Goal: Task Accomplishment & Management: Use online tool/utility

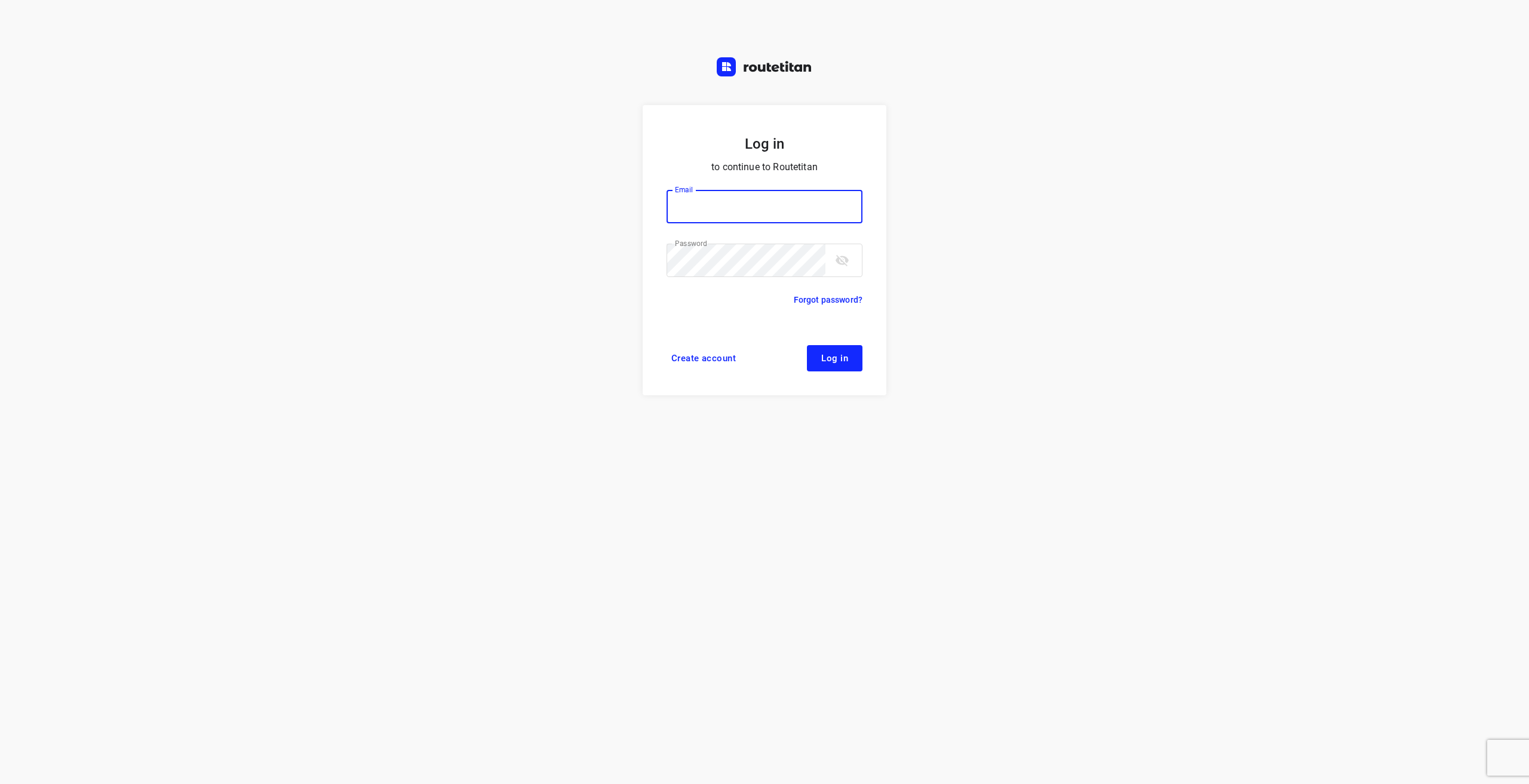
type input "[EMAIL_ADDRESS][DOMAIN_NAME]"
click at [821, 357] on button "Log in" at bounding box center [835, 358] width 56 height 26
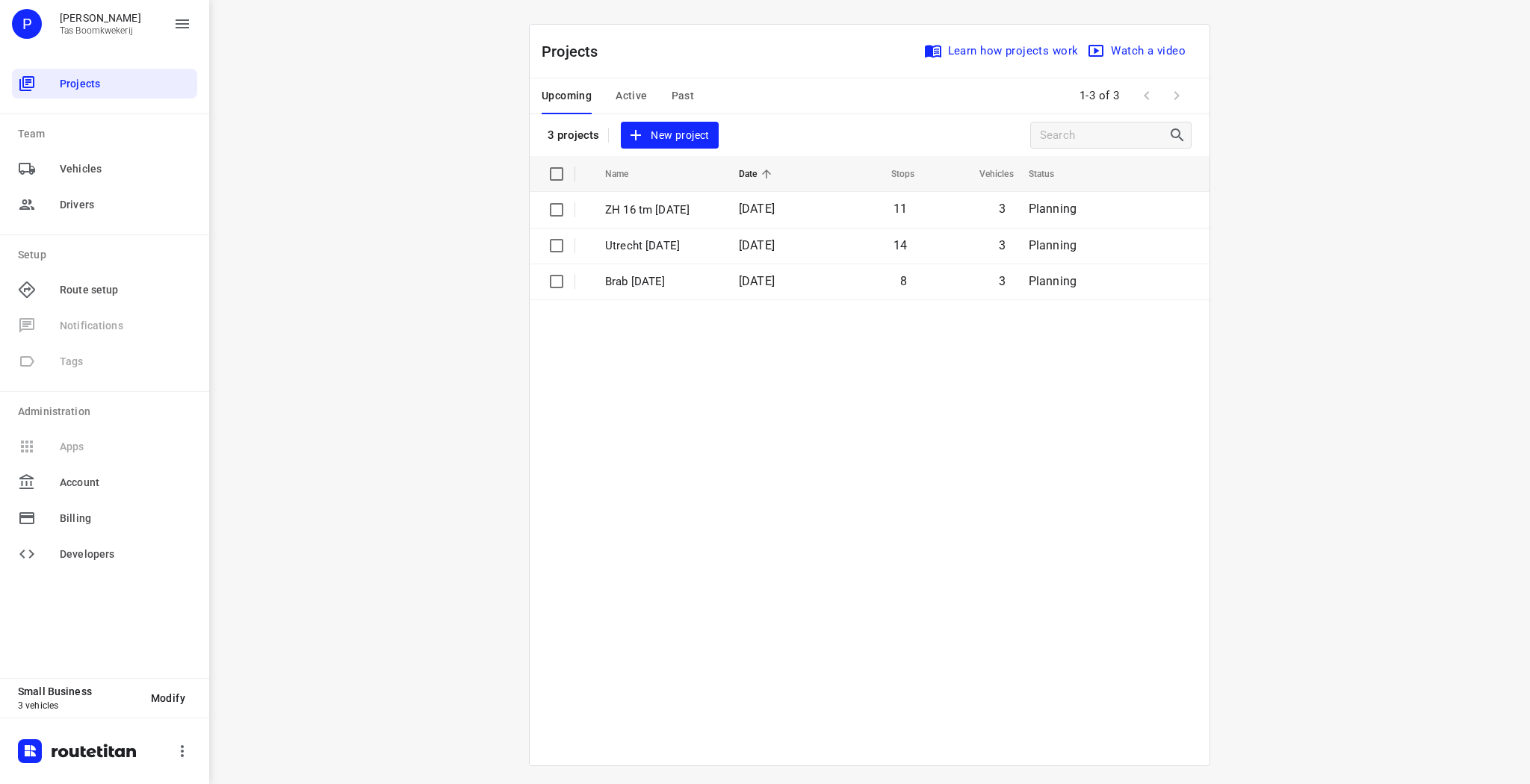
drag, startPoint x: 1271, startPoint y: 188, endPoint x: 1261, endPoint y: 182, distance: 11.7
click at [1272, 188] on div "i © 2025 Routetitan , © Stadia Maps , © OpenMapTiles © OpenStreetMap contributo…" at bounding box center [869, 392] width 1321 height 784
click at [699, 137] on span "New project" at bounding box center [670, 135] width 79 height 19
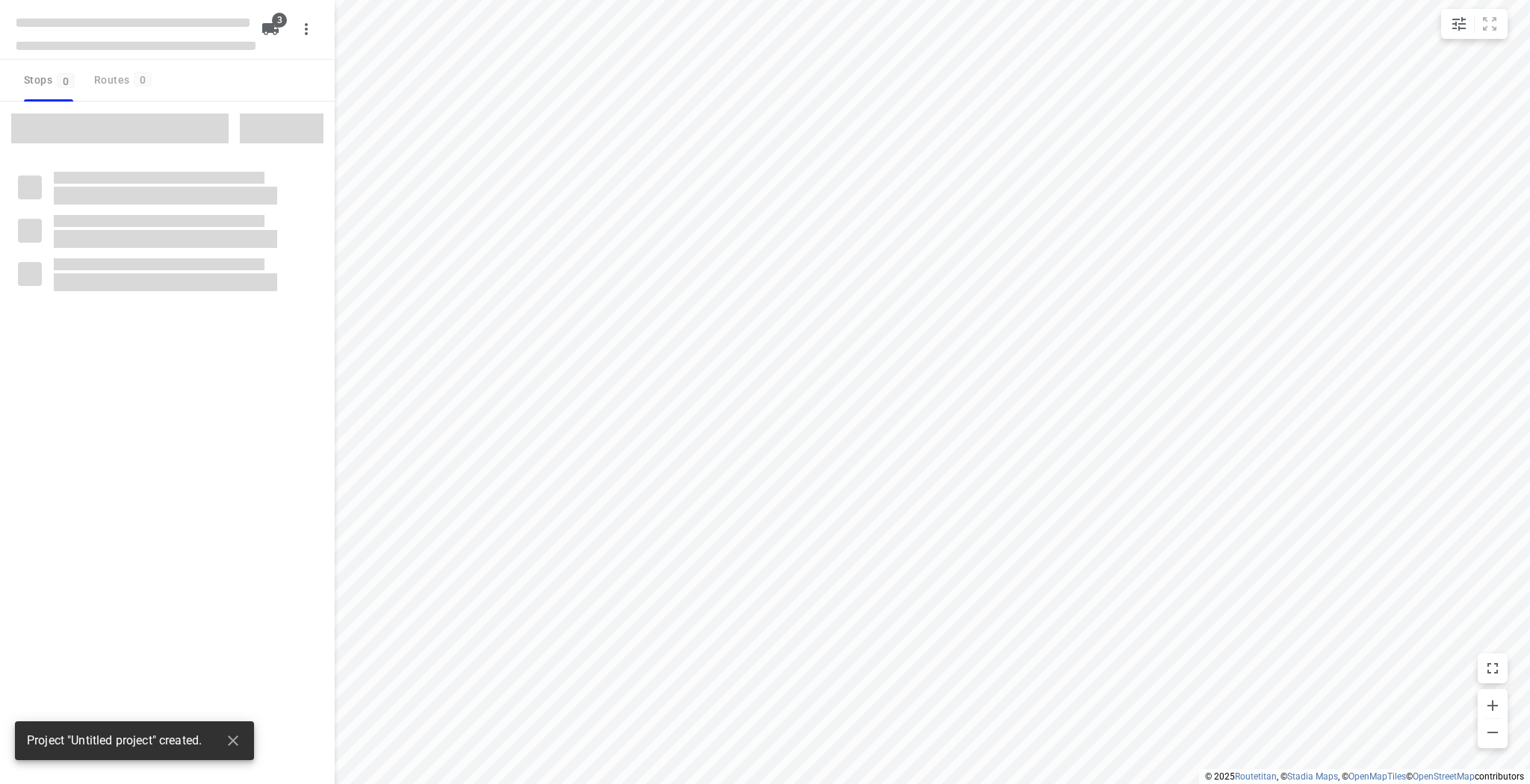
type input "distance"
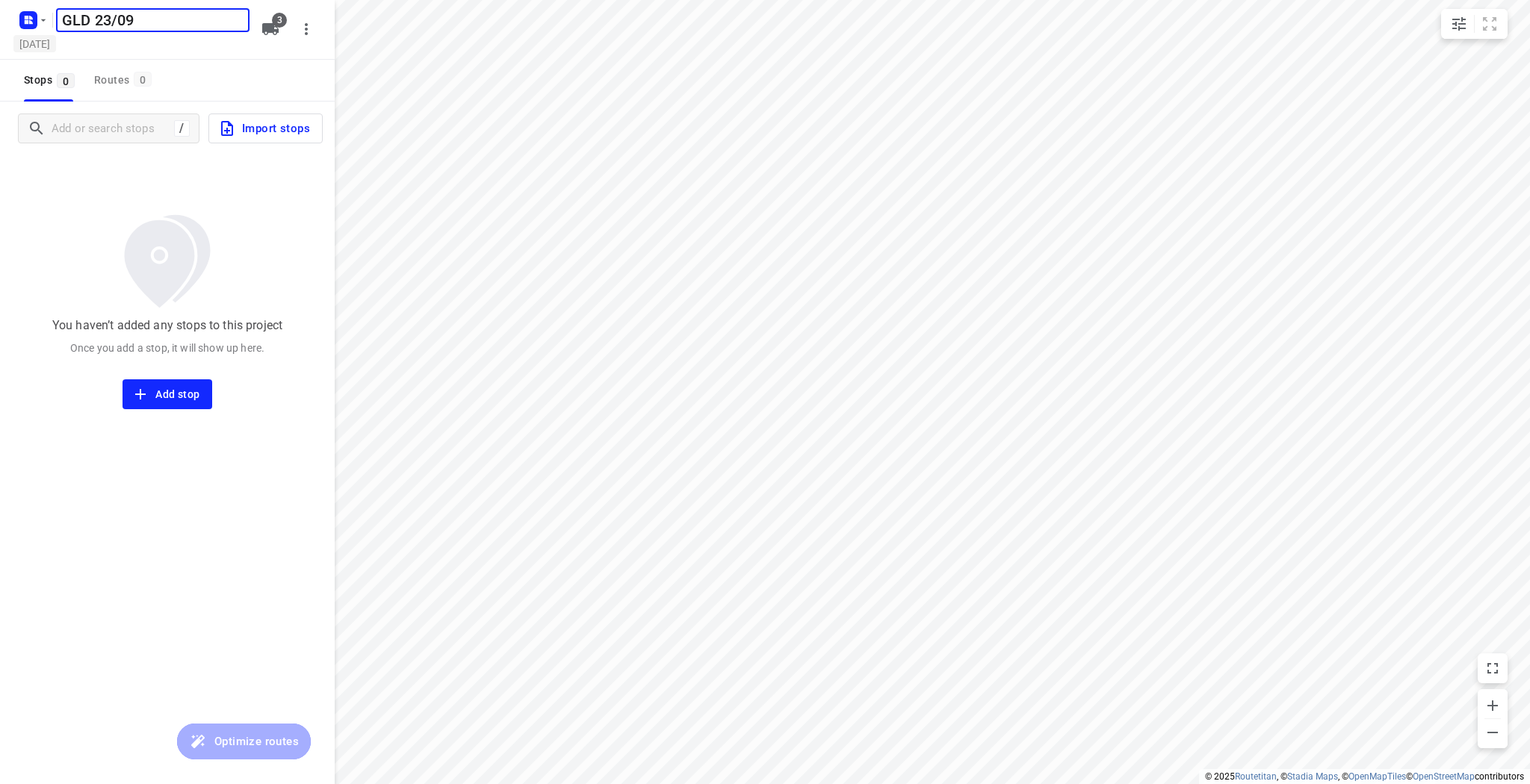
type input "GLD 23/09"
click at [56, 37] on h5 "Thursday, Sep 18" at bounding box center [35, 44] width 43 height 17
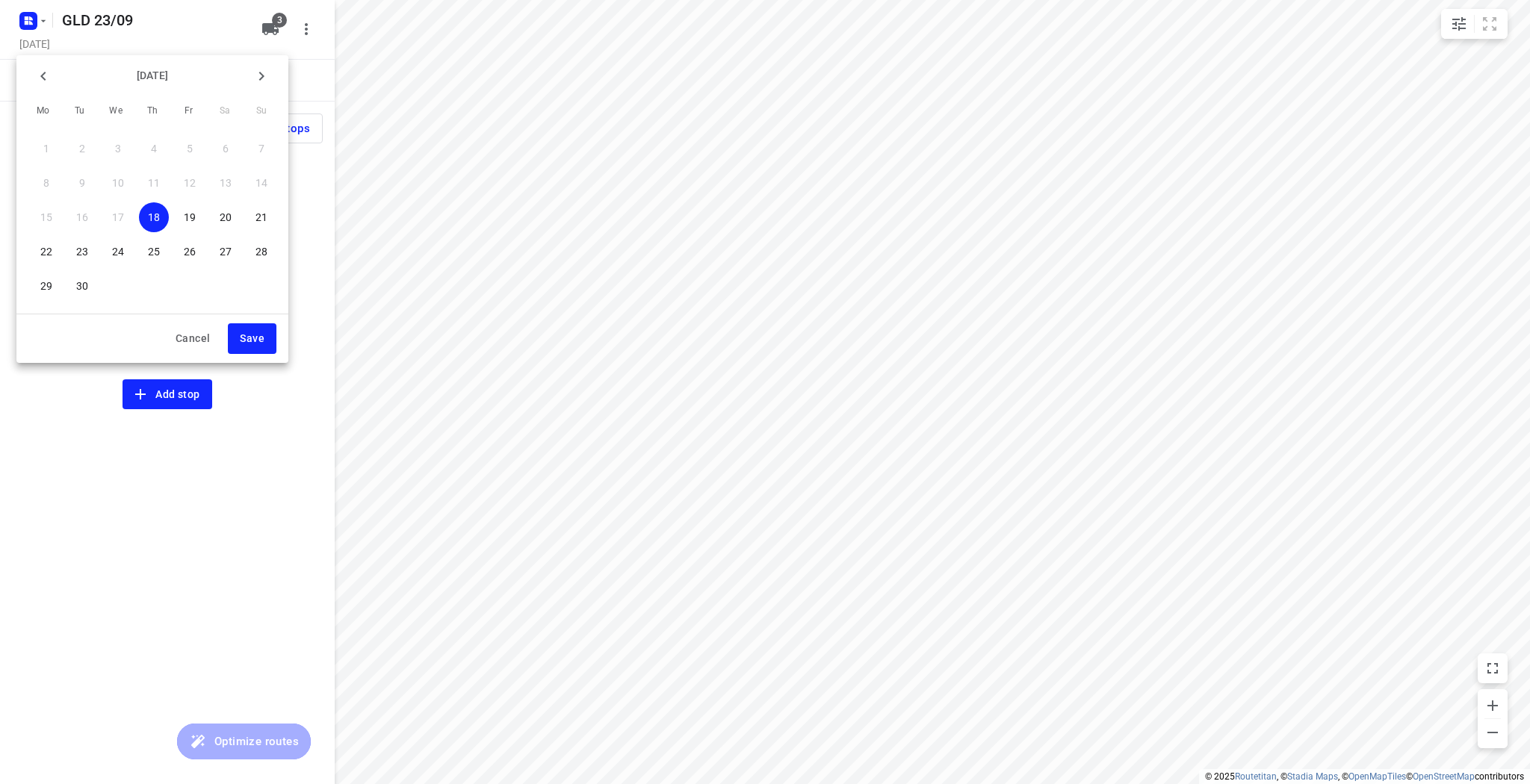
click at [78, 257] on p "23" at bounding box center [82, 251] width 12 height 15
click at [254, 342] on span "Save" at bounding box center [252, 339] width 25 height 19
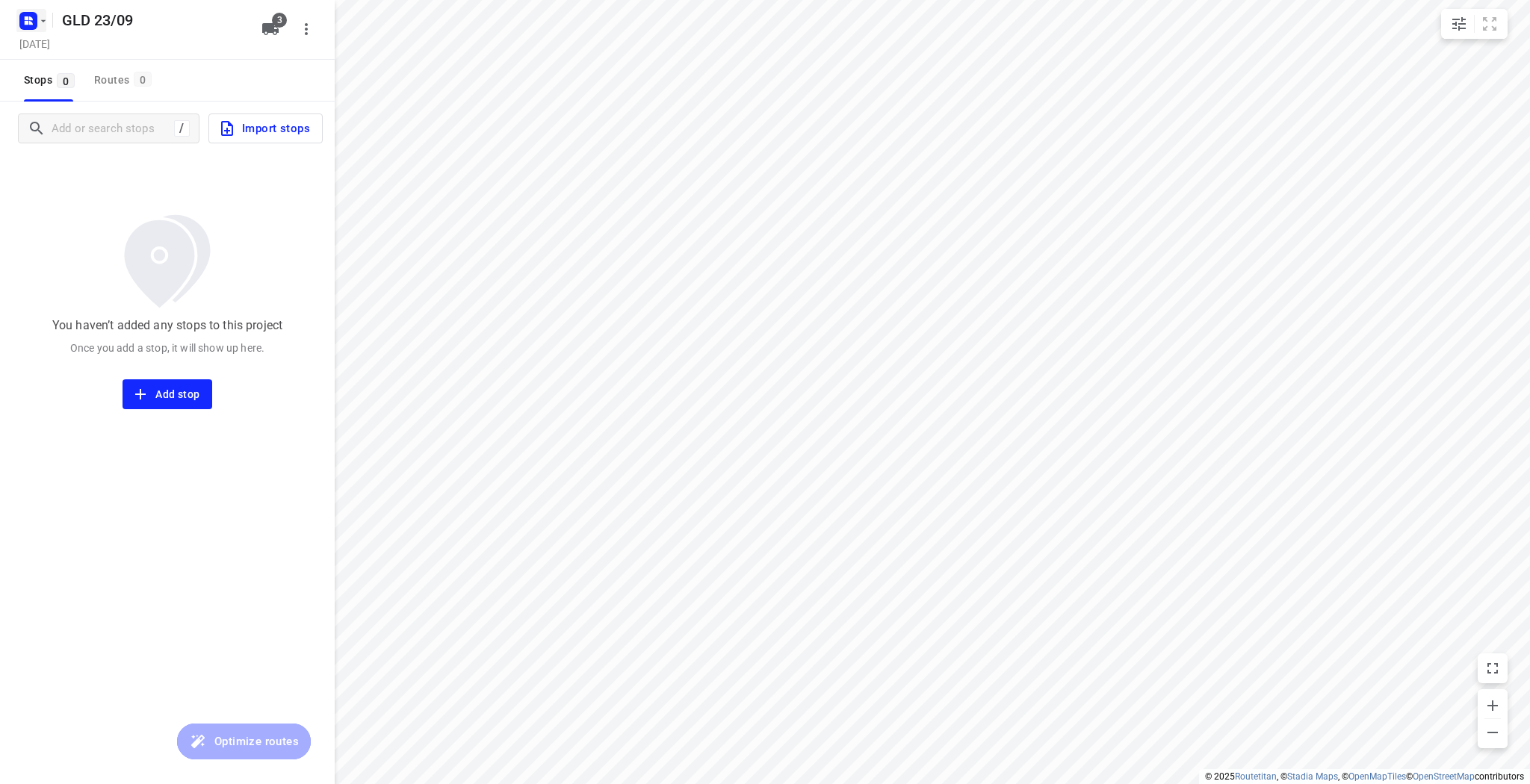
click at [42, 24] on icon "button" at bounding box center [43, 21] width 12 height 12
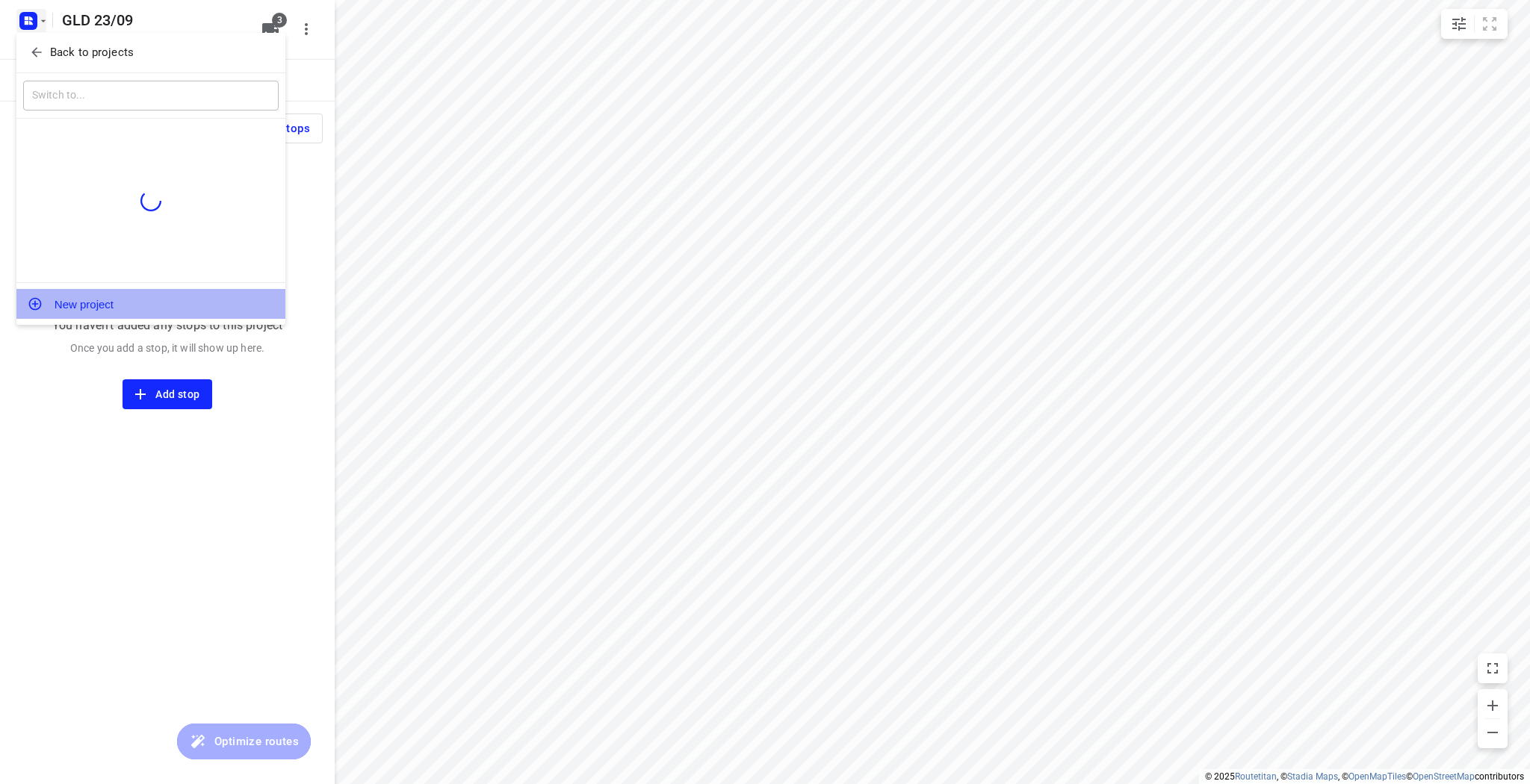
click at [97, 299] on button "New project" at bounding box center [151, 304] width 269 height 30
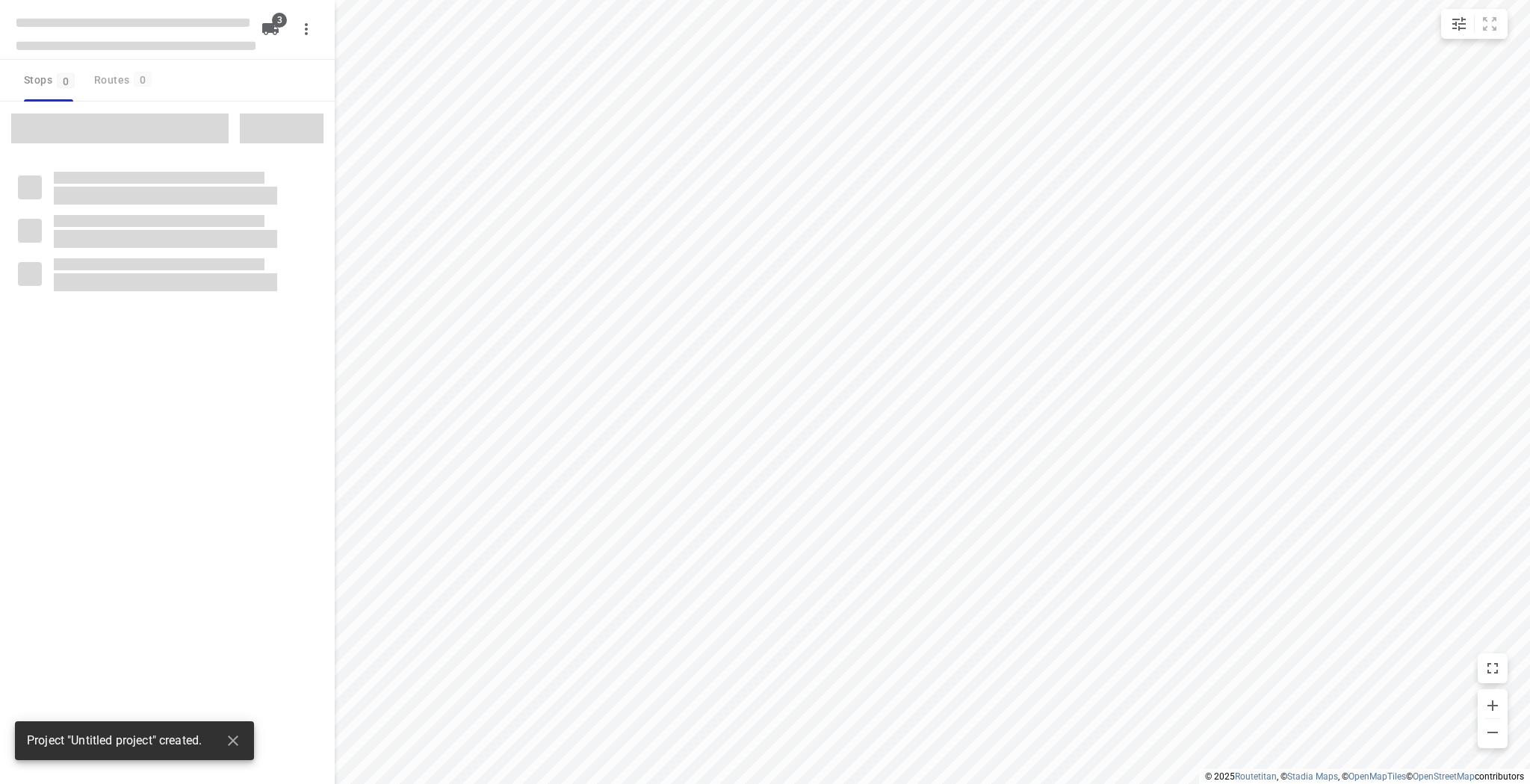
type input "distance"
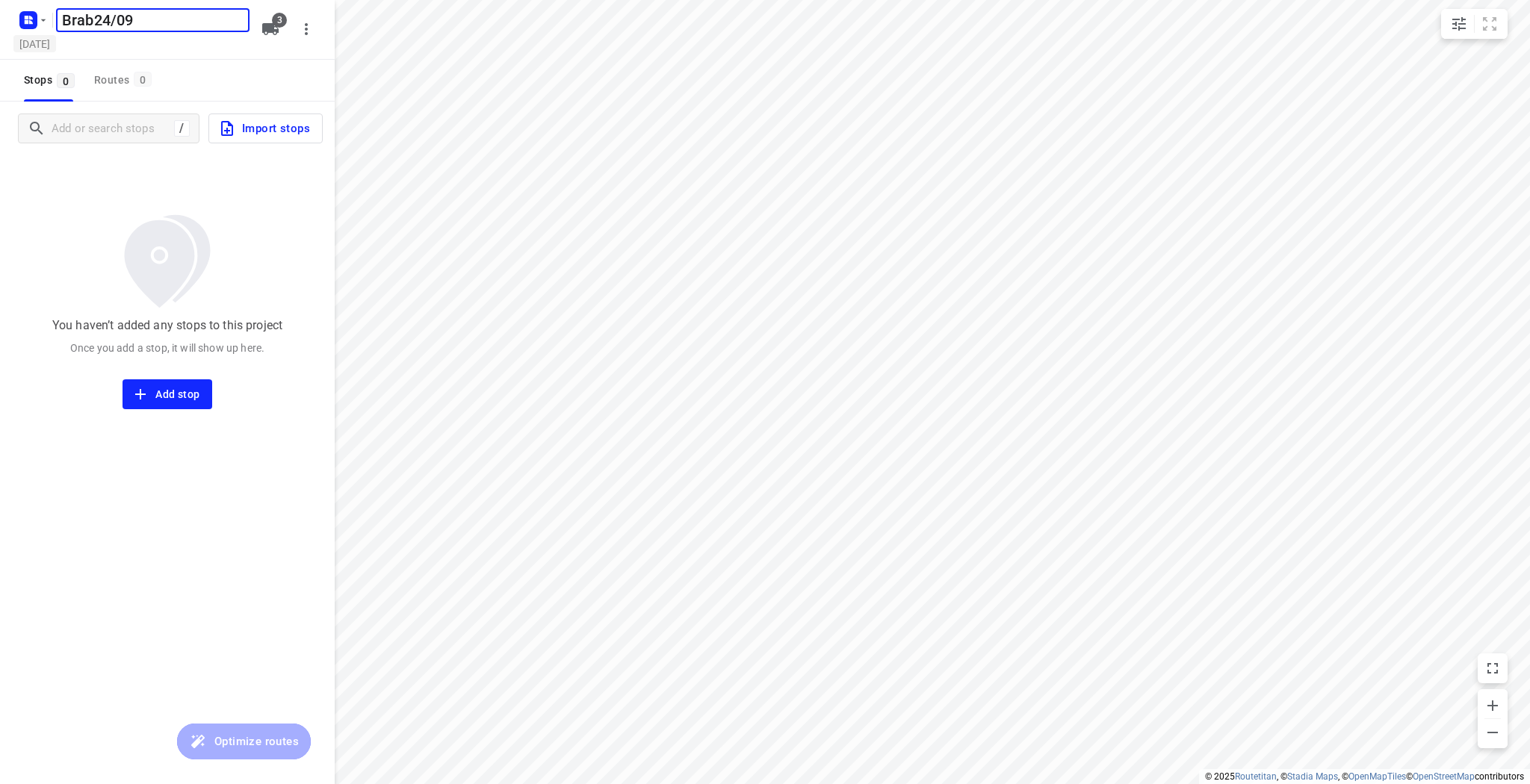
type input "Brab24/09"
click at [56, 44] on h5 "Thursday, Sep 18" at bounding box center [35, 44] width 43 height 17
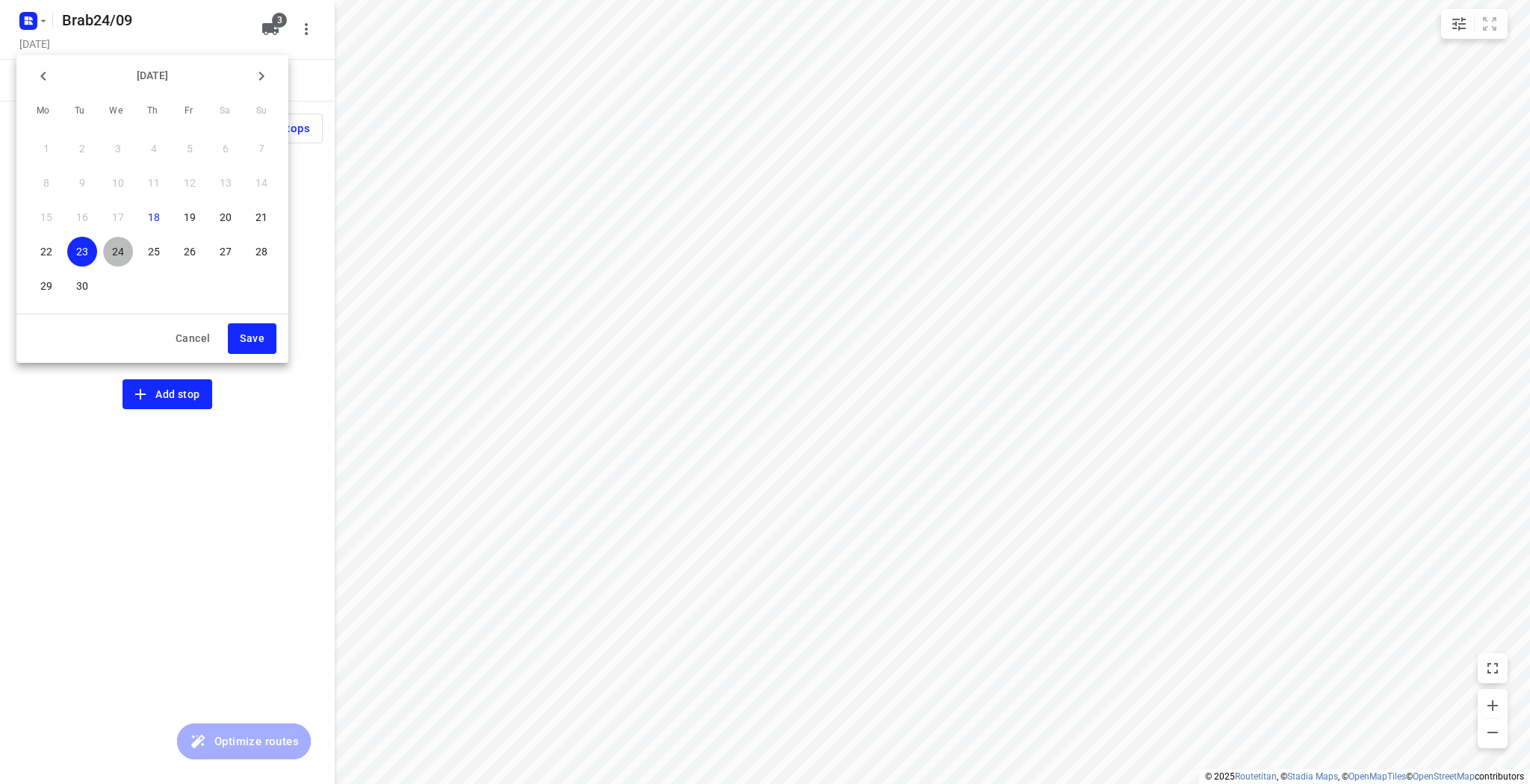
click at [116, 249] on p "24" at bounding box center [117, 251] width 12 height 15
click at [250, 333] on span "Save" at bounding box center [252, 339] width 25 height 19
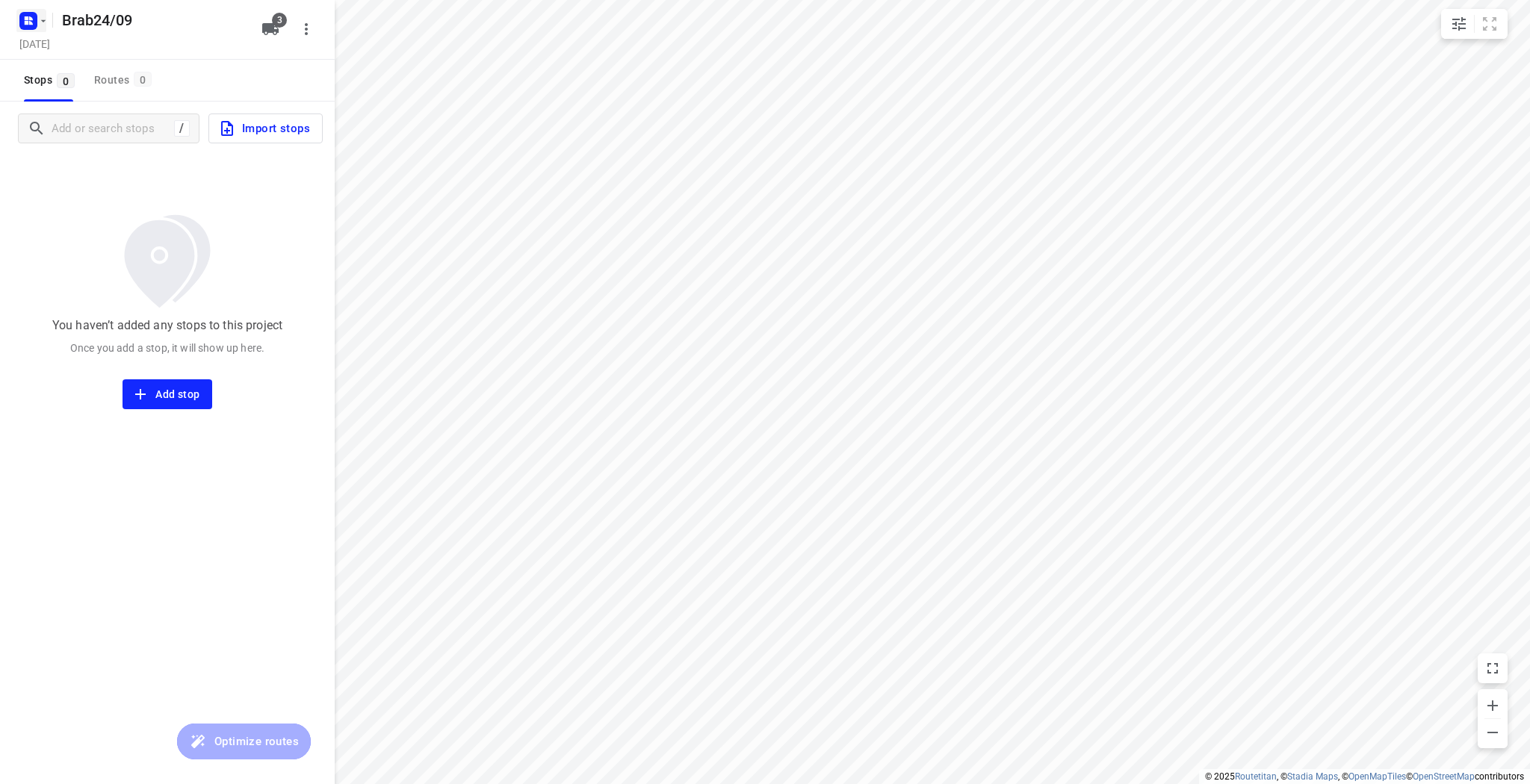
click at [41, 17] on icon "button" at bounding box center [43, 21] width 12 height 12
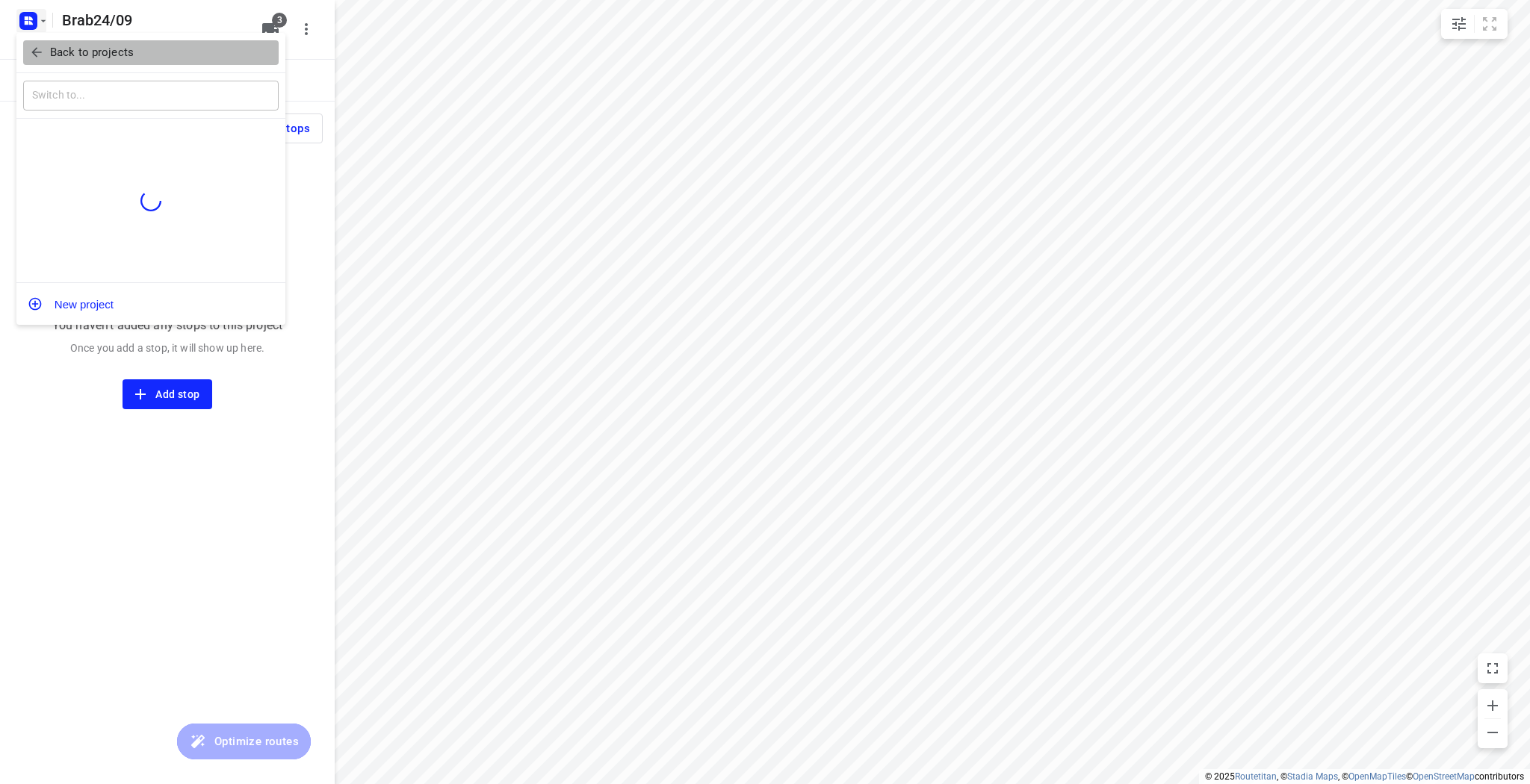
click at [81, 51] on p "Back to projects" at bounding box center [92, 53] width 84 height 17
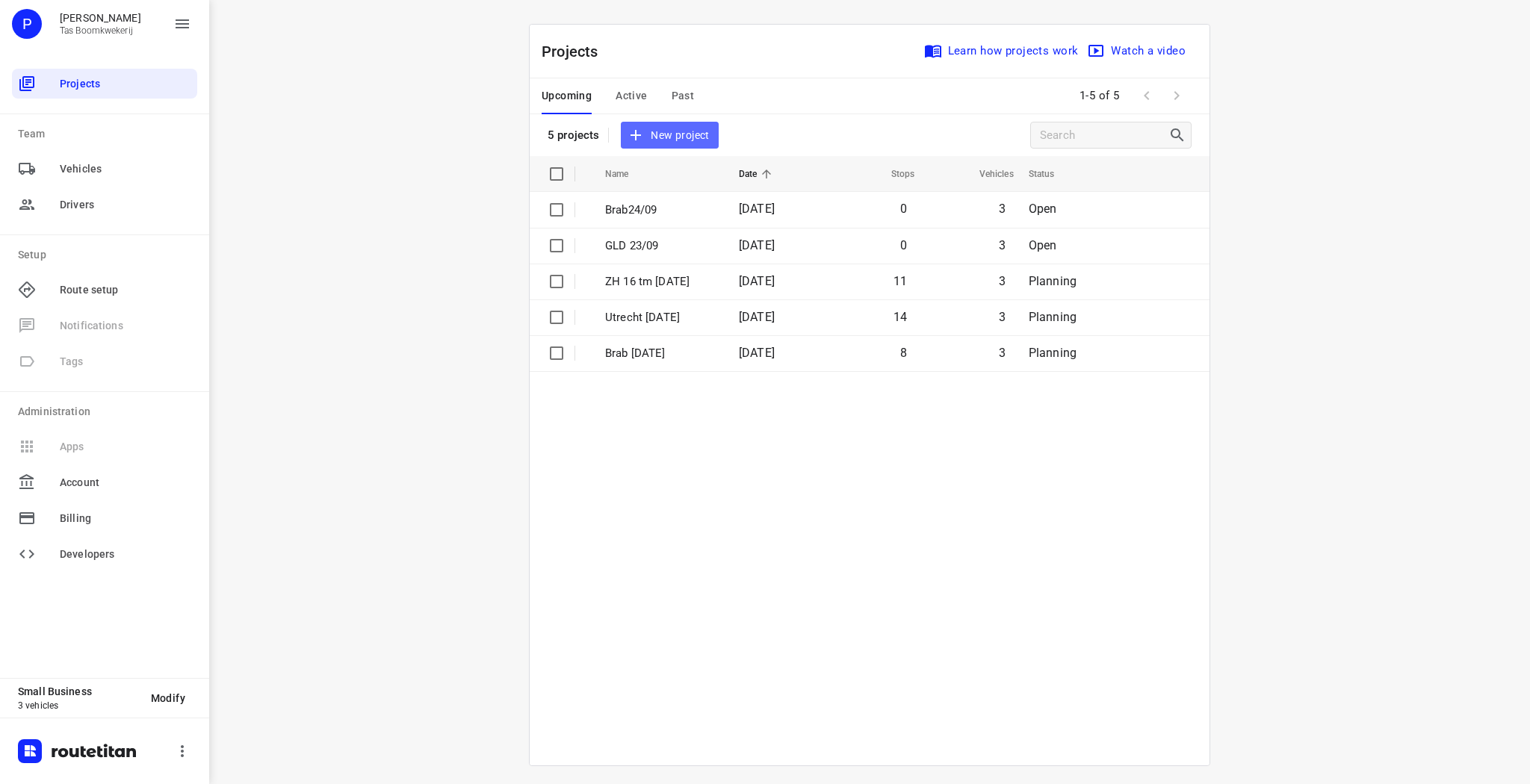
click at [688, 136] on span "New project" at bounding box center [670, 135] width 79 height 19
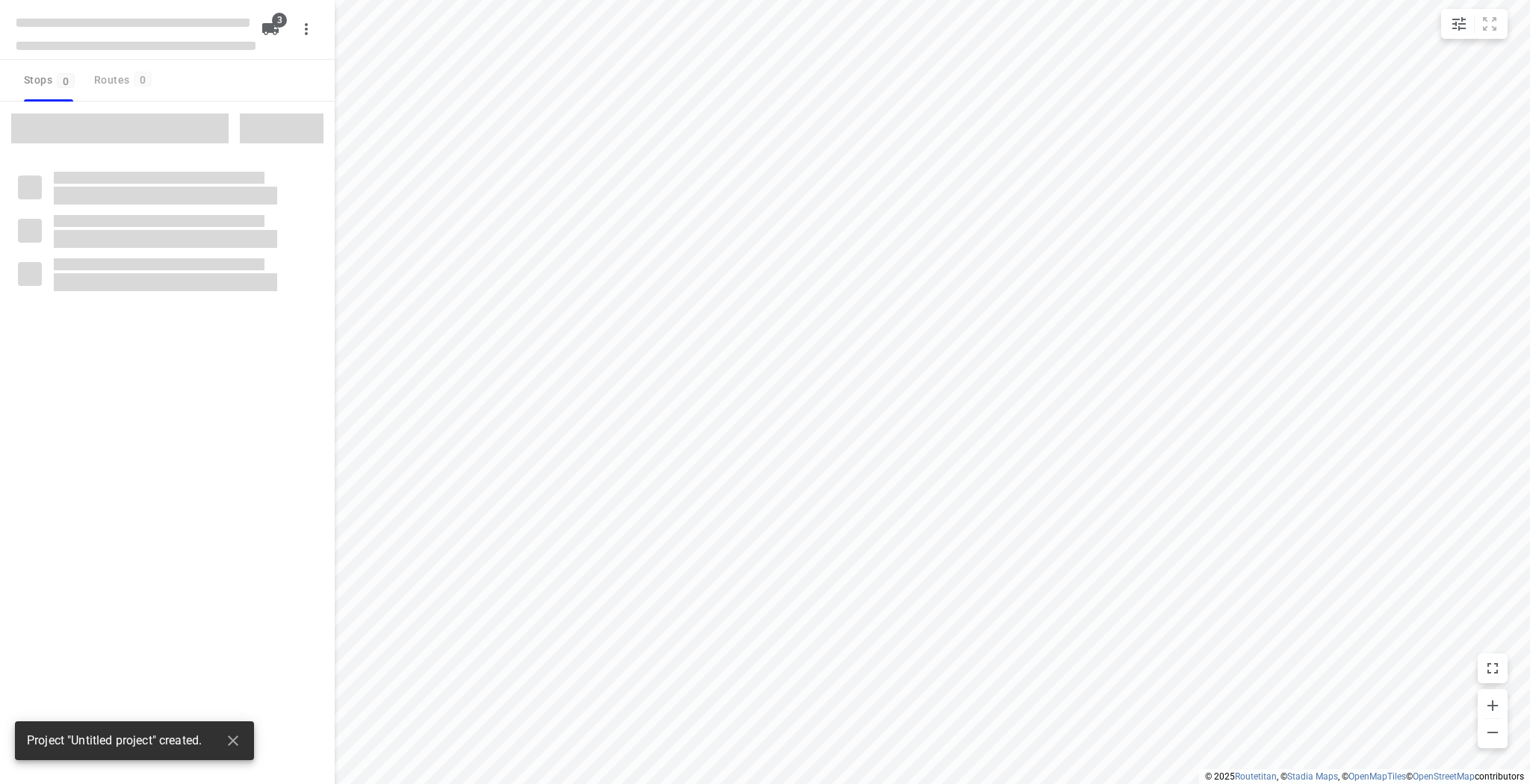
type input "distance"
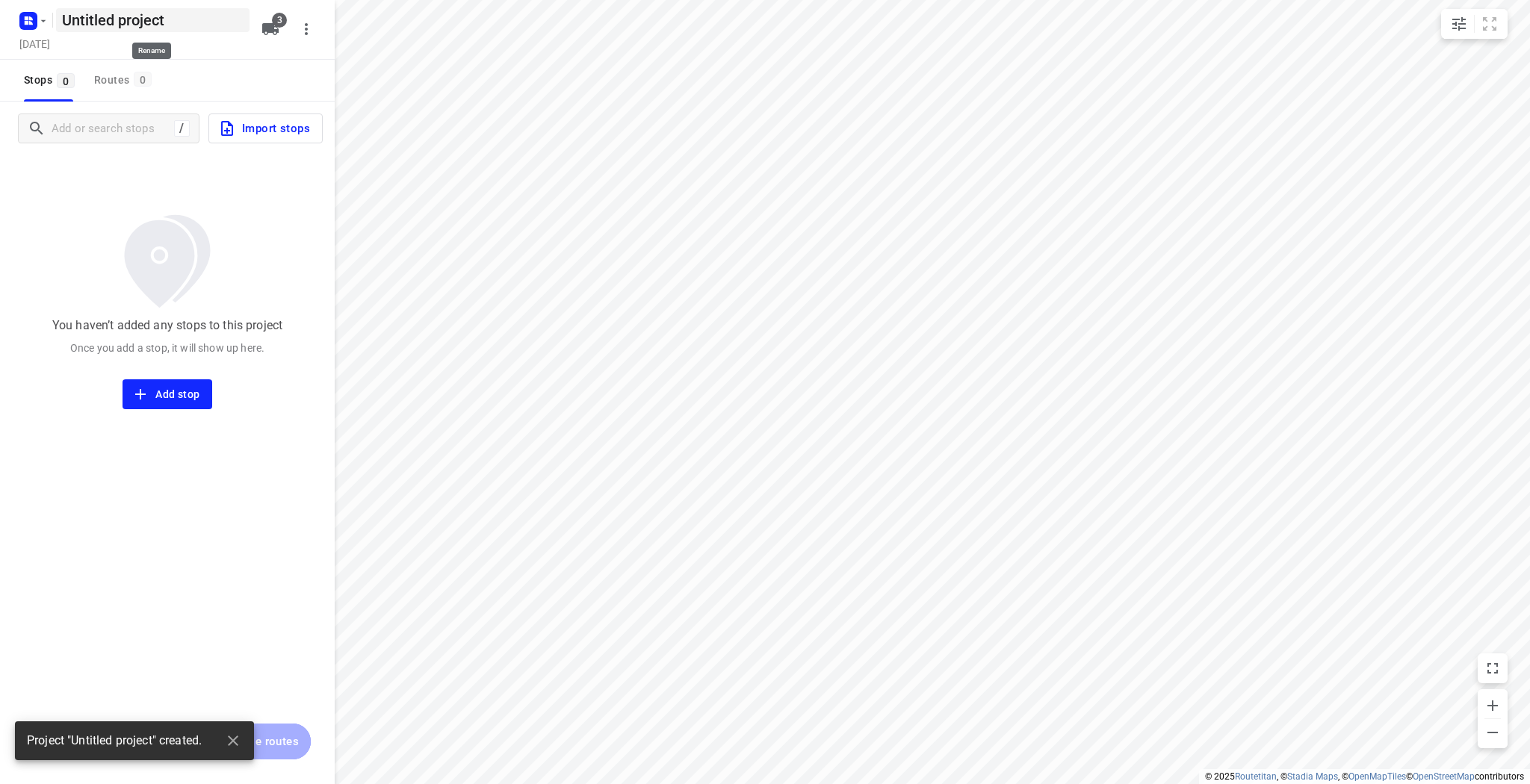
click at [170, 29] on h5 "Untitled project" at bounding box center [153, 20] width 193 height 24
drag, startPoint x: 172, startPoint y: 19, endPoint x: 13, endPoint y: 20, distance: 159.0
click at [13, 20] on div "Untitled project ​" at bounding box center [133, 19] width 239 height 27
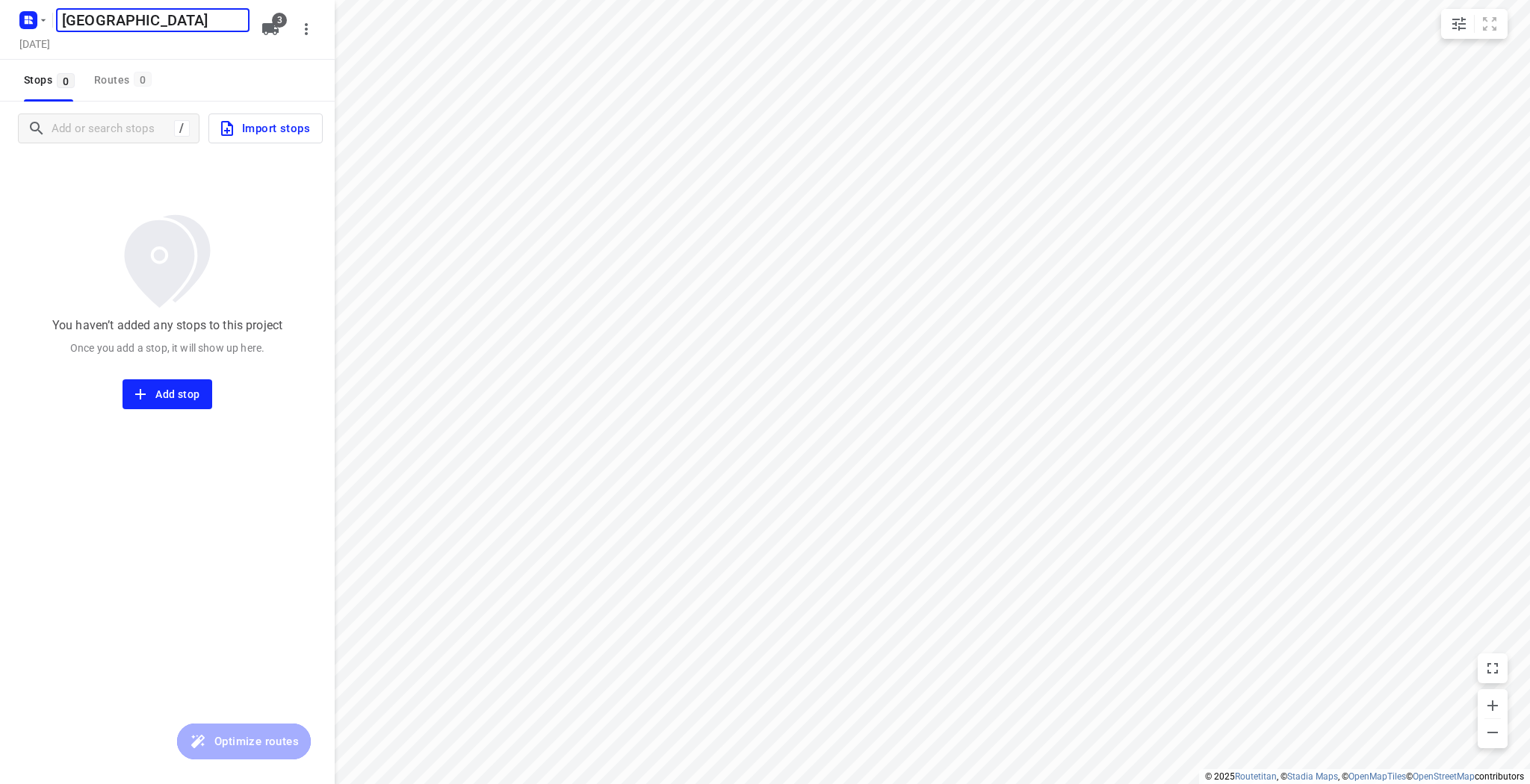
type input "Utrecht"
click at [176, 20] on h5 "Utrecht" at bounding box center [153, 20] width 193 height 24
type input "[GEOGRAPHIC_DATA]/09"
click at [56, 44] on h5 "Thursday, Sep 18" at bounding box center [35, 44] width 43 height 17
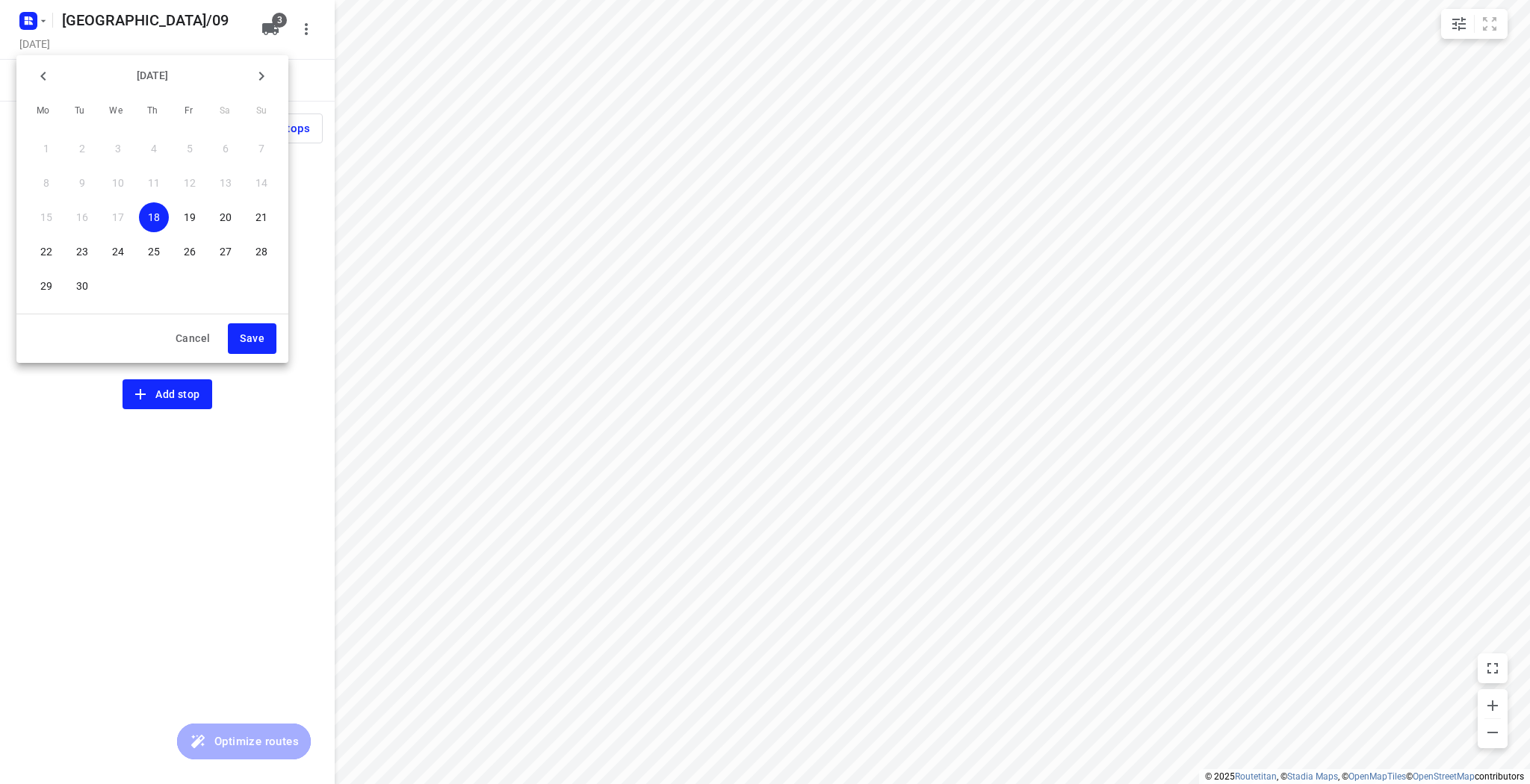
click at [193, 248] on p "26" at bounding box center [189, 251] width 12 height 15
click at [249, 337] on span "Save" at bounding box center [252, 339] width 25 height 19
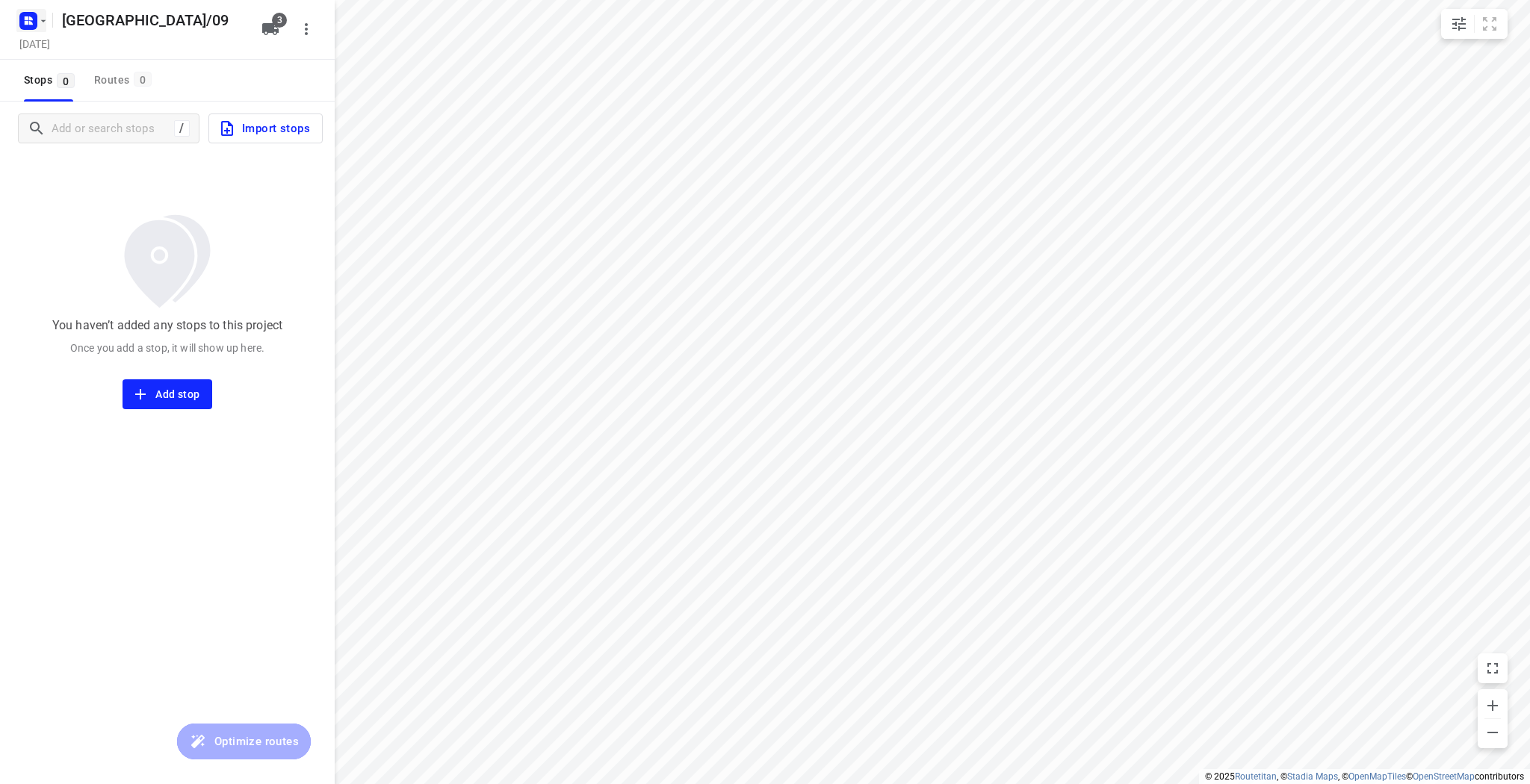
click at [42, 21] on icon "button" at bounding box center [44, 21] width 6 height 2
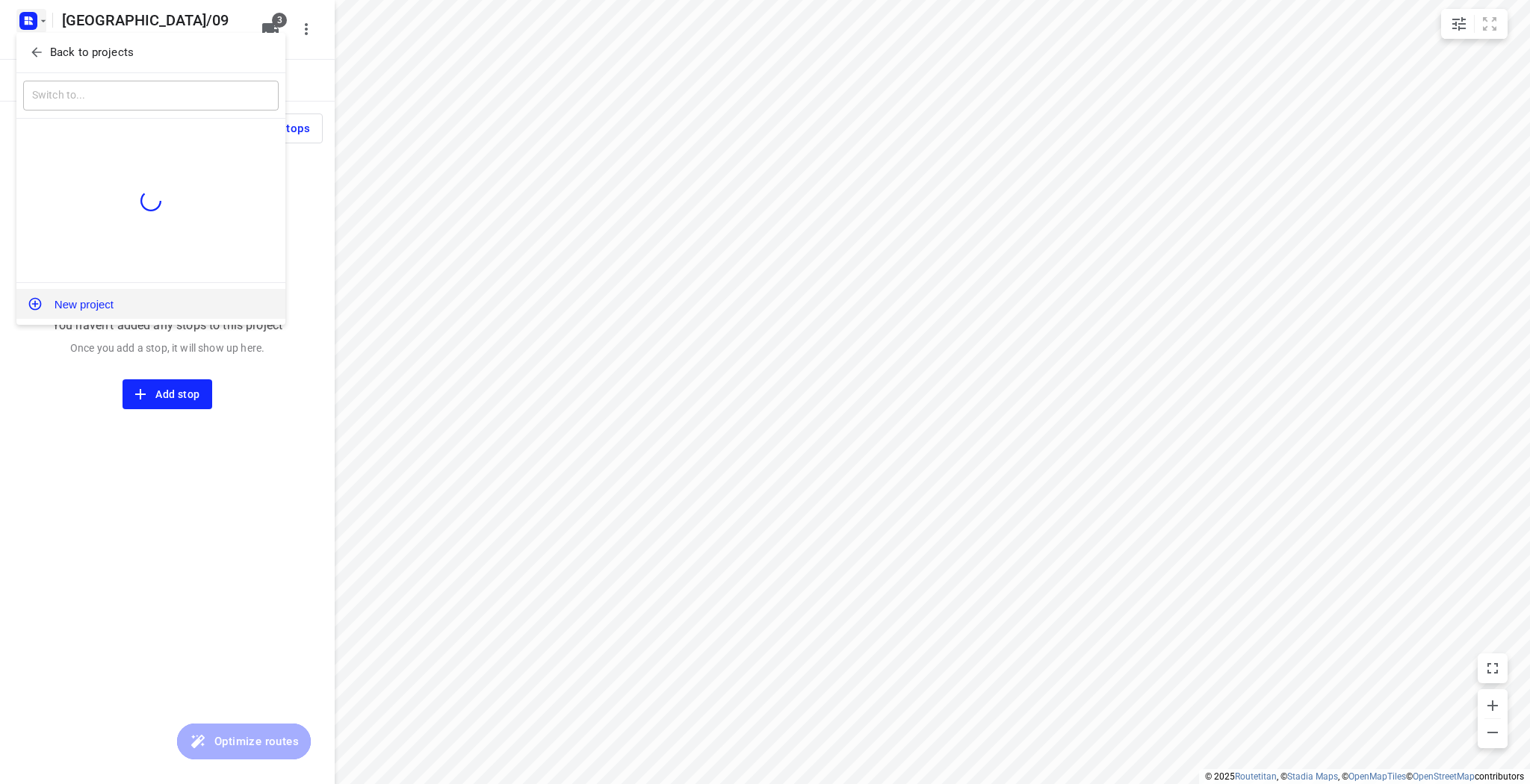
click at [69, 306] on button "New project" at bounding box center [151, 304] width 269 height 30
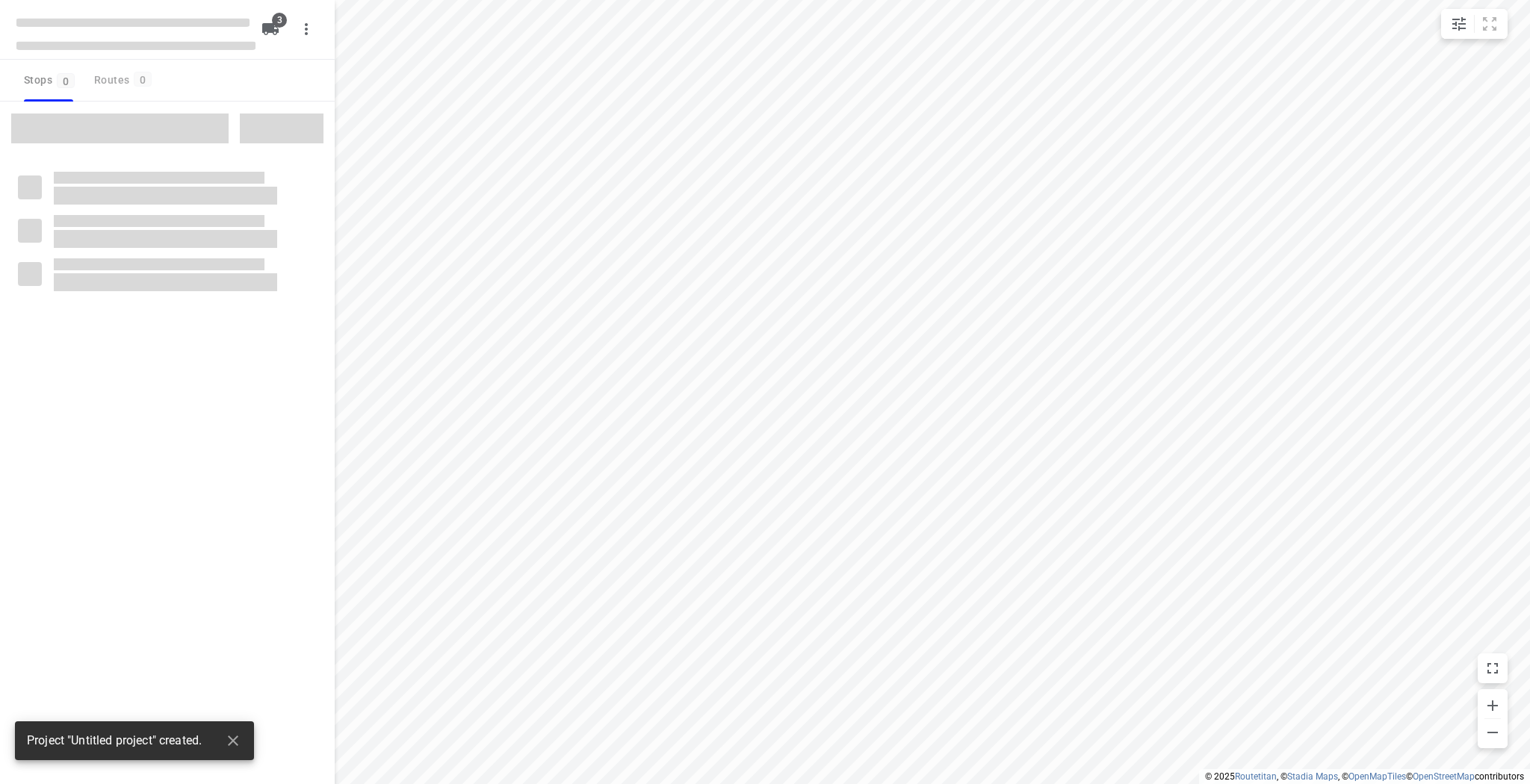
type input "distance"
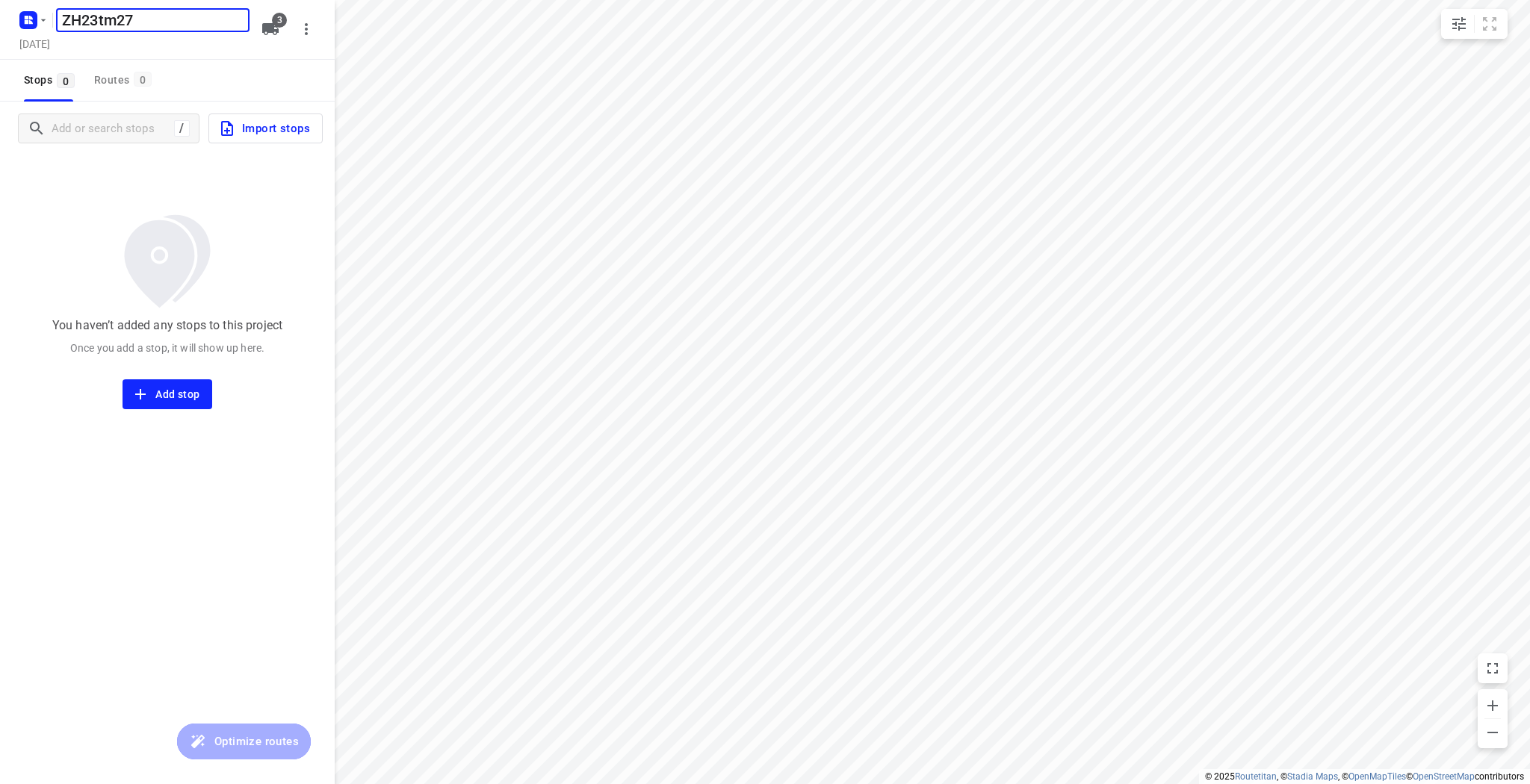
type input "ZH23tm27"
click at [56, 43] on h5 "Thursday, Sep 18" at bounding box center [35, 44] width 43 height 17
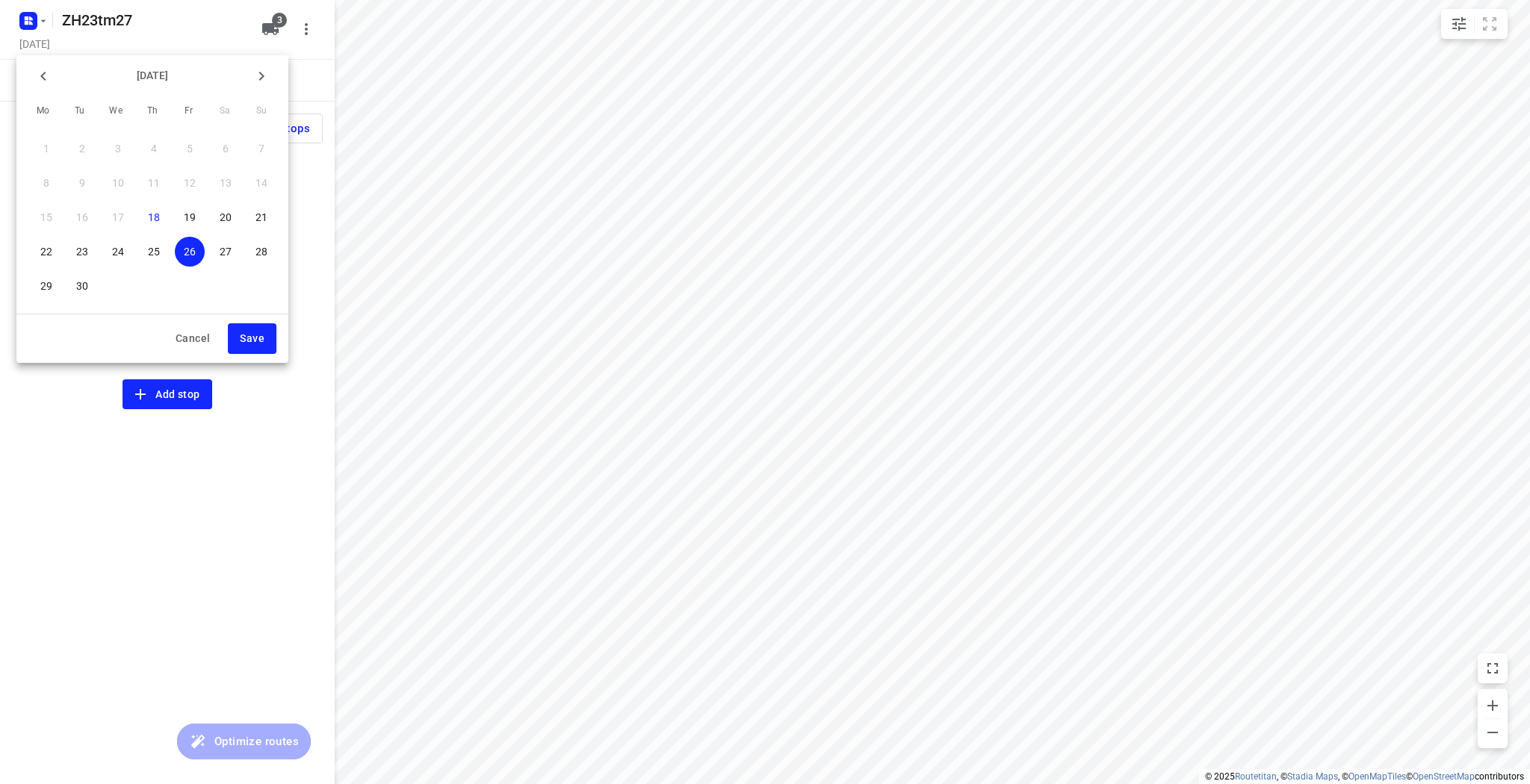
click at [223, 255] on p "27" at bounding box center [225, 251] width 12 height 15
click at [253, 352] on button "Save" at bounding box center [252, 338] width 48 height 31
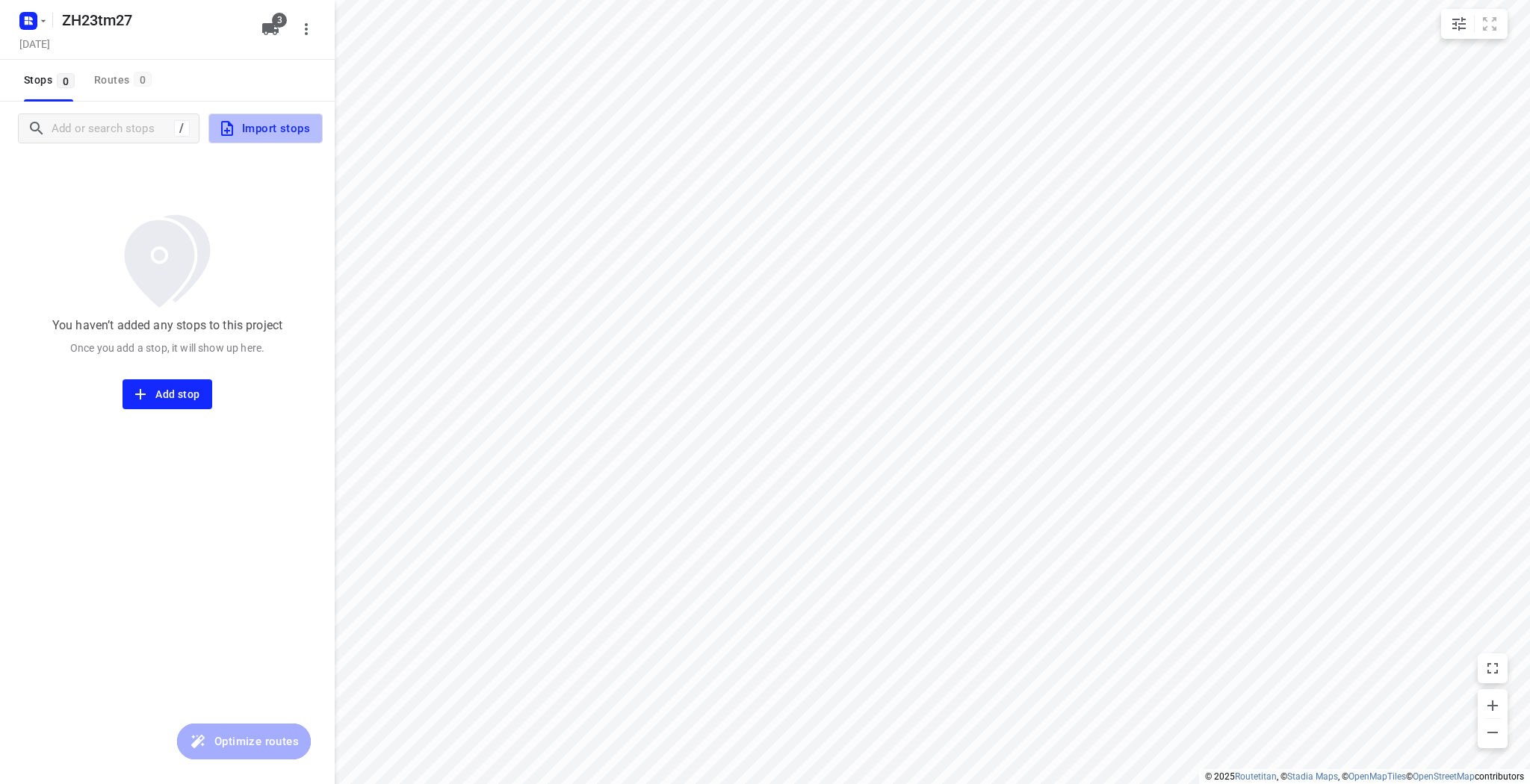
click at [281, 135] on span "Import stops" at bounding box center [264, 128] width 92 height 20
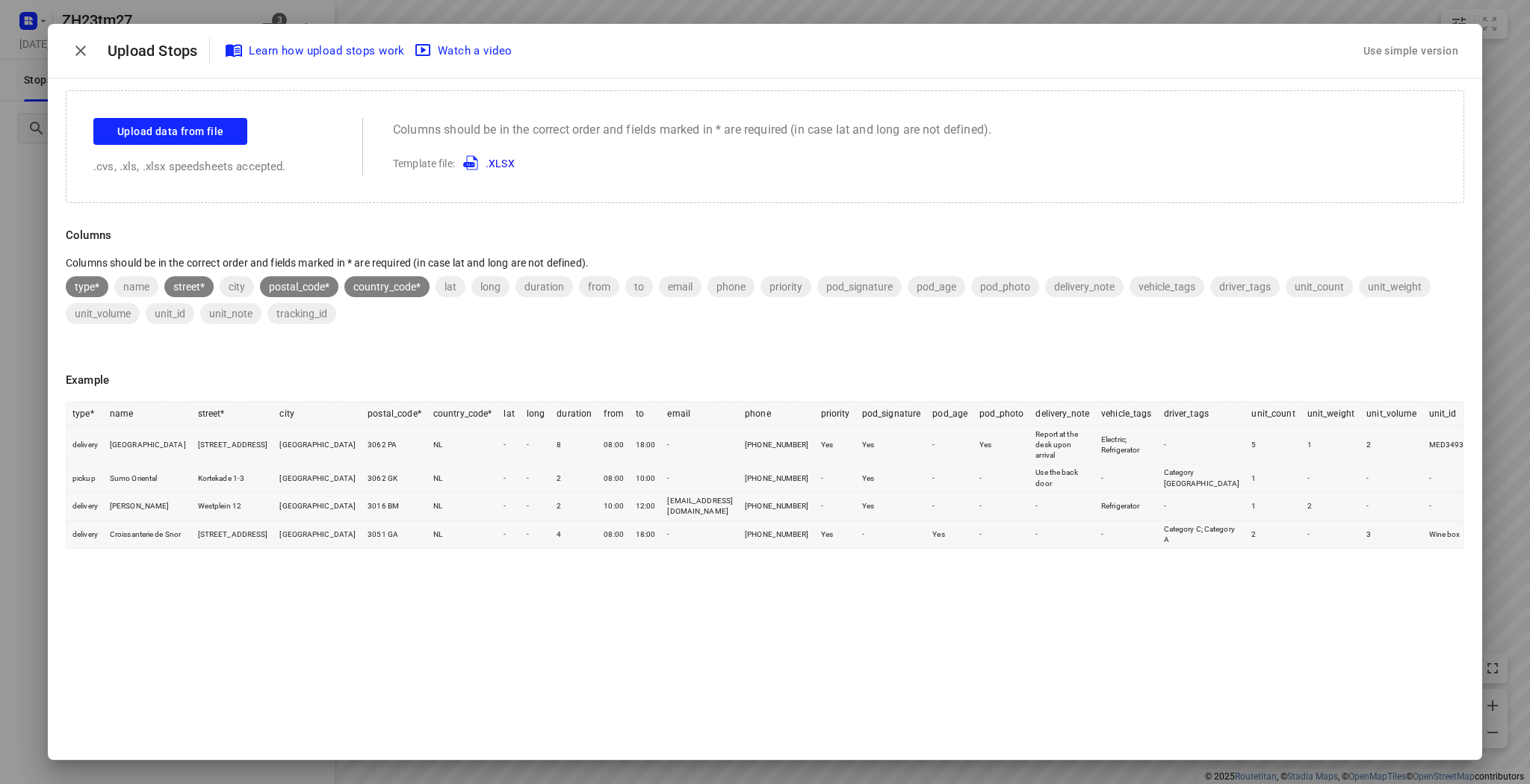
click at [158, 167] on p ".cvs, .xls, .xlsx speedsheets accepted." at bounding box center [213, 167] width 239 height 17
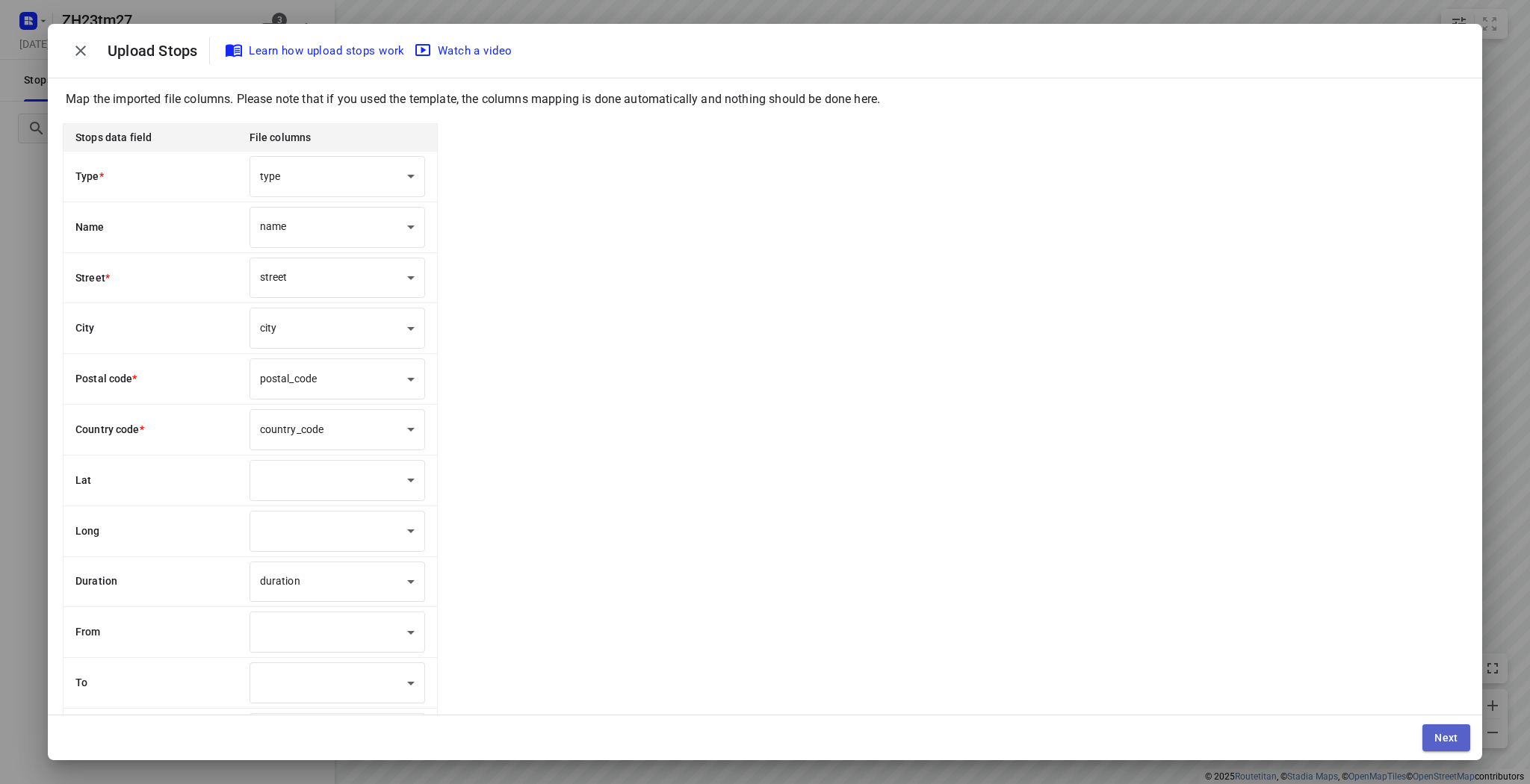
click at [1432, 733] on button "Next" at bounding box center [1446, 737] width 48 height 27
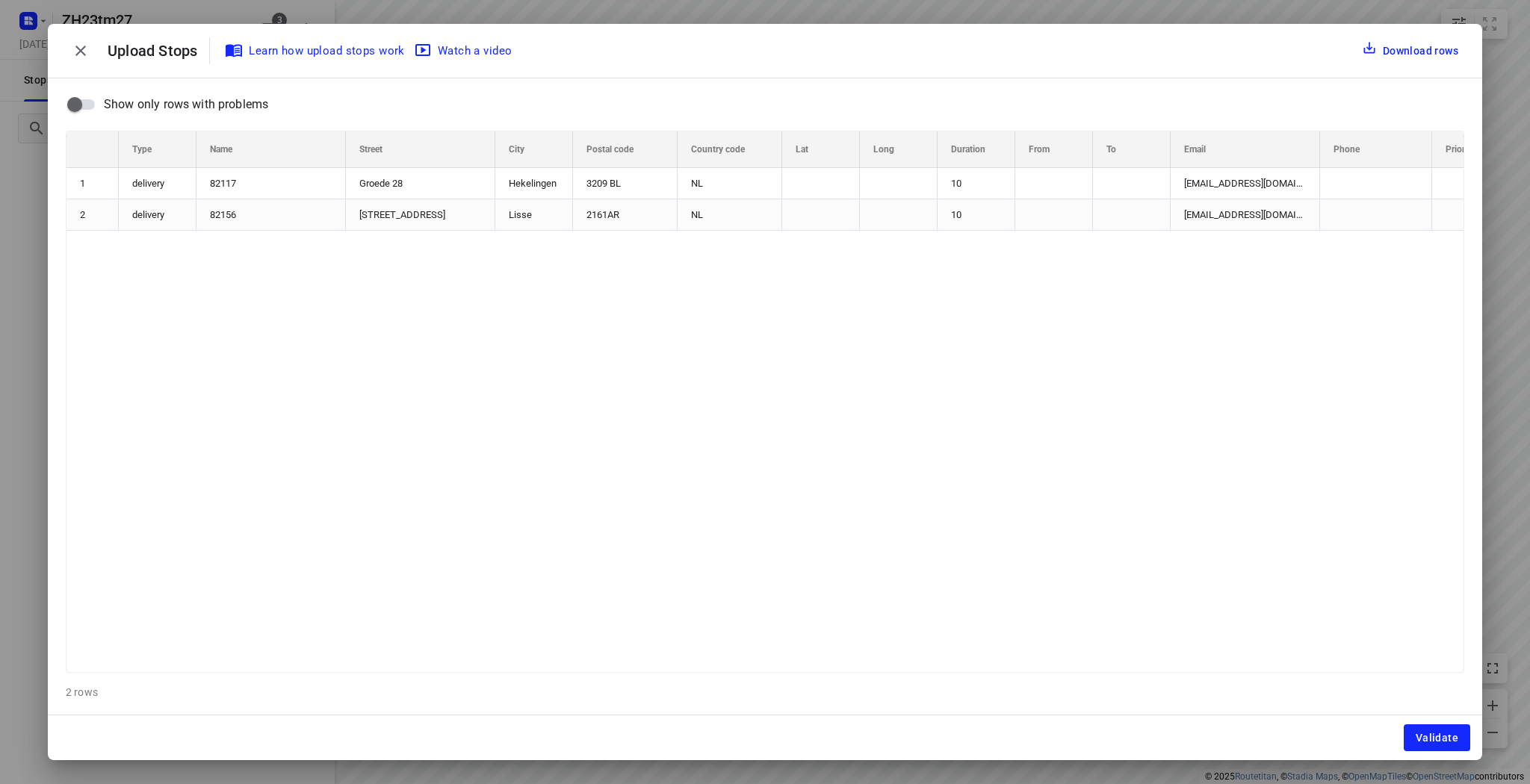
click at [1432, 733] on span "Validate" at bounding box center [1437, 737] width 43 height 12
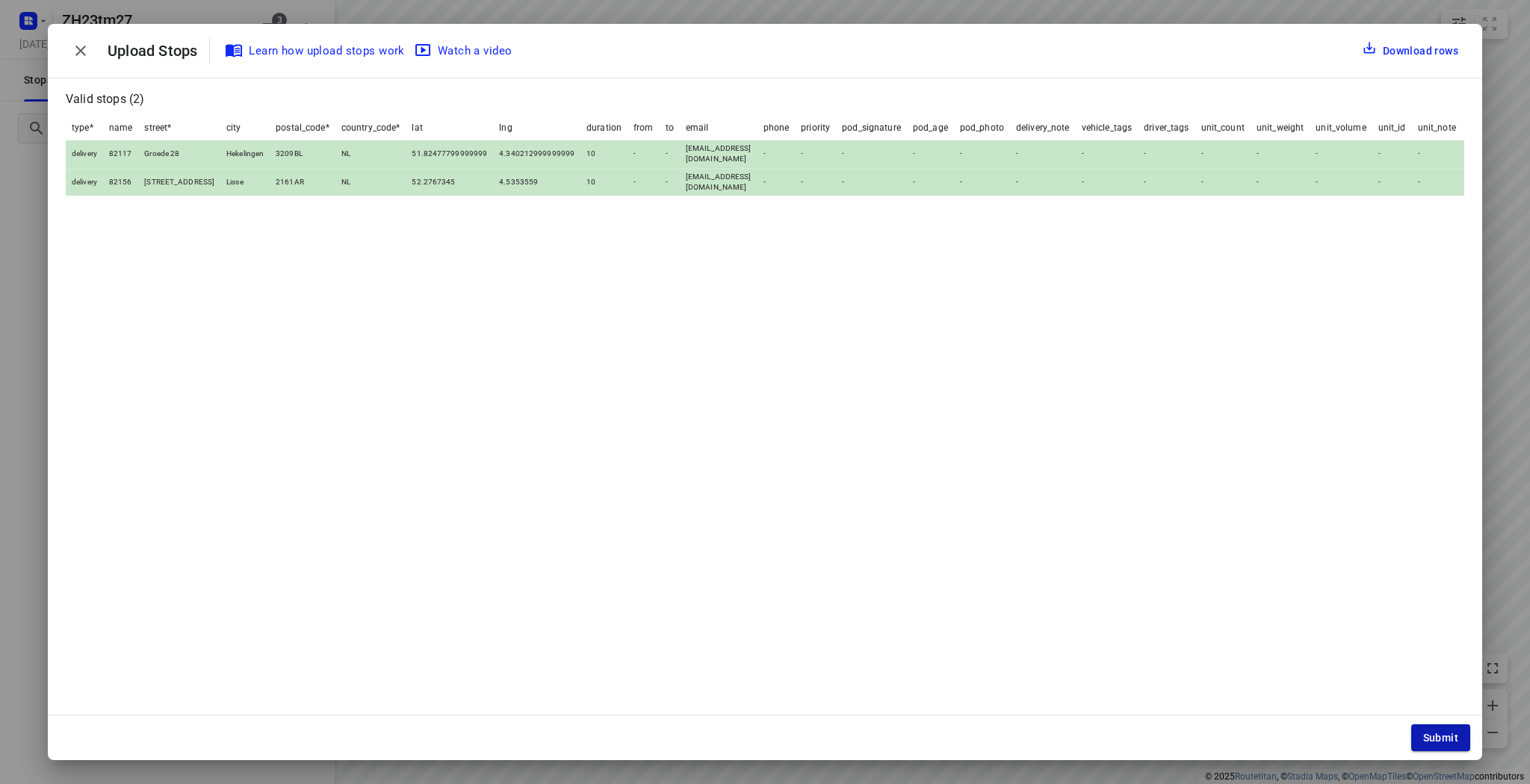
click at [1431, 733] on span "Submit" at bounding box center [1440, 737] width 35 height 12
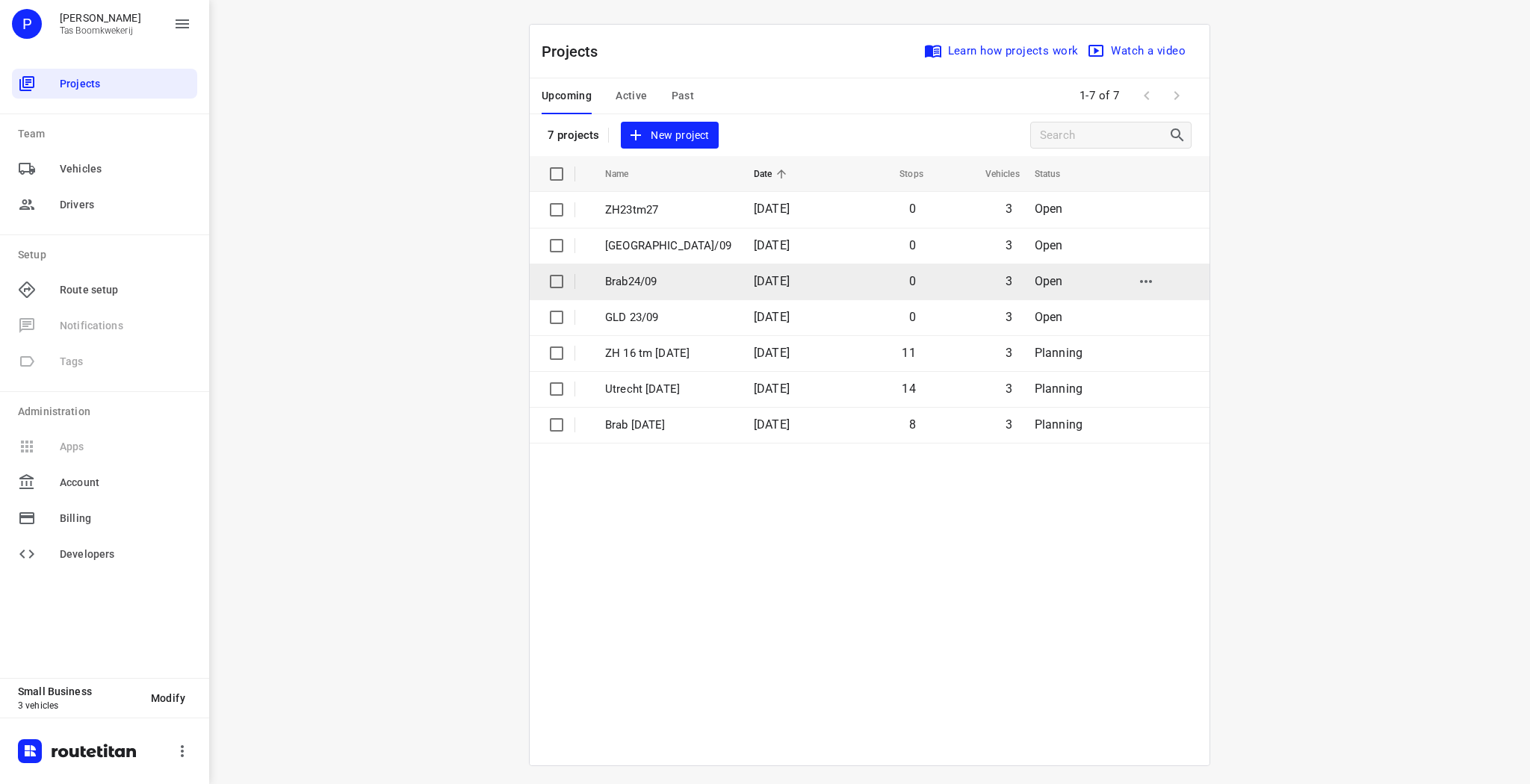
click at [635, 286] on p "Brab24/09" at bounding box center [668, 282] width 126 height 17
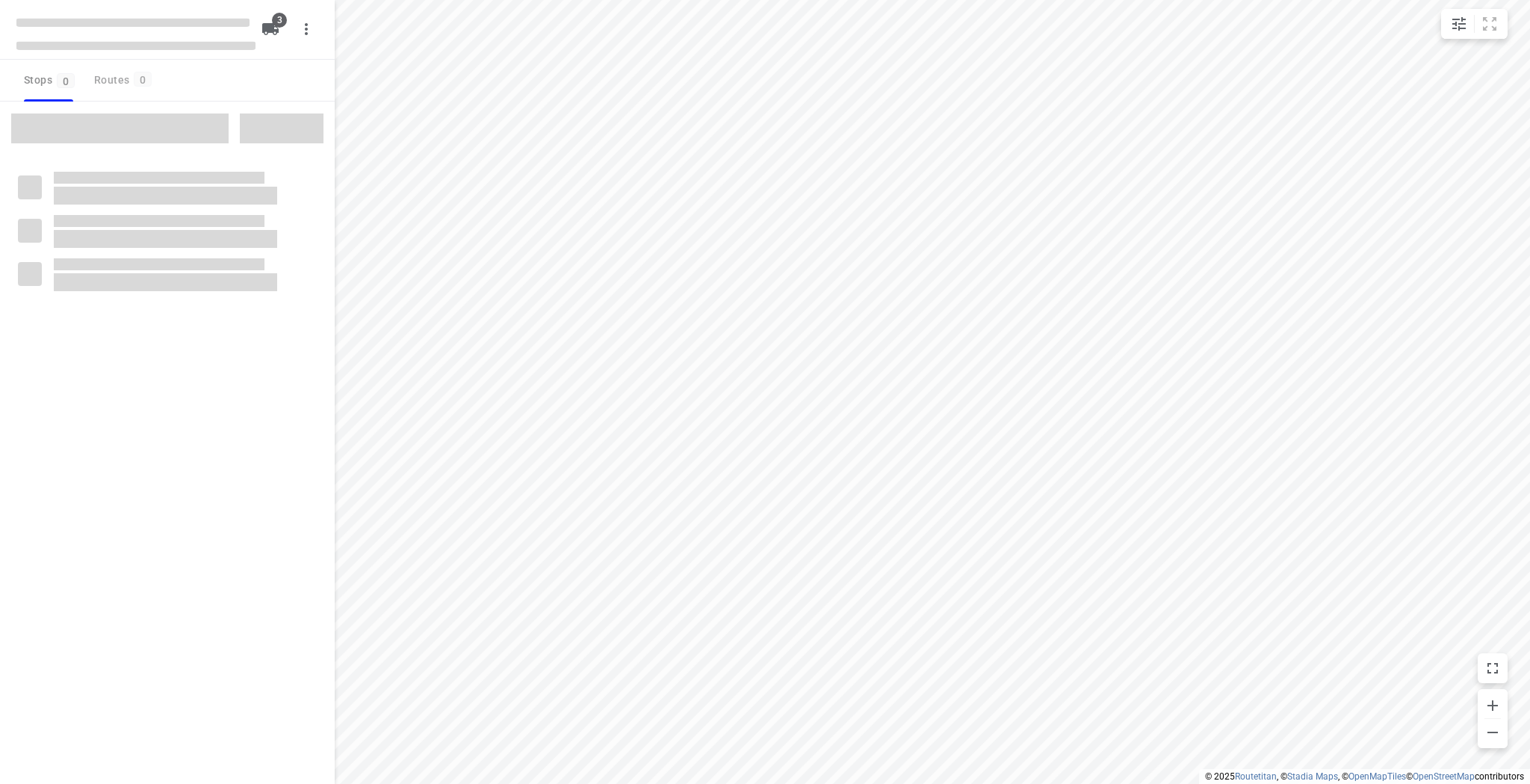
type input "distance"
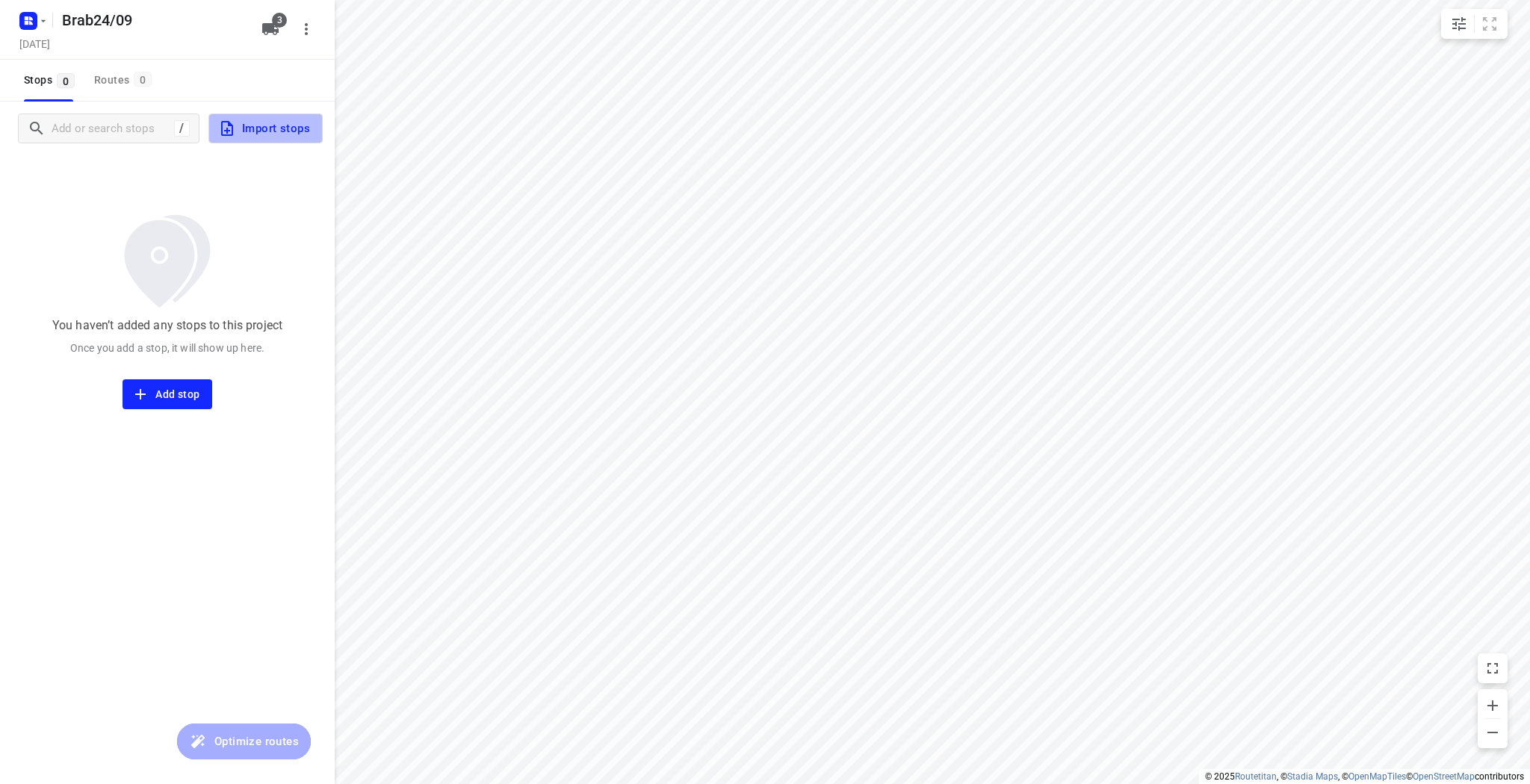
click at [288, 134] on span "Import stops" at bounding box center [264, 128] width 92 height 20
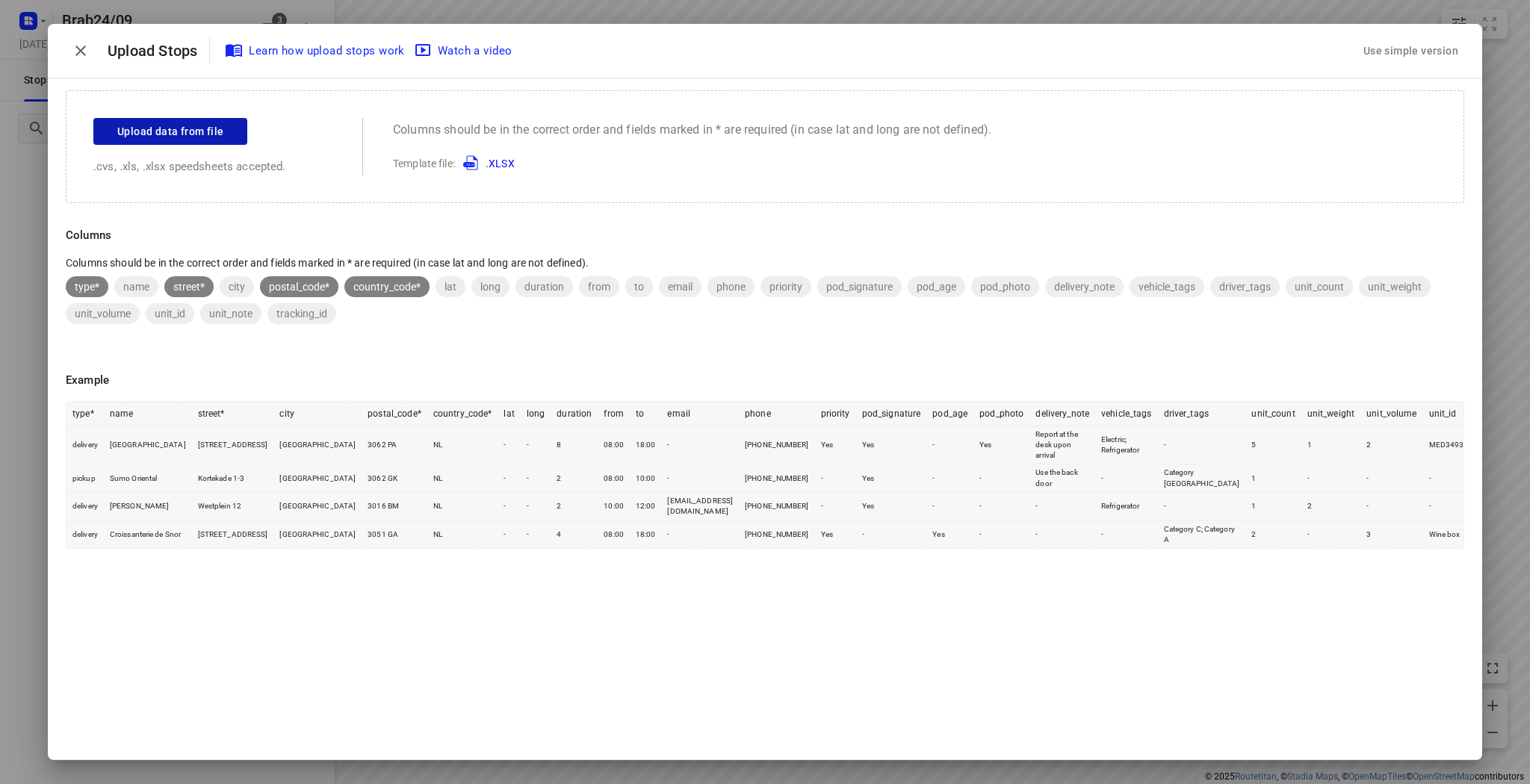
click at [154, 139] on span "Upload data from file" at bounding box center [170, 132] width 106 height 19
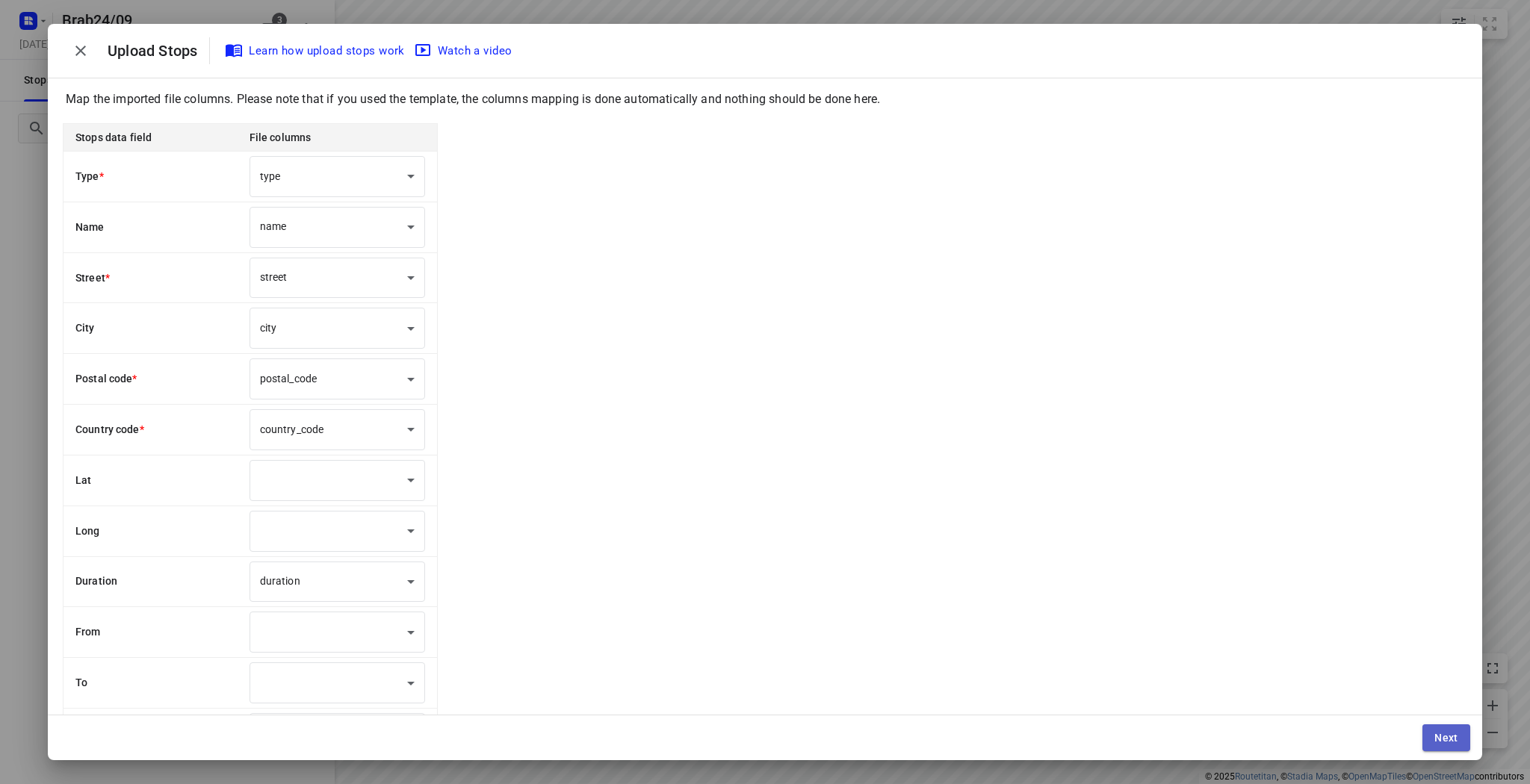
click at [1441, 729] on button "Next" at bounding box center [1446, 737] width 48 height 27
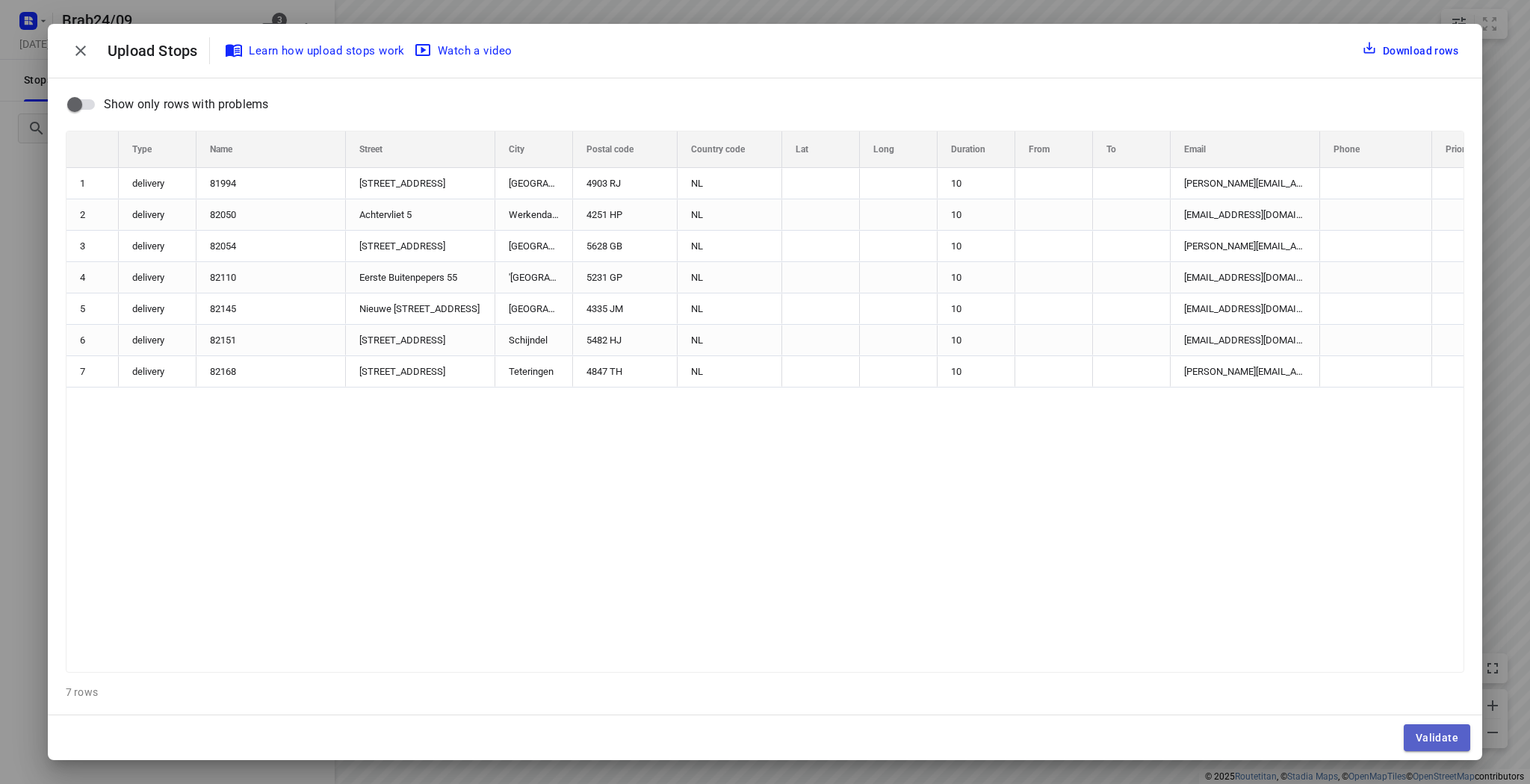
click at [1441, 737] on span "Validate" at bounding box center [1437, 737] width 43 height 12
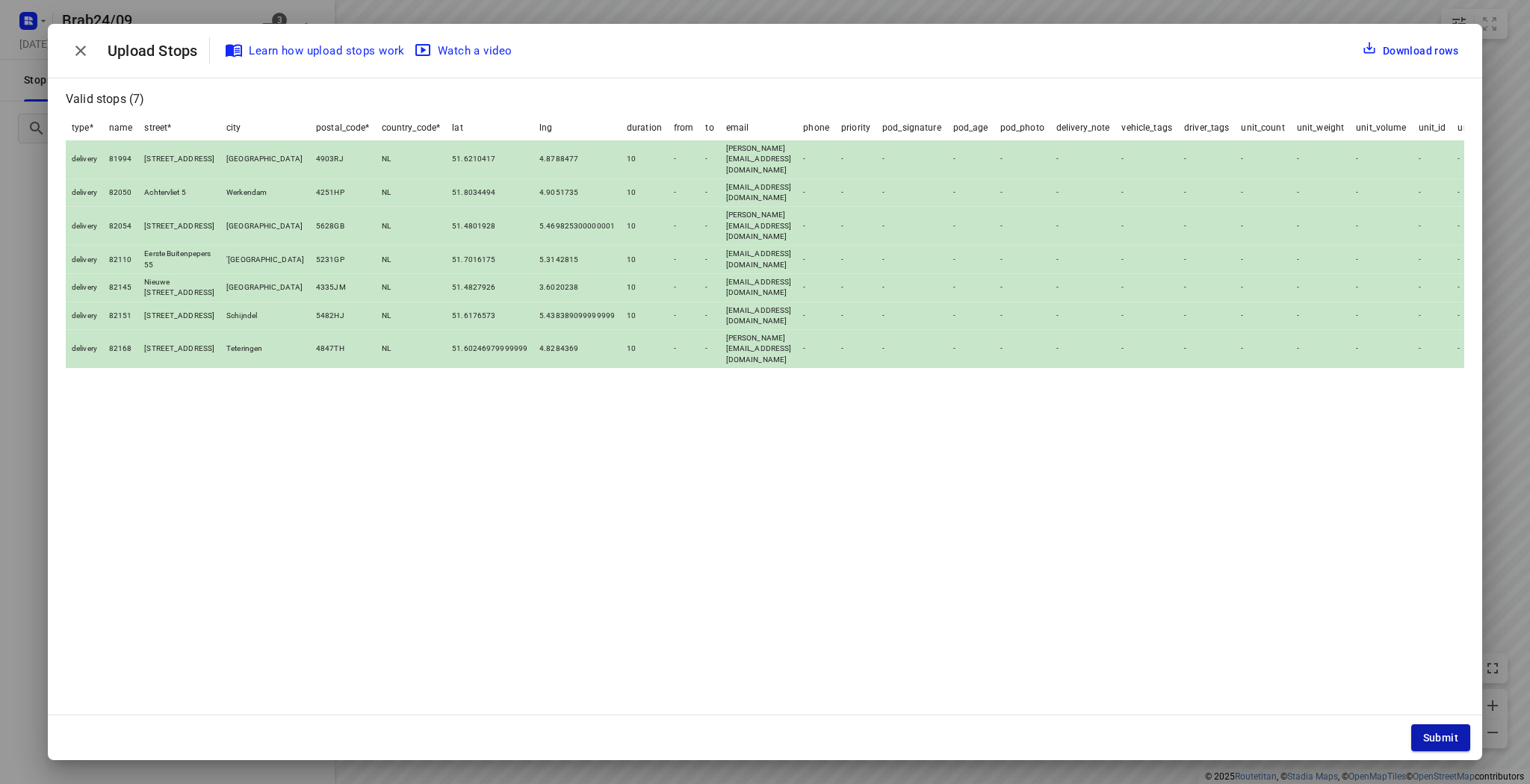
click at [1420, 733] on button "Submit" at bounding box center [1440, 737] width 59 height 27
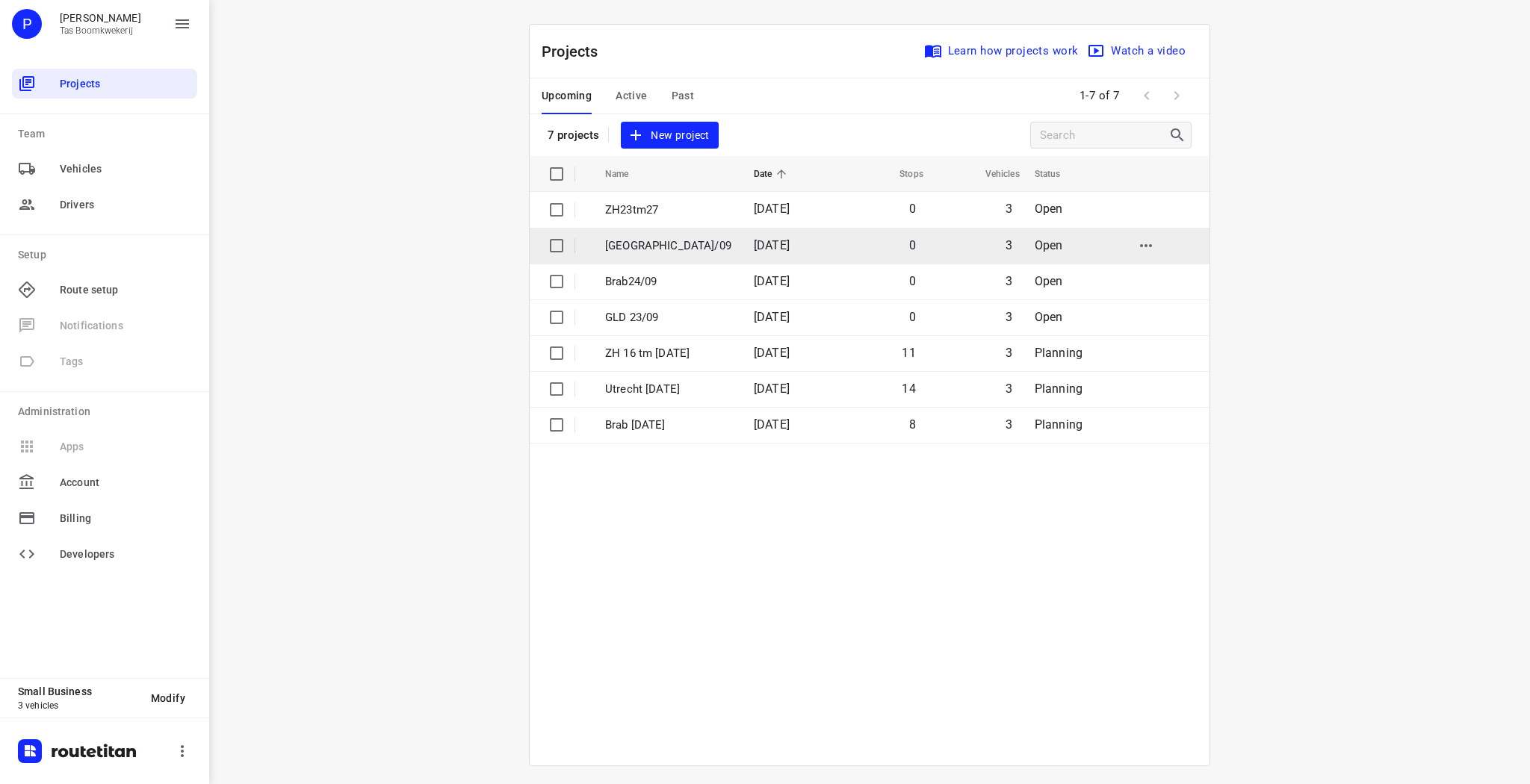
click at [658, 248] on p "[GEOGRAPHIC_DATA]/09" at bounding box center [668, 246] width 126 height 17
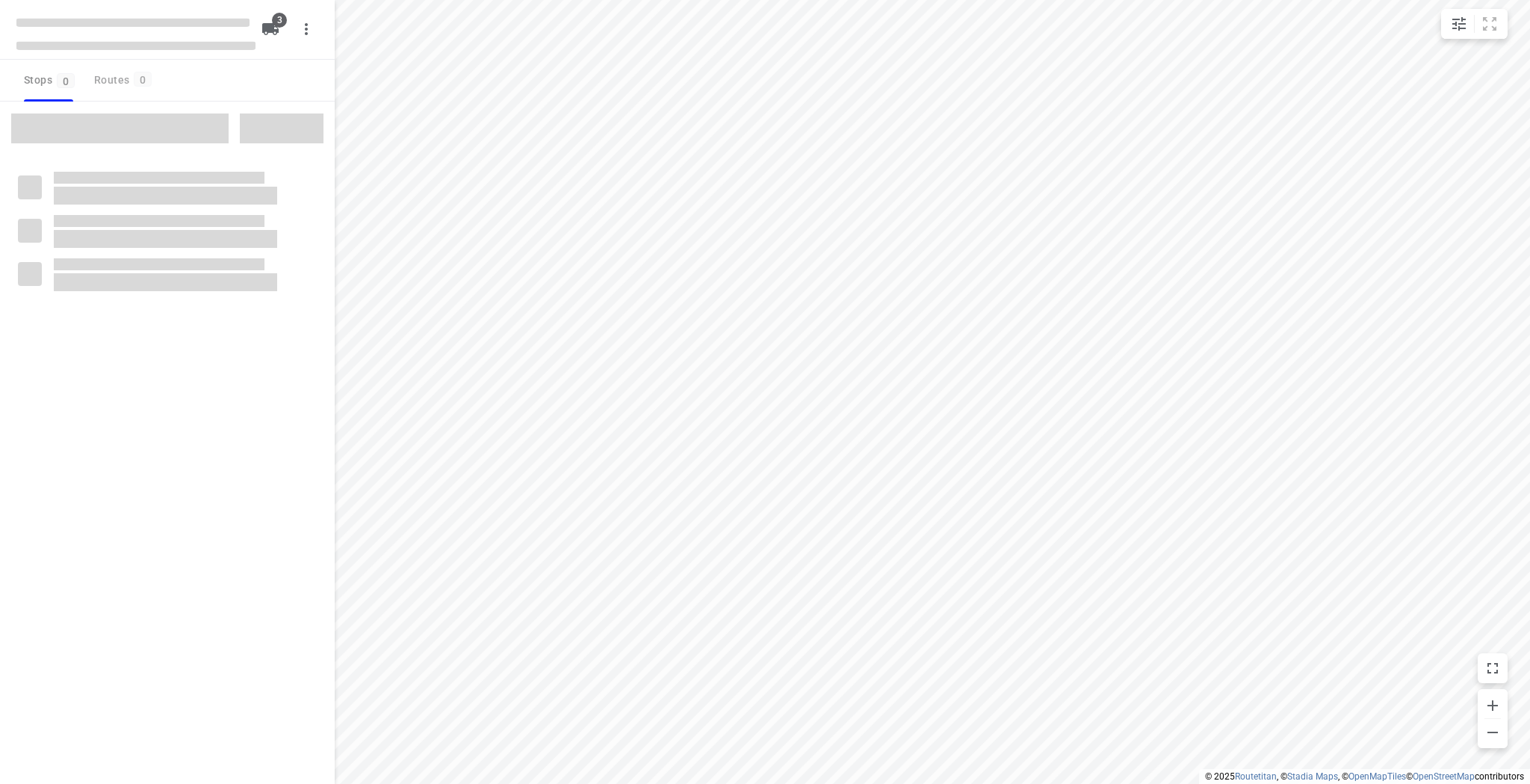
type input "distance"
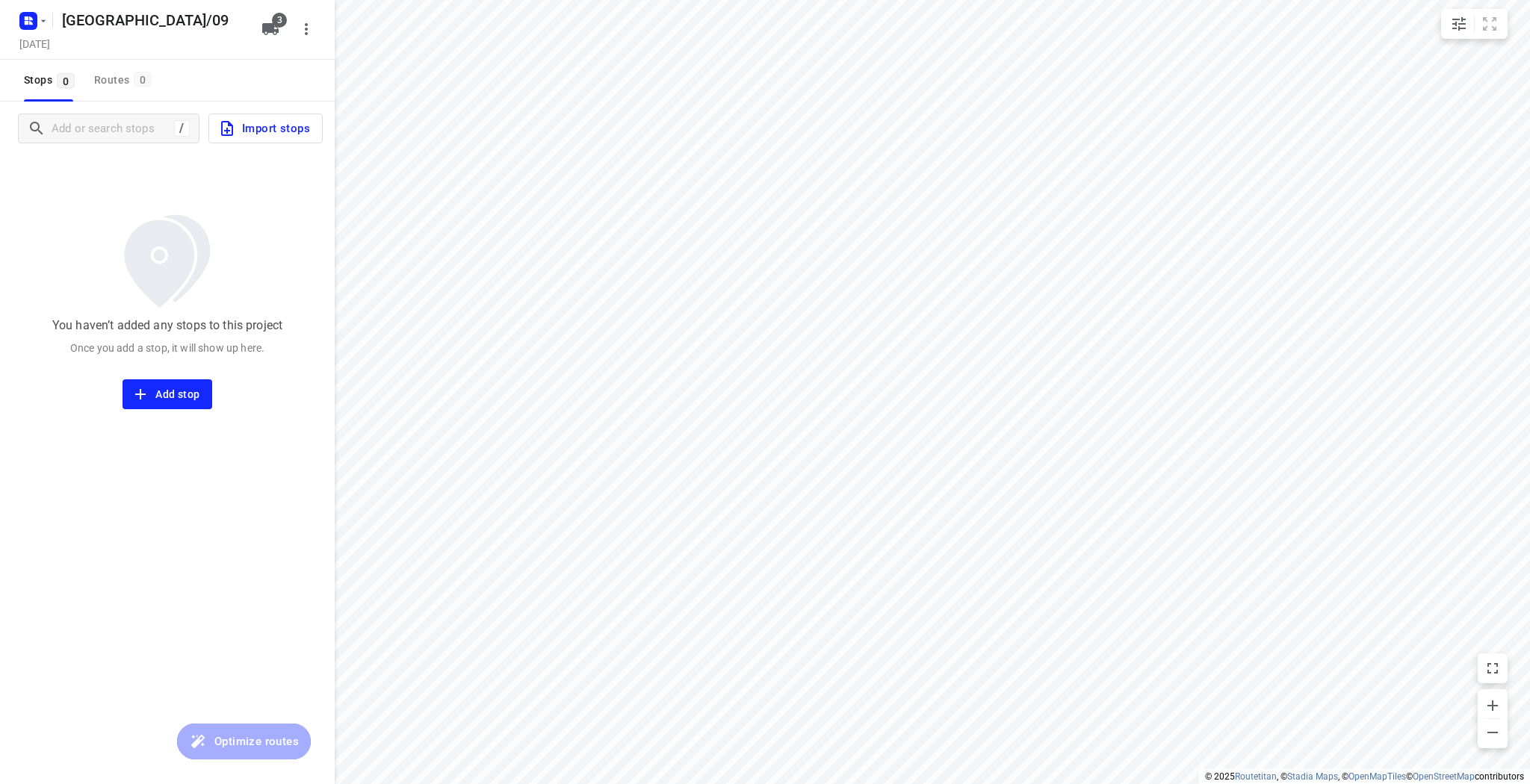
click at [242, 139] on button "Import stops" at bounding box center [265, 128] width 114 height 30
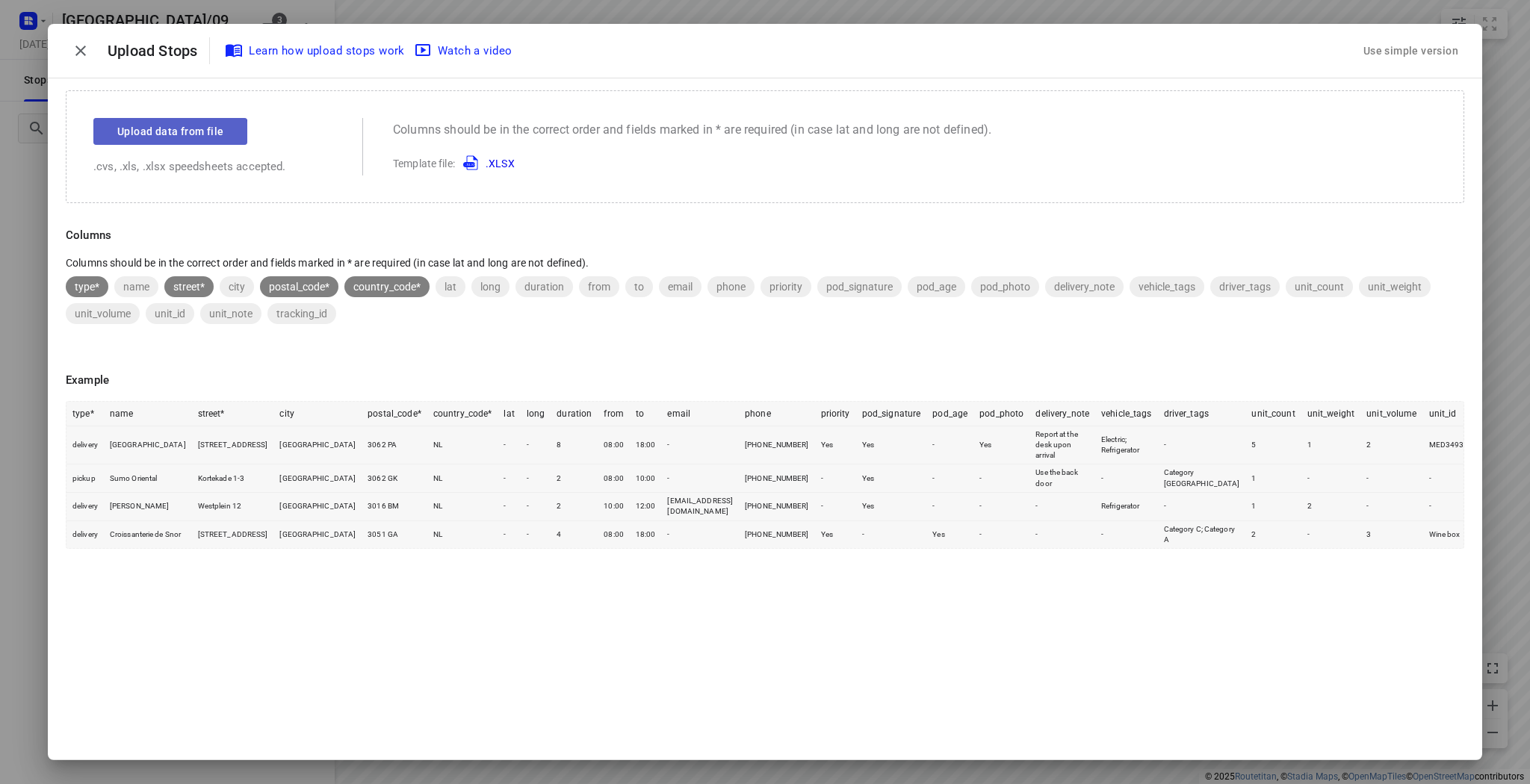
click at [159, 138] on span "Upload data from file" at bounding box center [170, 132] width 106 height 19
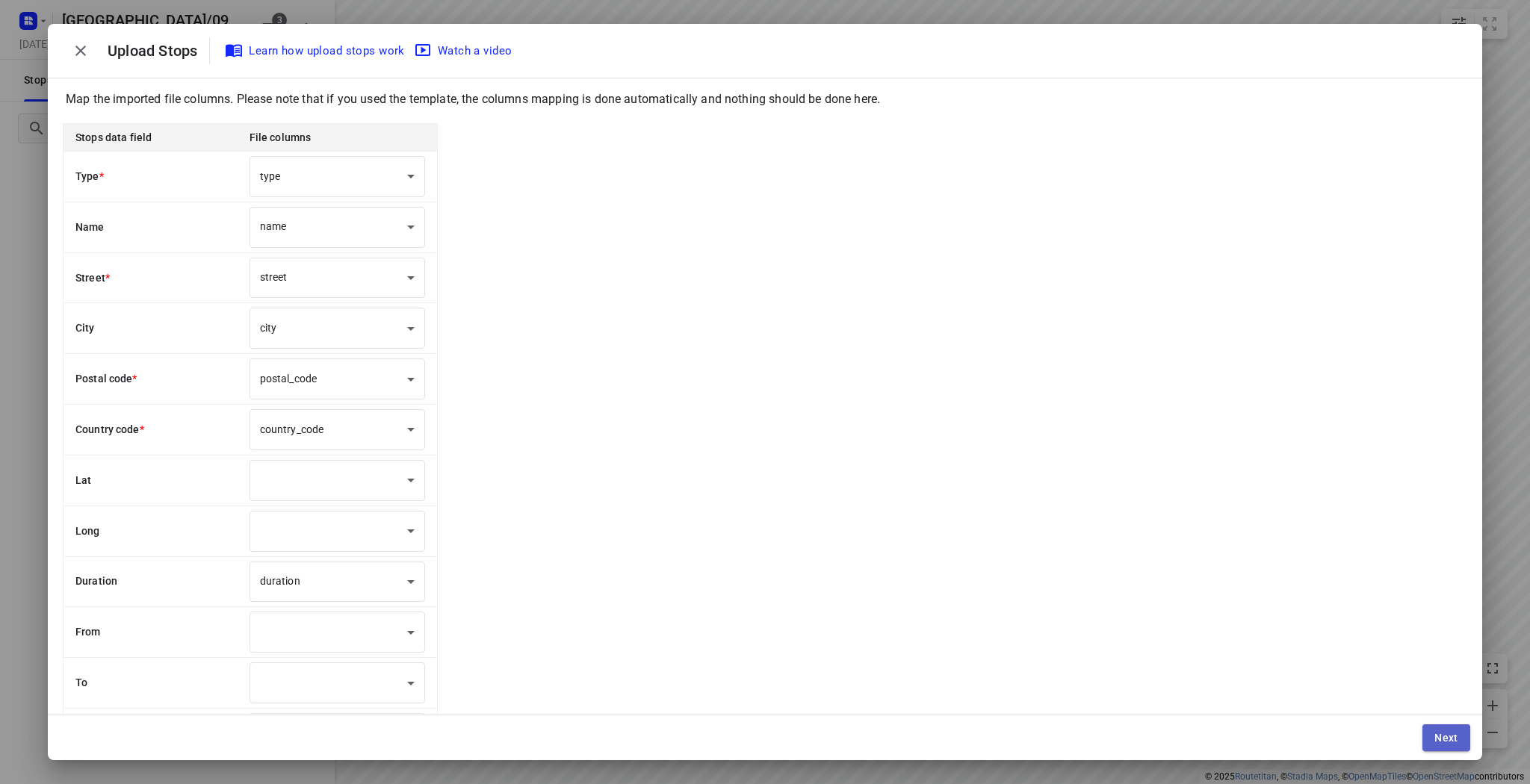
click at [1434, 733] on span "Next" at bounding box center [1446, 737] width 24 height 12
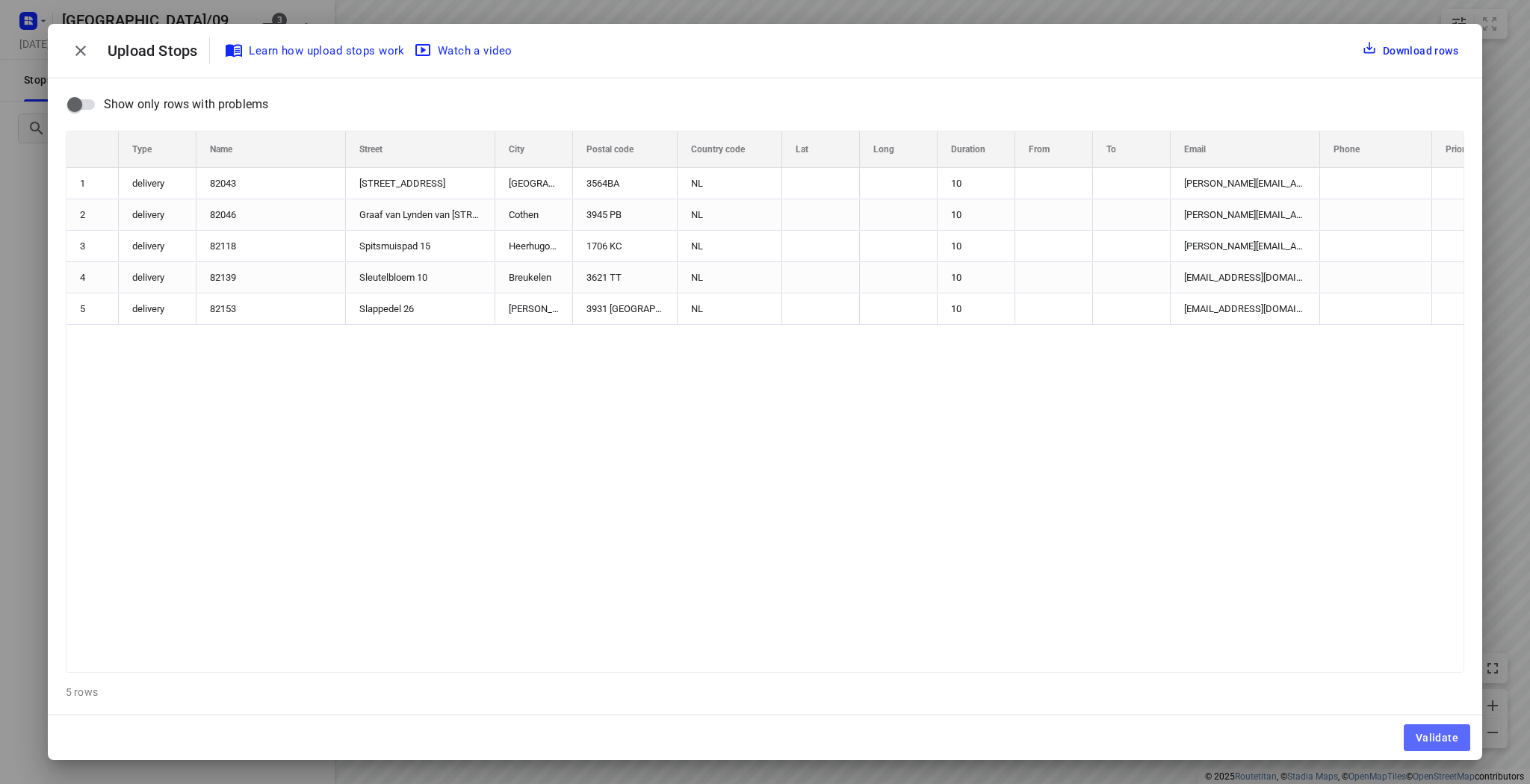
click at [1434, 733] on span "Validate" at bounding box center [1437, 737] width 43 height 12
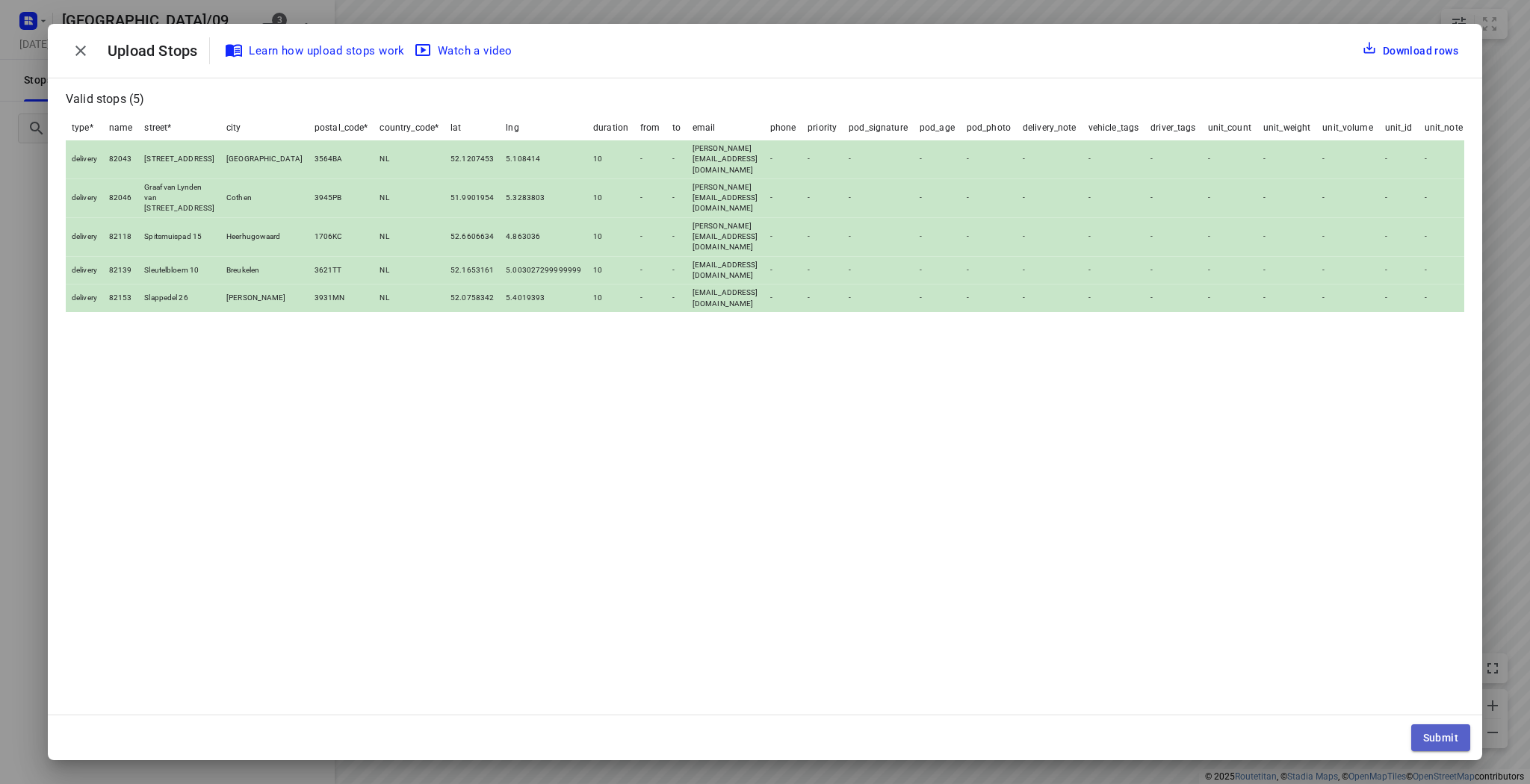
click at [1452, 732] on span "Submit" at bounding box center [1440, 737] width 35 height 12
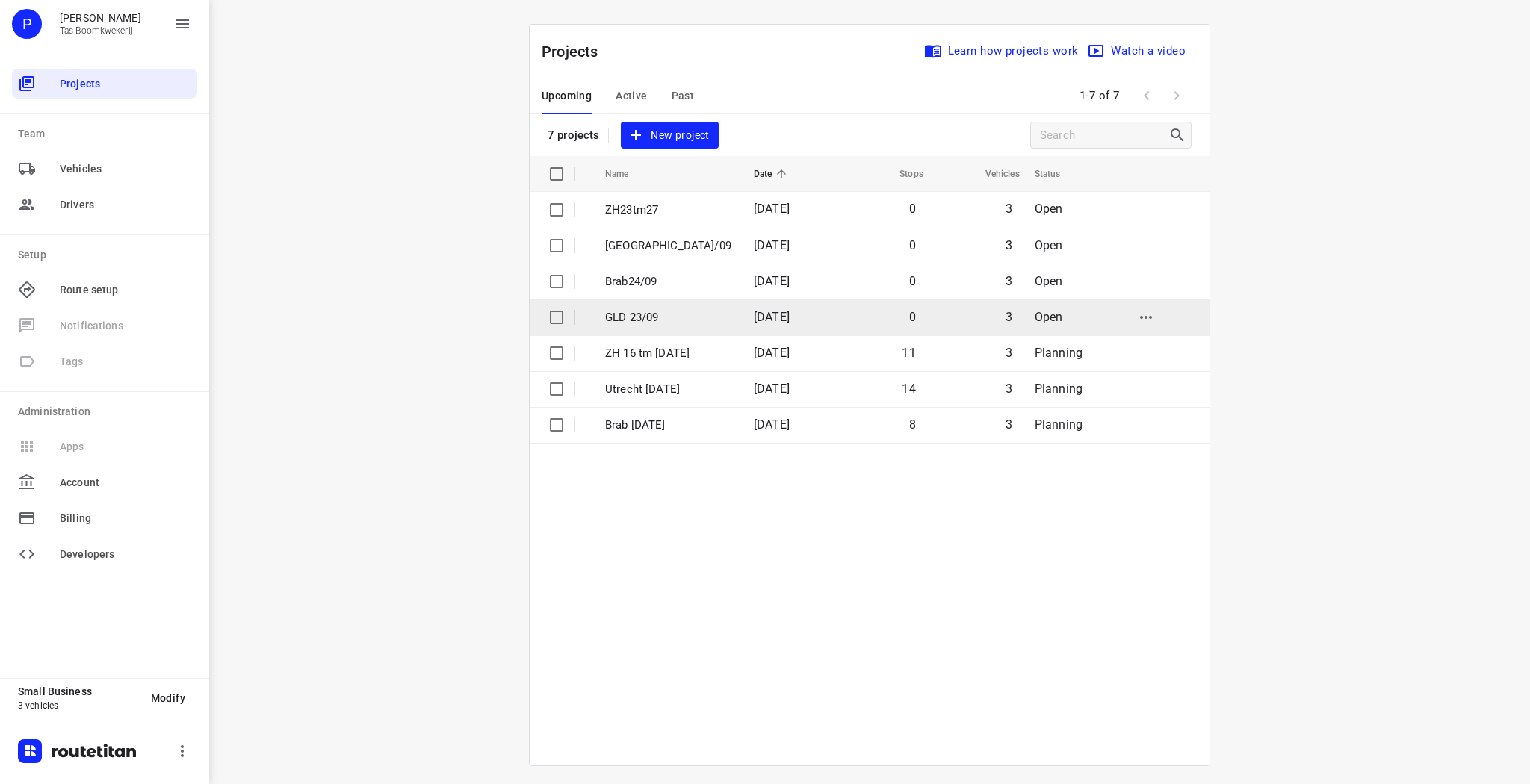
click at [656, 313] on p "GLD 23/09" at bounding box center [668, 318] width 126 height 17
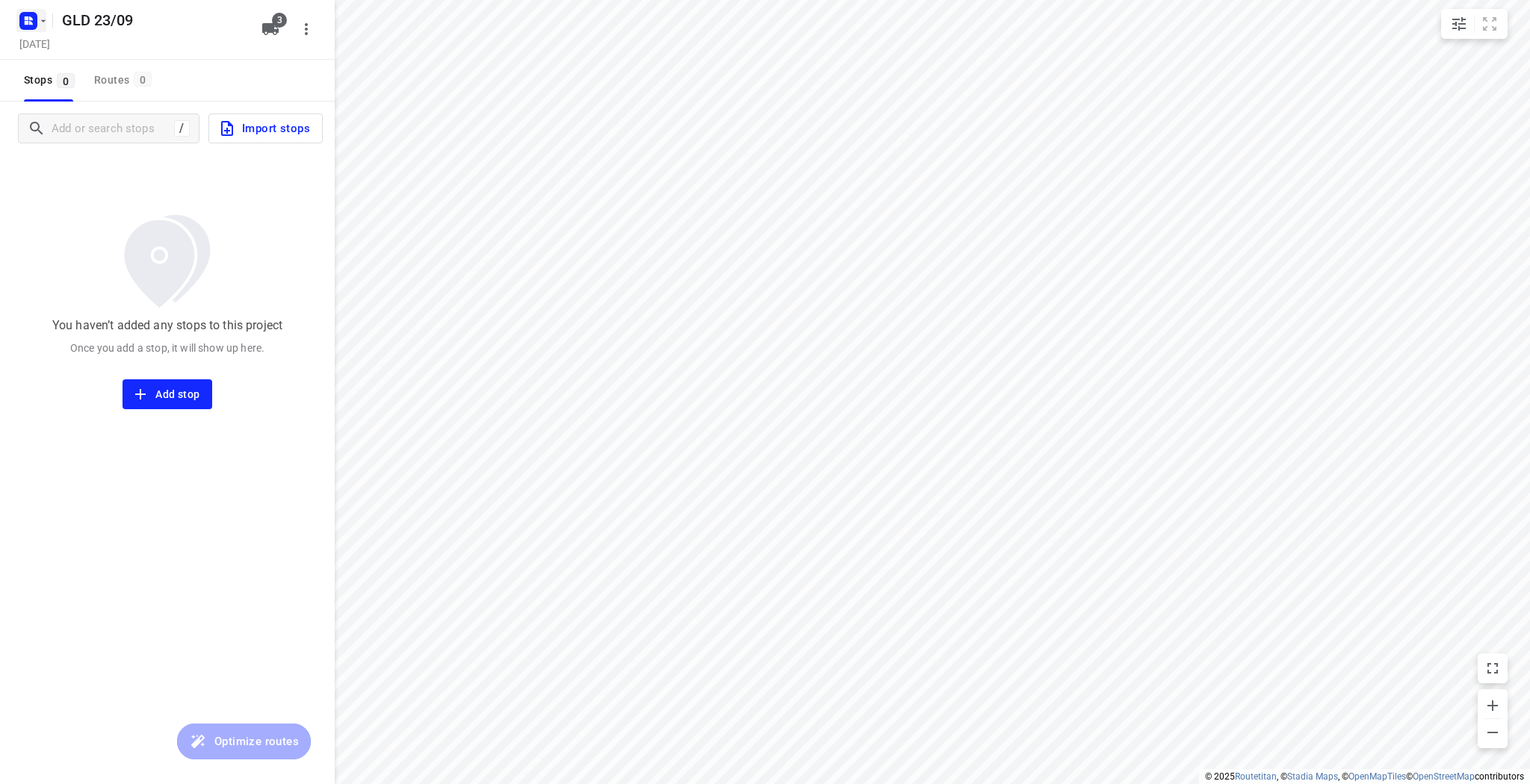
click at [32, 21] on icon "button" at bounding box center [31, 22] width 4 height 4
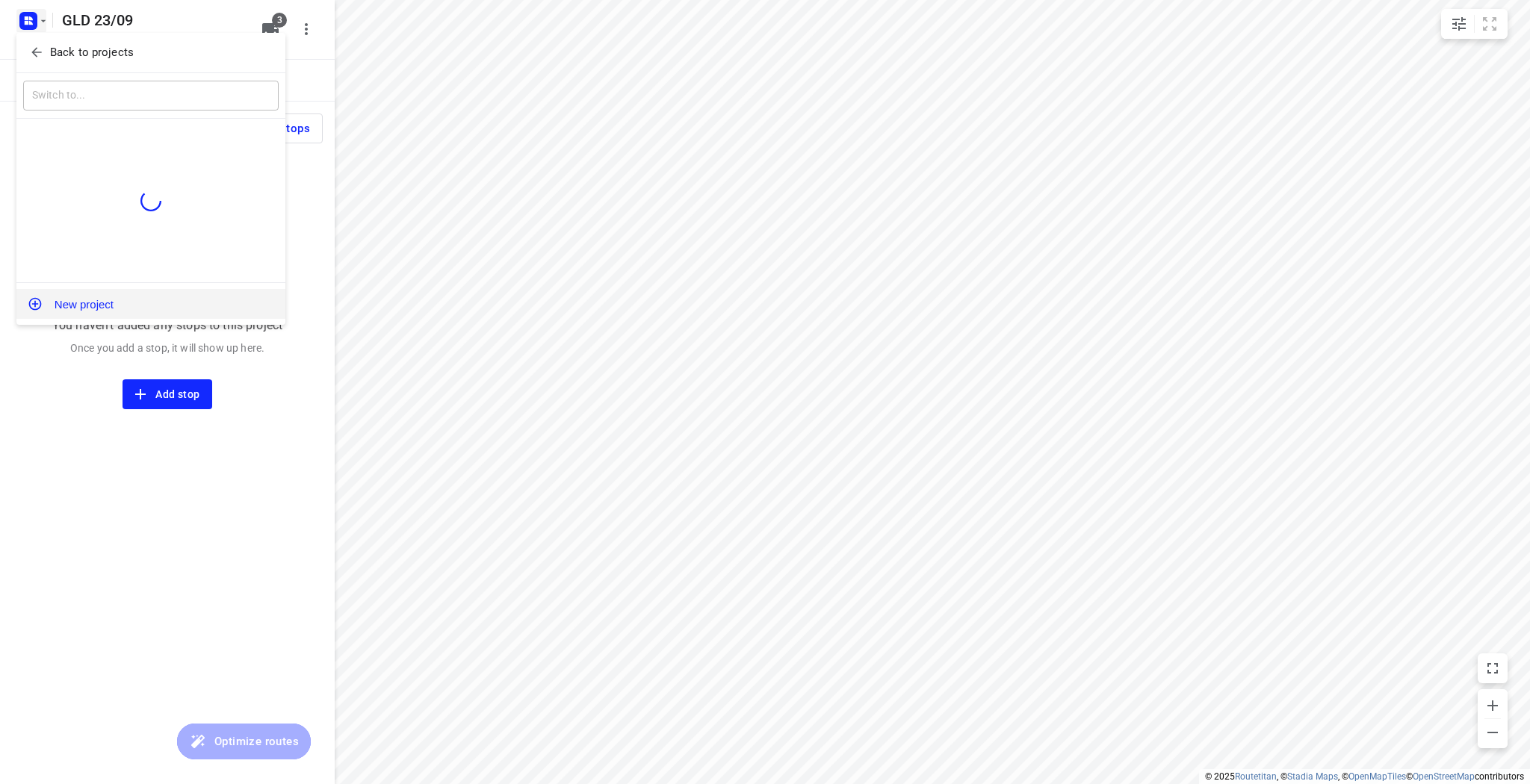
click at [84, 307] on button "New project" at bounding box center [151, 304] width 269 height 30
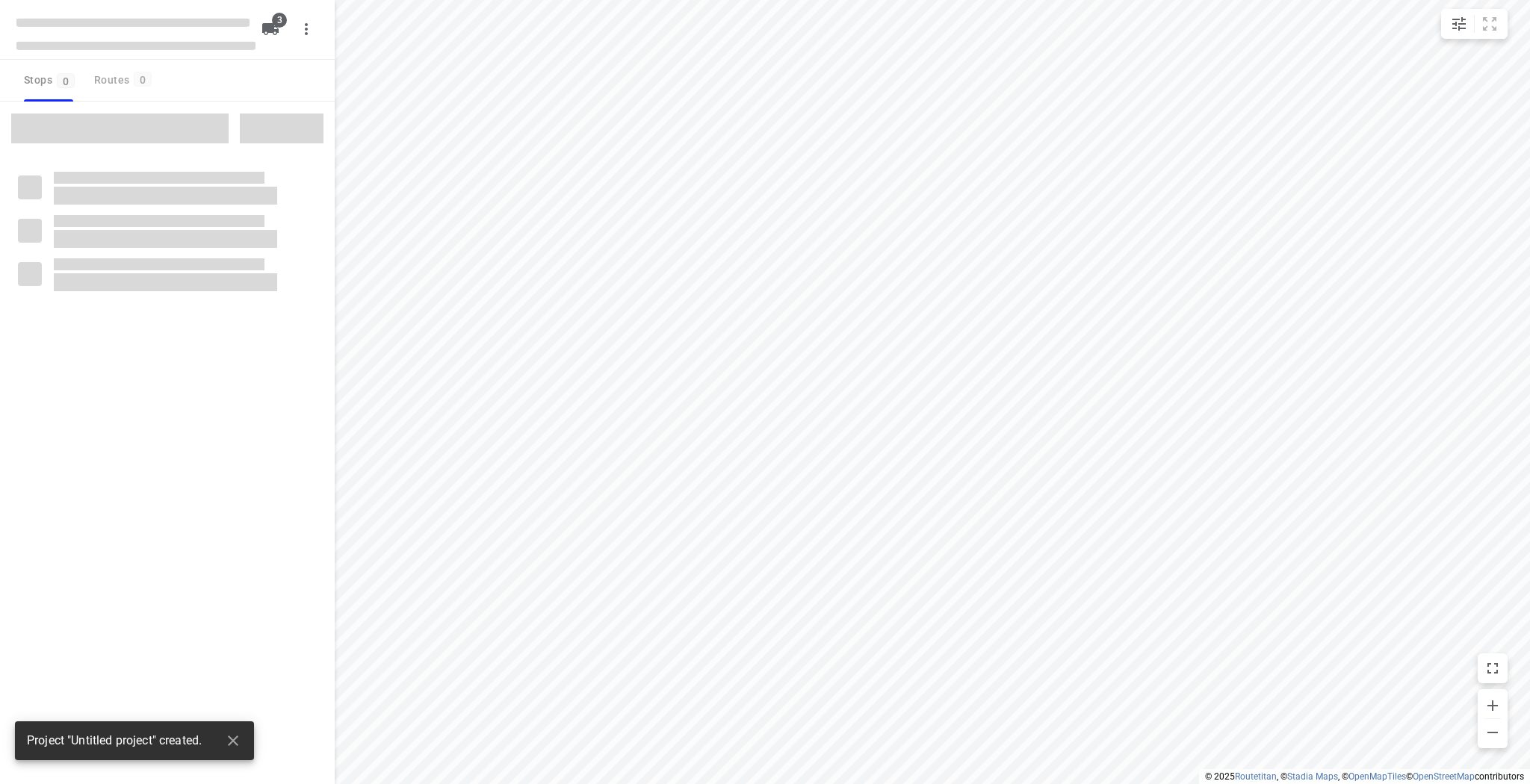
type input "distance"
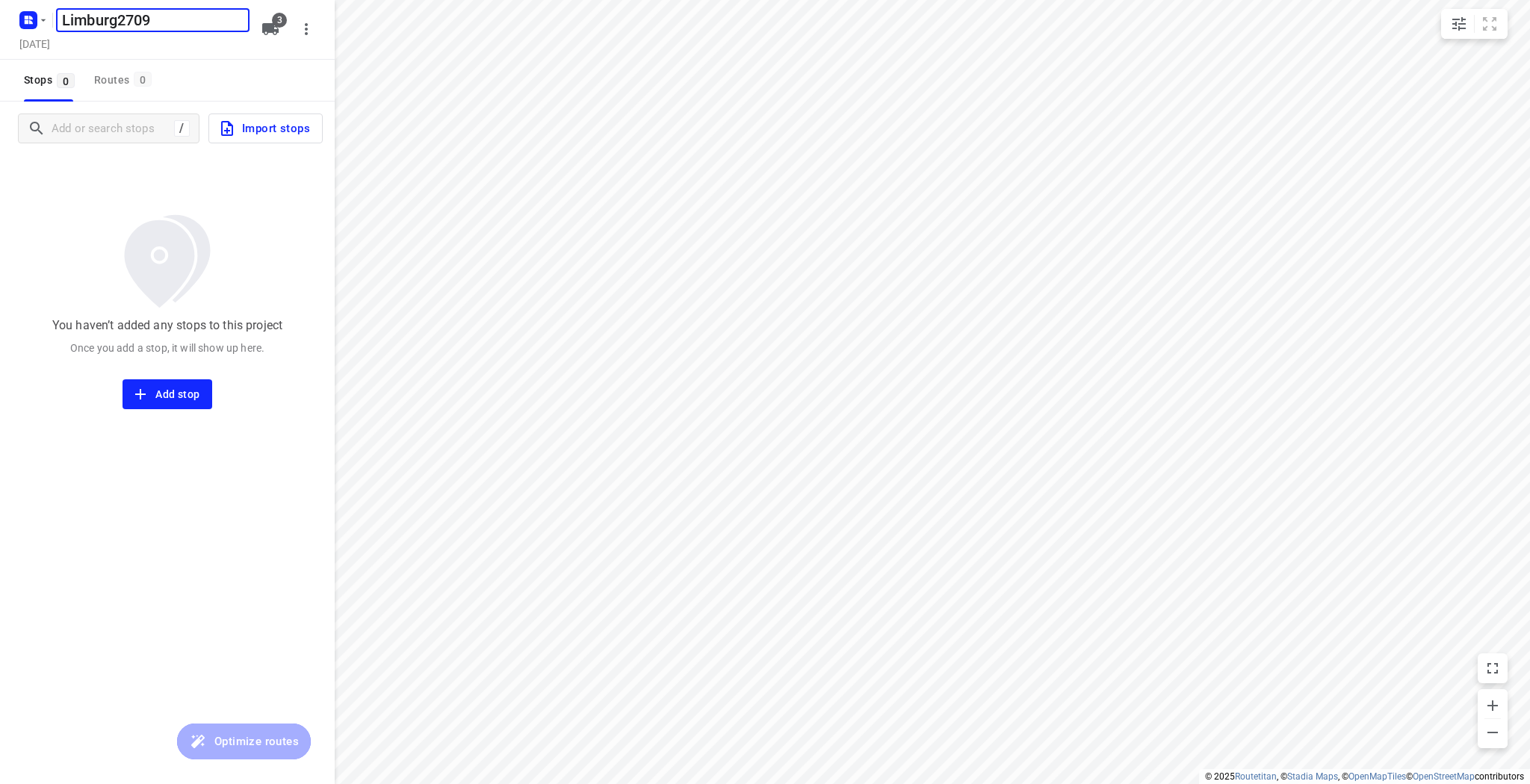
type input "Limburg2709"
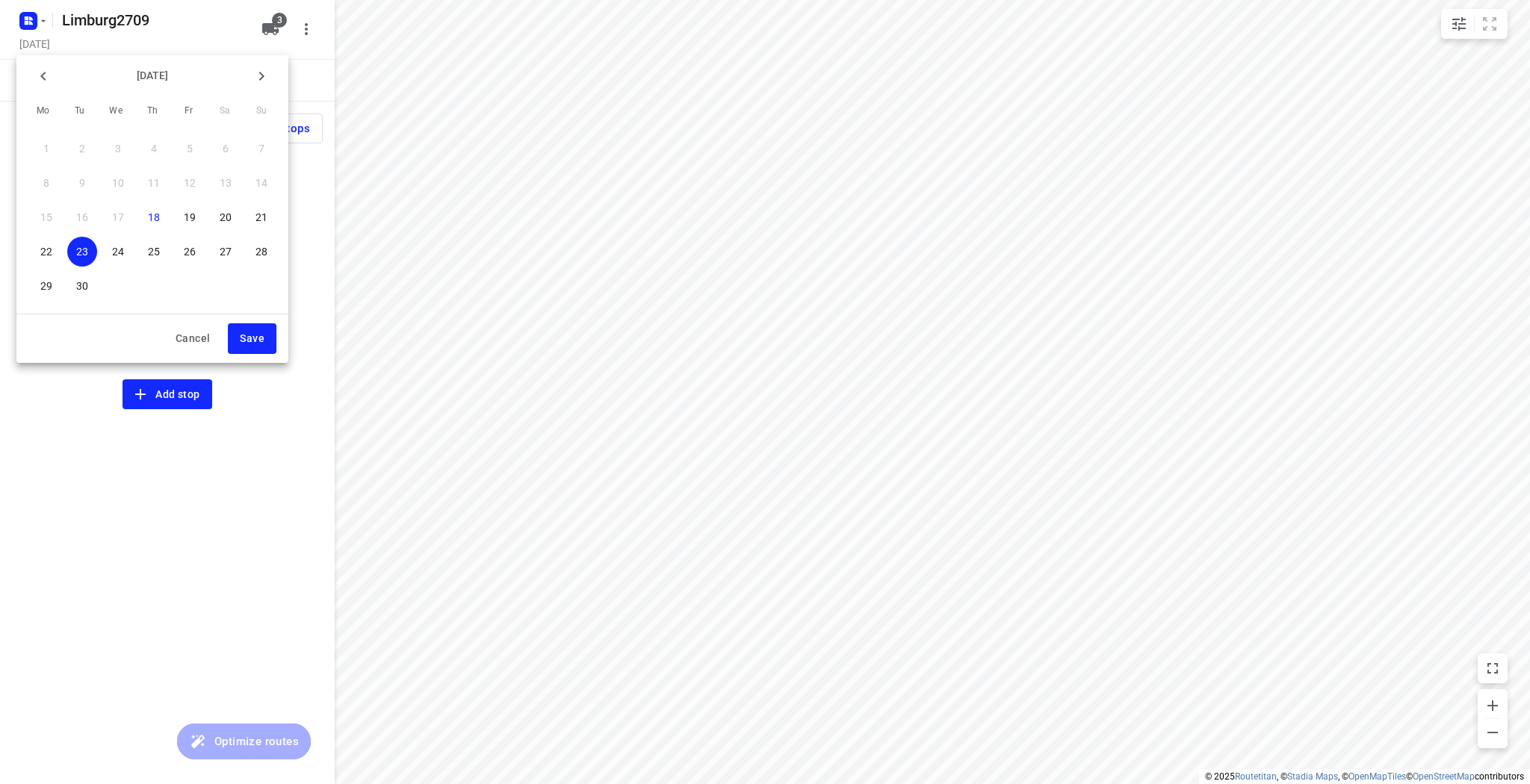
click at [231, 254] on p "27" at bounding box center [225, 251] width 12 height 15
click at [250, 347] on button "Save" at bounding box center [252, 338] width 48 height 31
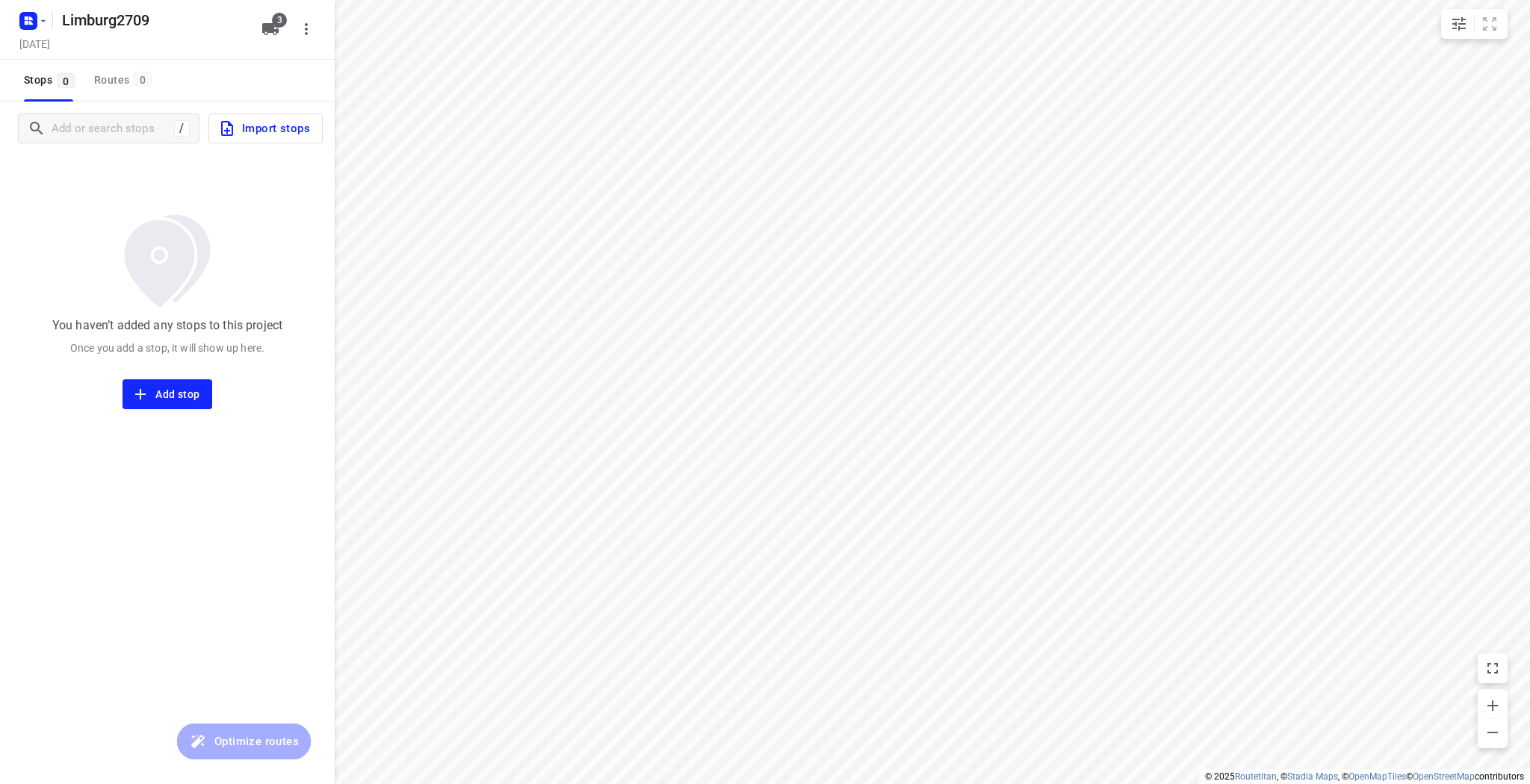
click at [223, 131] on icon "button" at bounding box center [227, 128] width 18 height 18
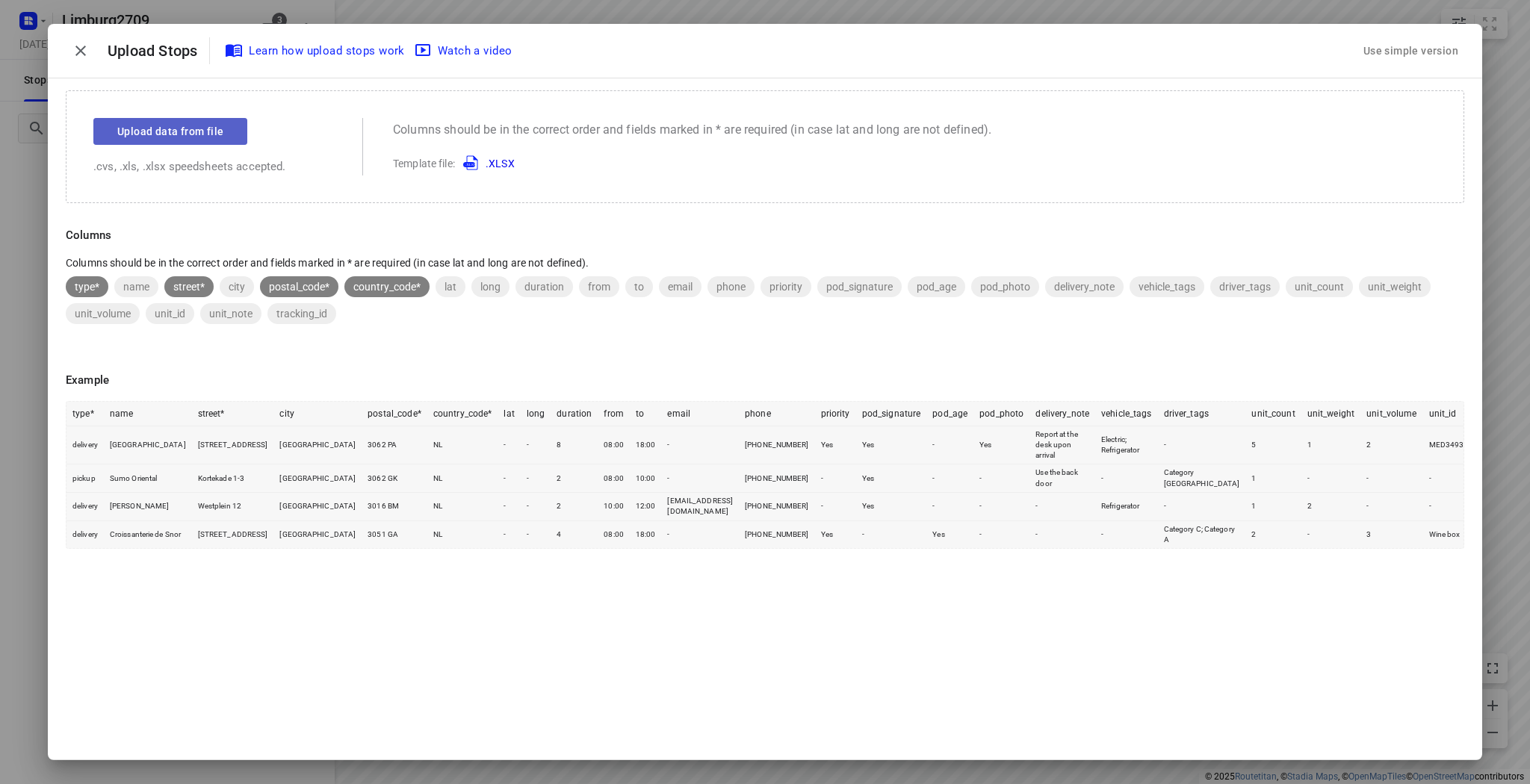
click at [168, 142] on button "Upload data from file" at bounding box center [170, 131] width 154 height 27
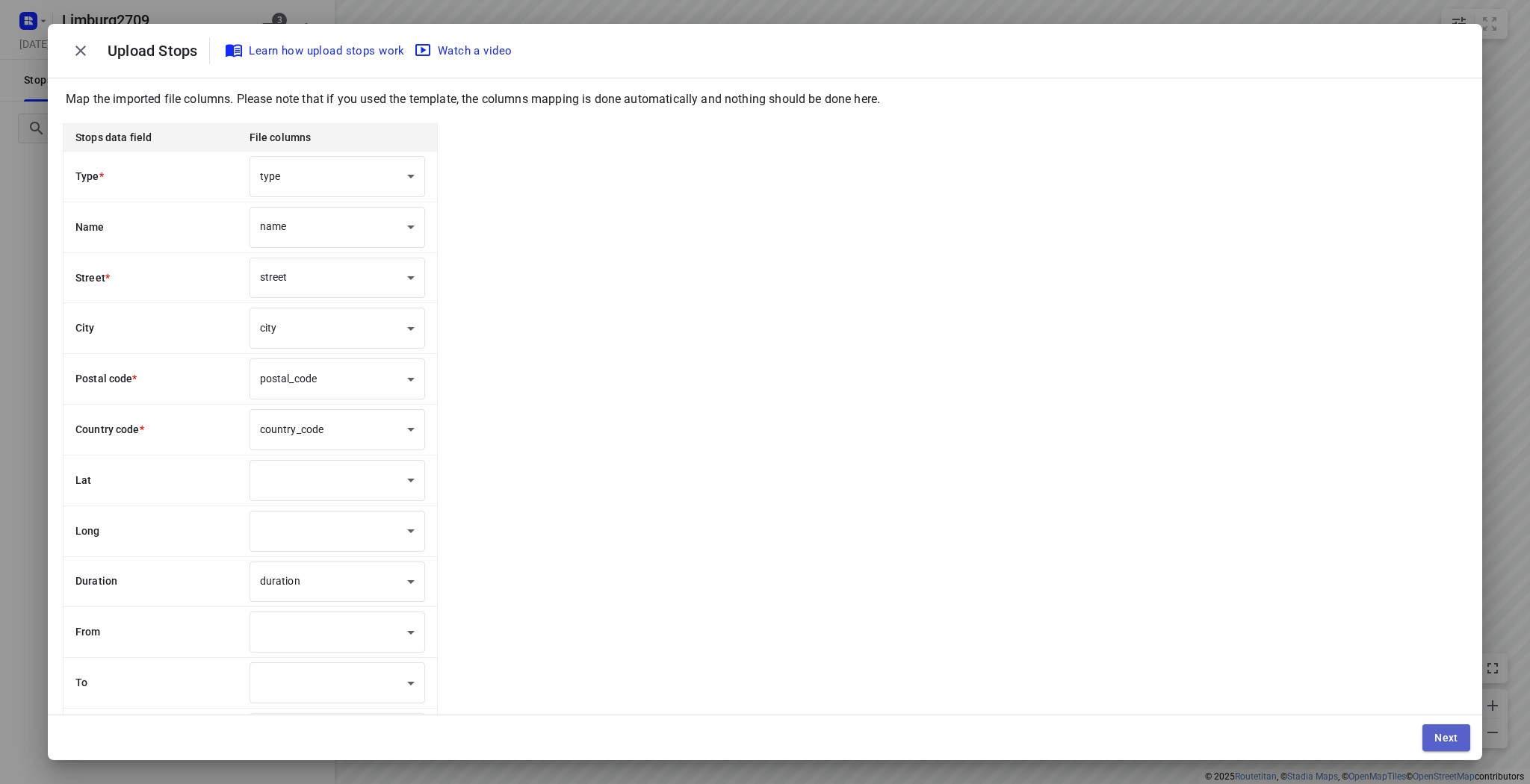
click at [1437, 736] on span "Next" at bounding box center [1446, 737] width 24 height 12
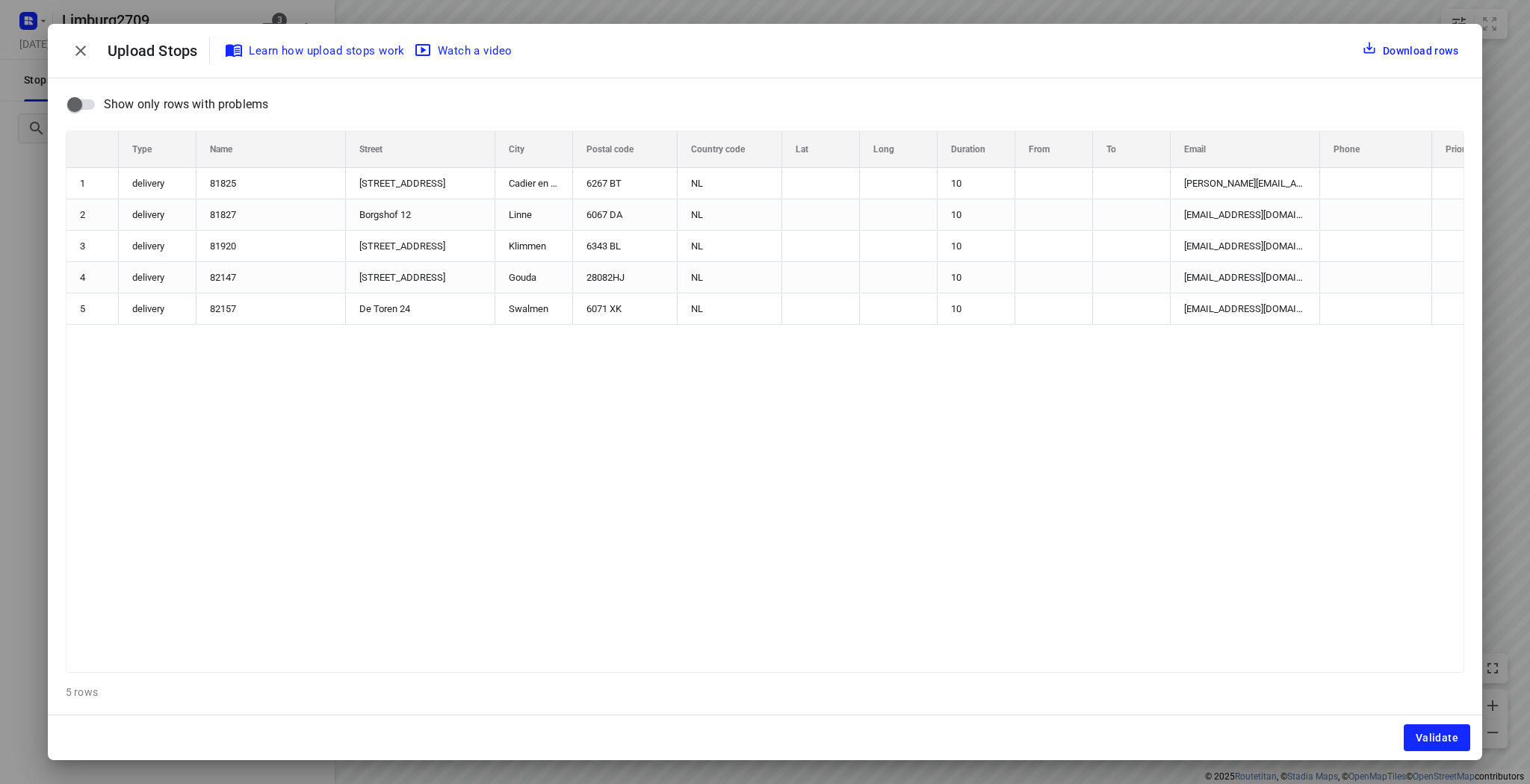
click at [1437, 736] on span "Validate" at bounding box center [1437, 737] width 43 height 12
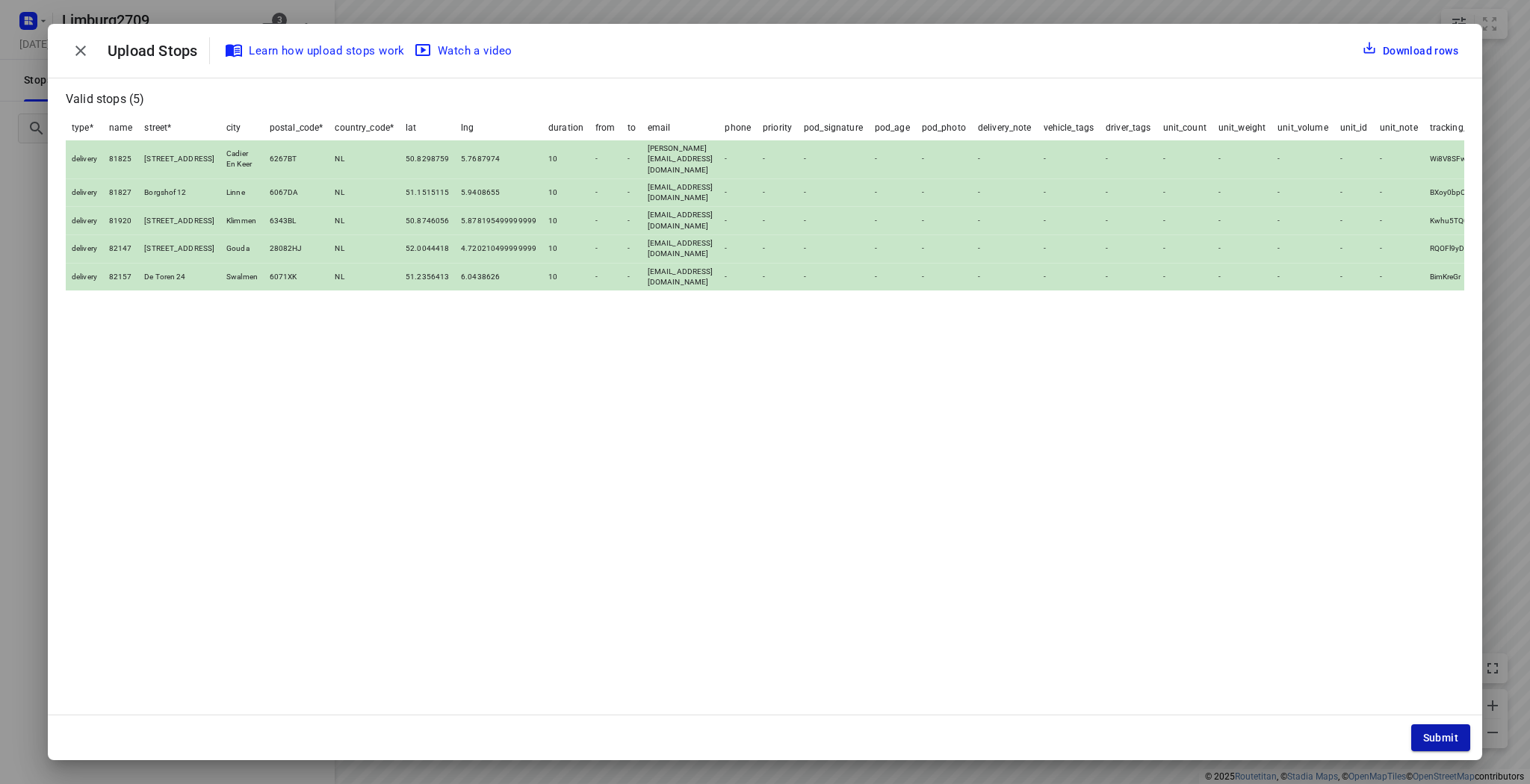
click at [1437, 739] on span "Submit" at bounding box center [1440, 737] width 35 height 12
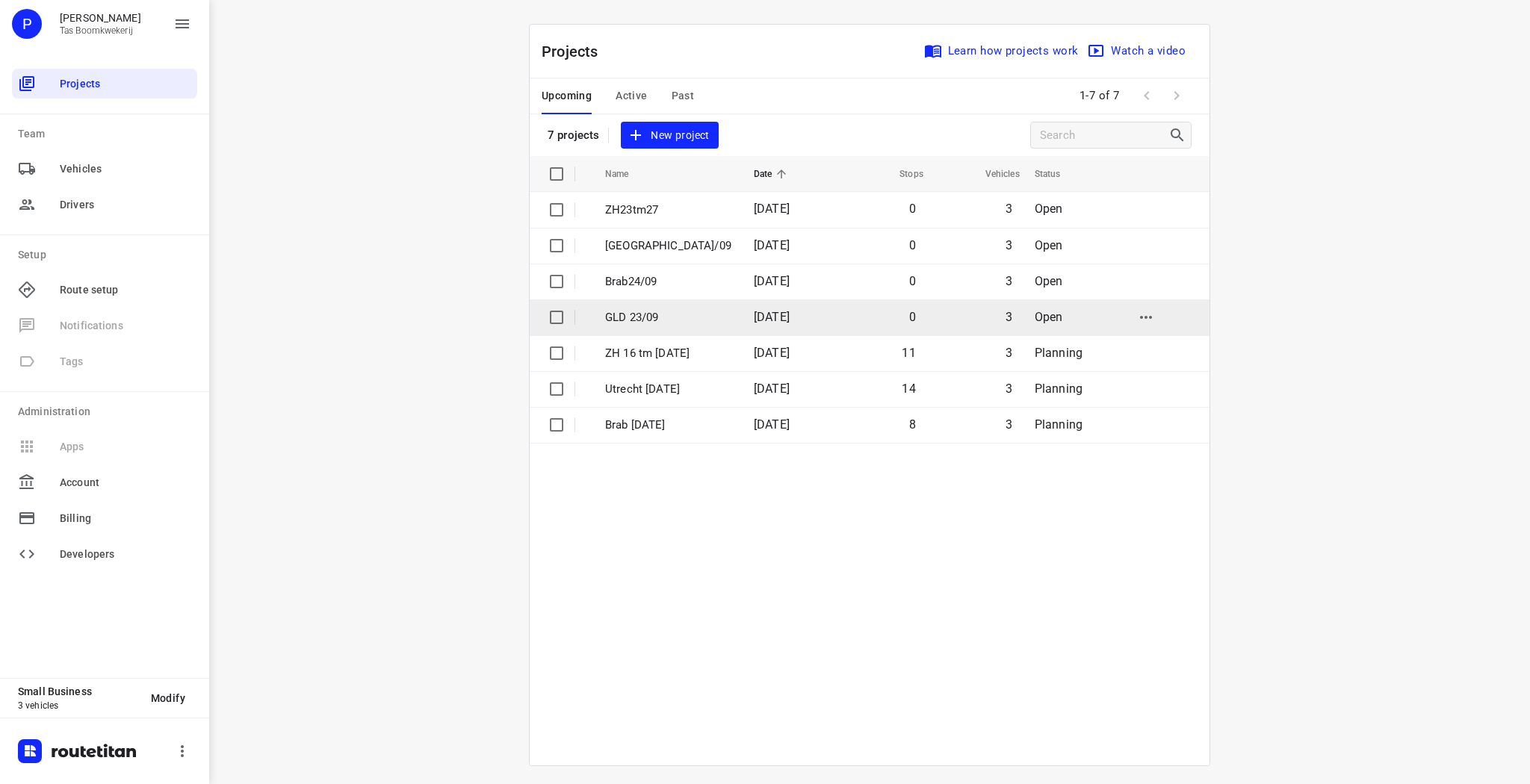
click at [676, 309] on p "GLD 23/09" at bounding box center [668, 318] width 126 height 17
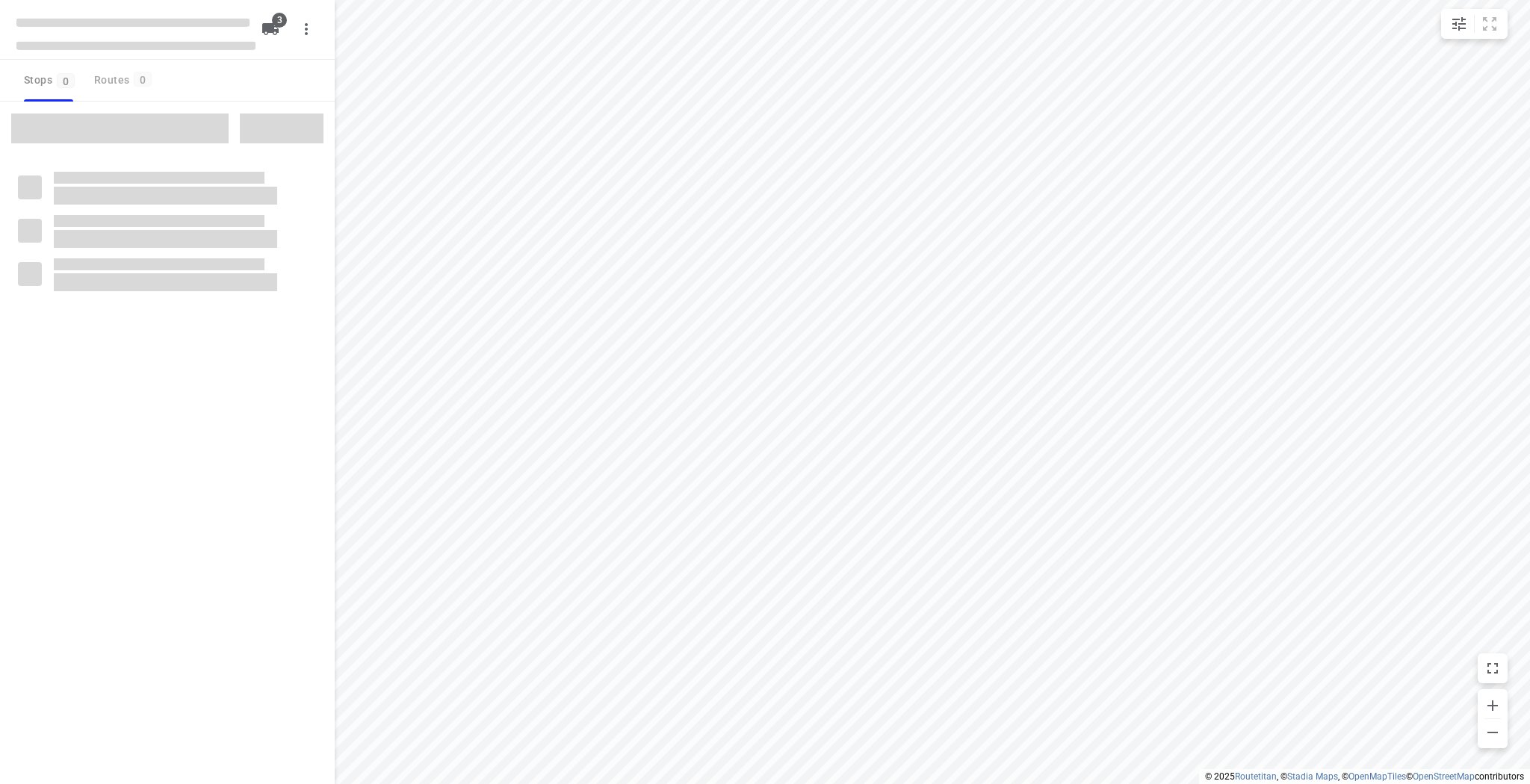
type input "distance"
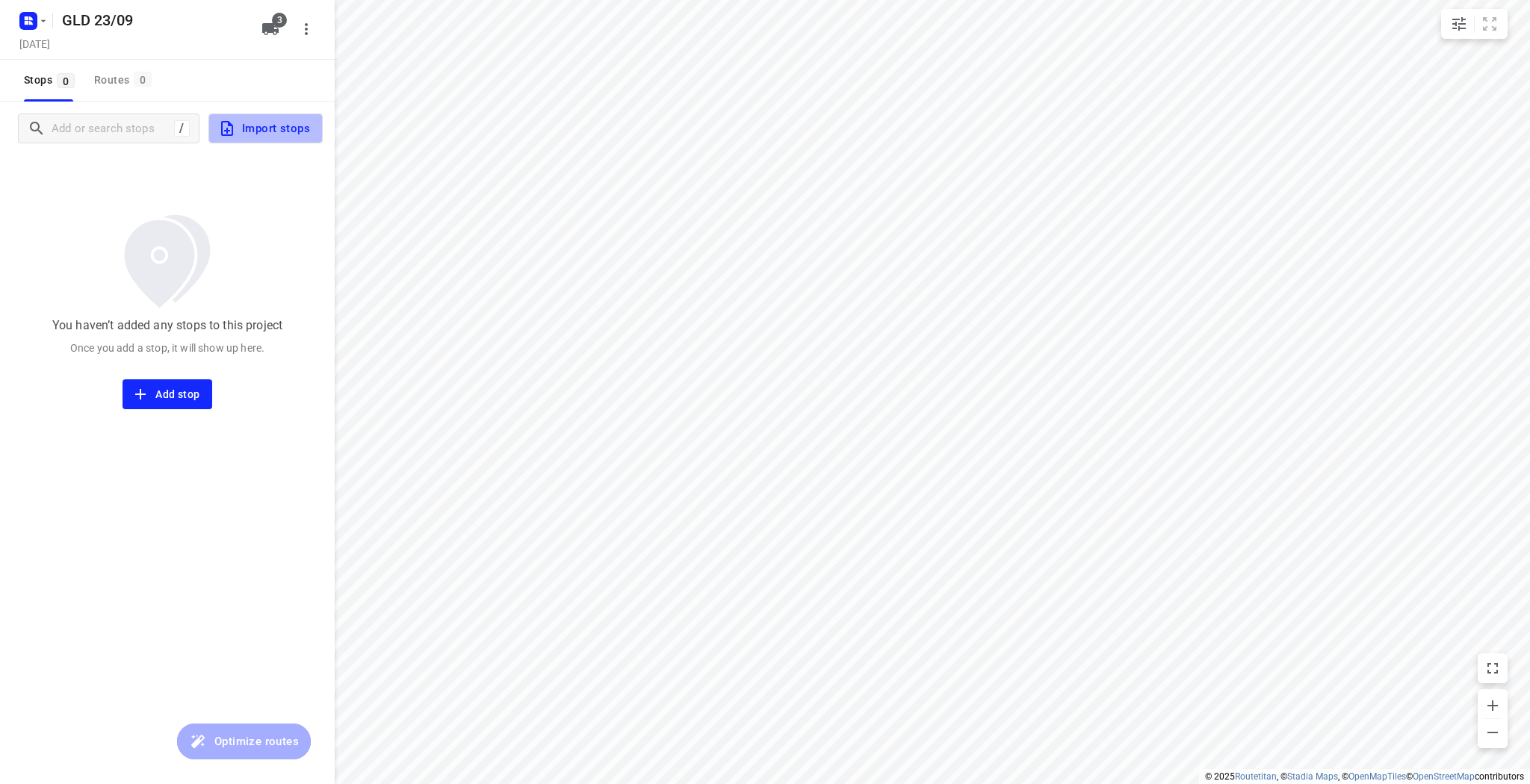
click at [248, 127] on span "Import stops" at bounding box center [264, 128] width 92 height 20
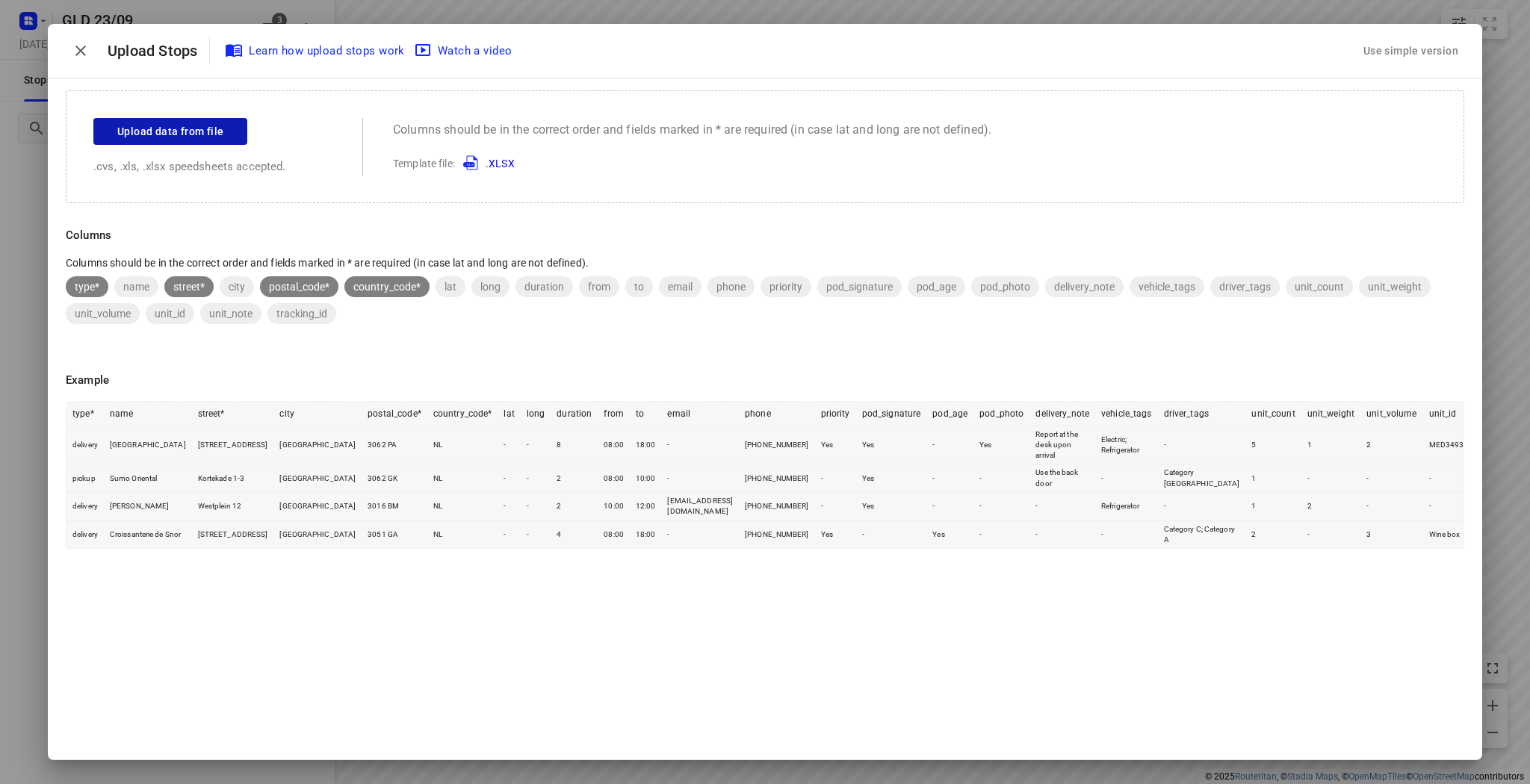
click at [193, 123] on span "Upload data from file" at bounding box center [170, 132] width 106 height 19
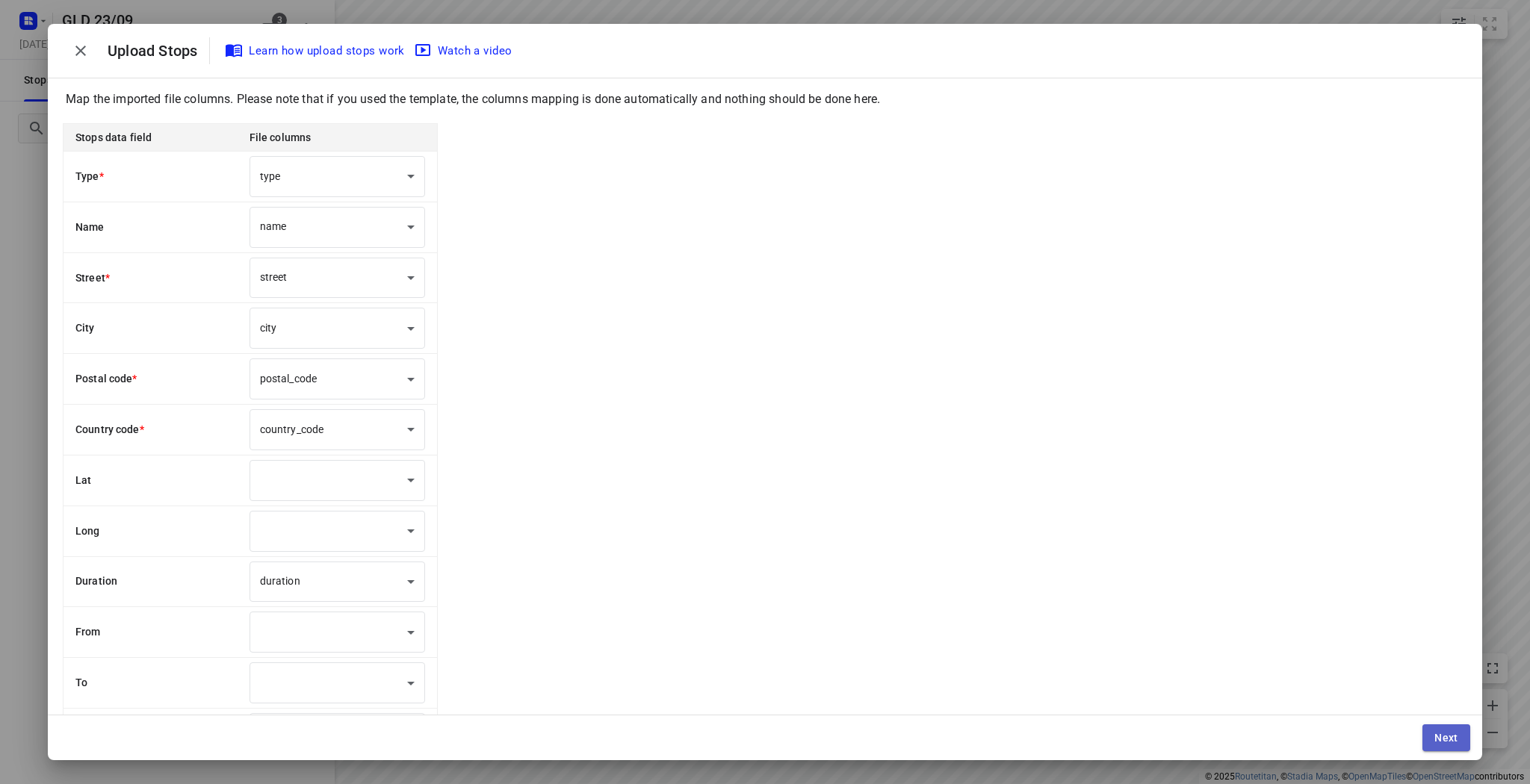
click at [1445, 730] on button "Next" at bounding box center [1446, 737] width 48 height 27
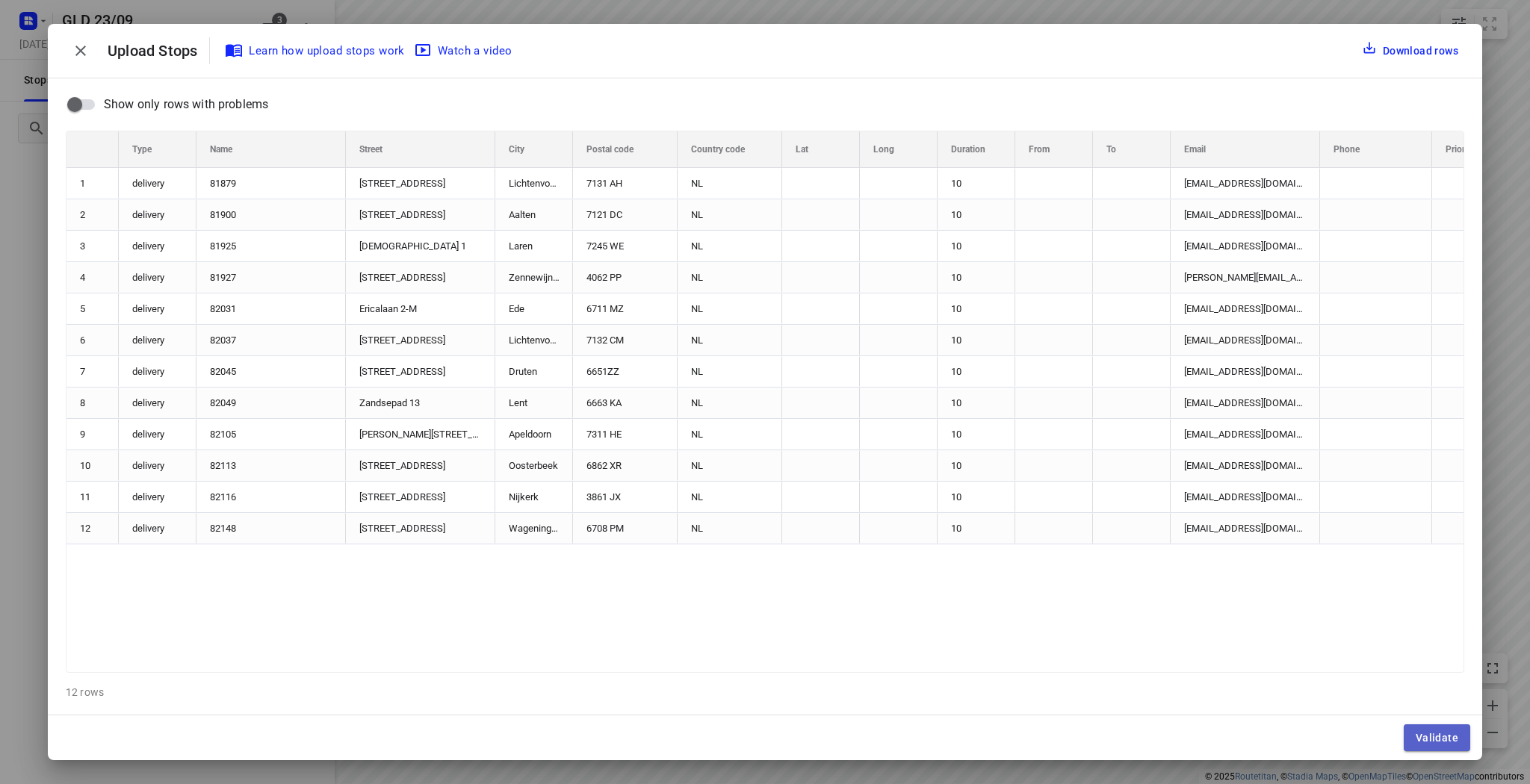
click at [1445, 735] on span "Validate" at bounding box center [1437, 737] width 43 height 12
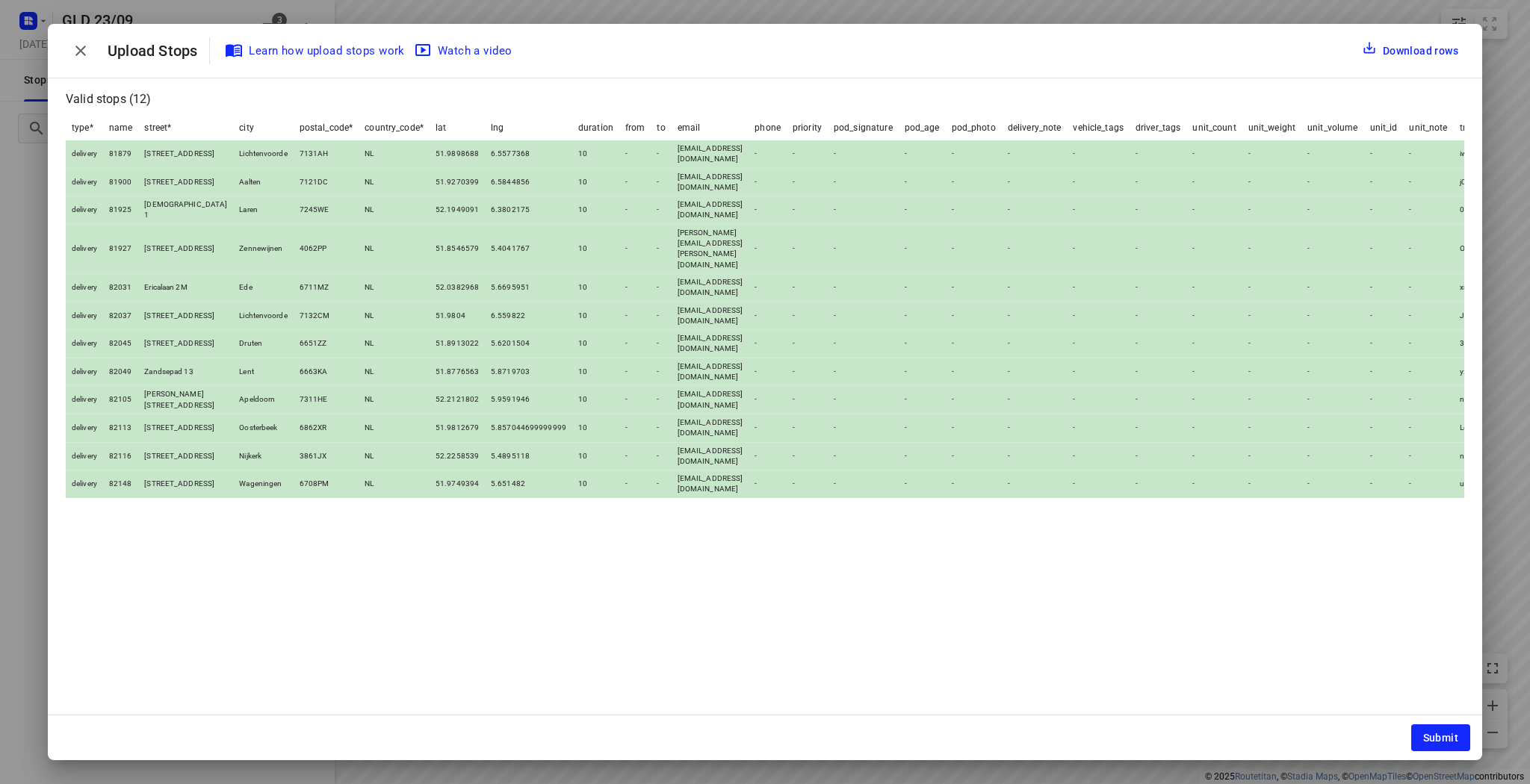
drag, startPoint x: 192, startPoint y: 295, endPoint x: 1312, endPoint y: 728, distance: 1200.8
click at [1306, 729] on div "Submit" at bounding box center [765, 737] width 1434 height 45
click at [1429, 733] on span "Submit" at bounding box center [1440, 737] width 35 height 12
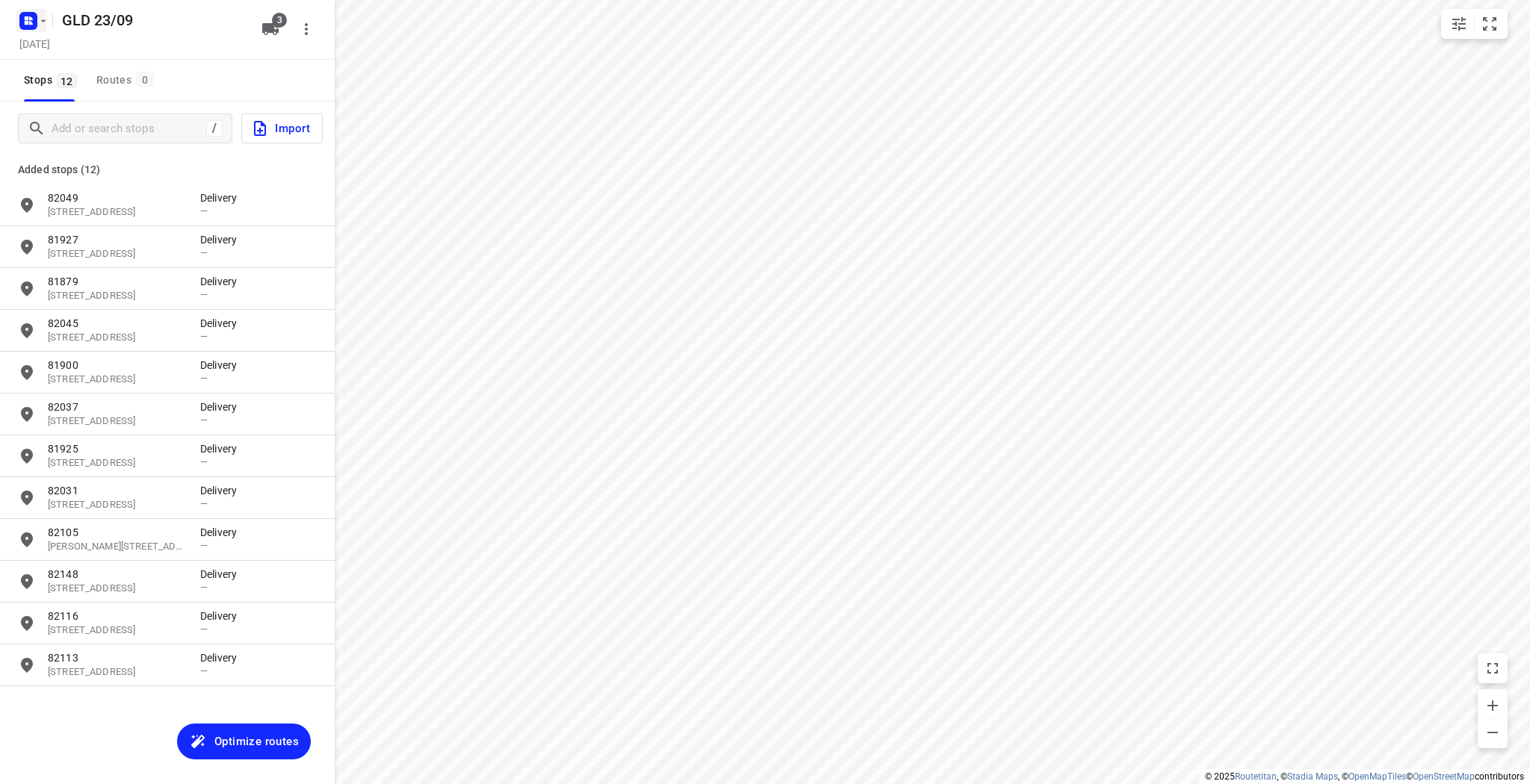
click at [43, 21] on icon "button" at bounding box center [44, 21] width 6 height 2
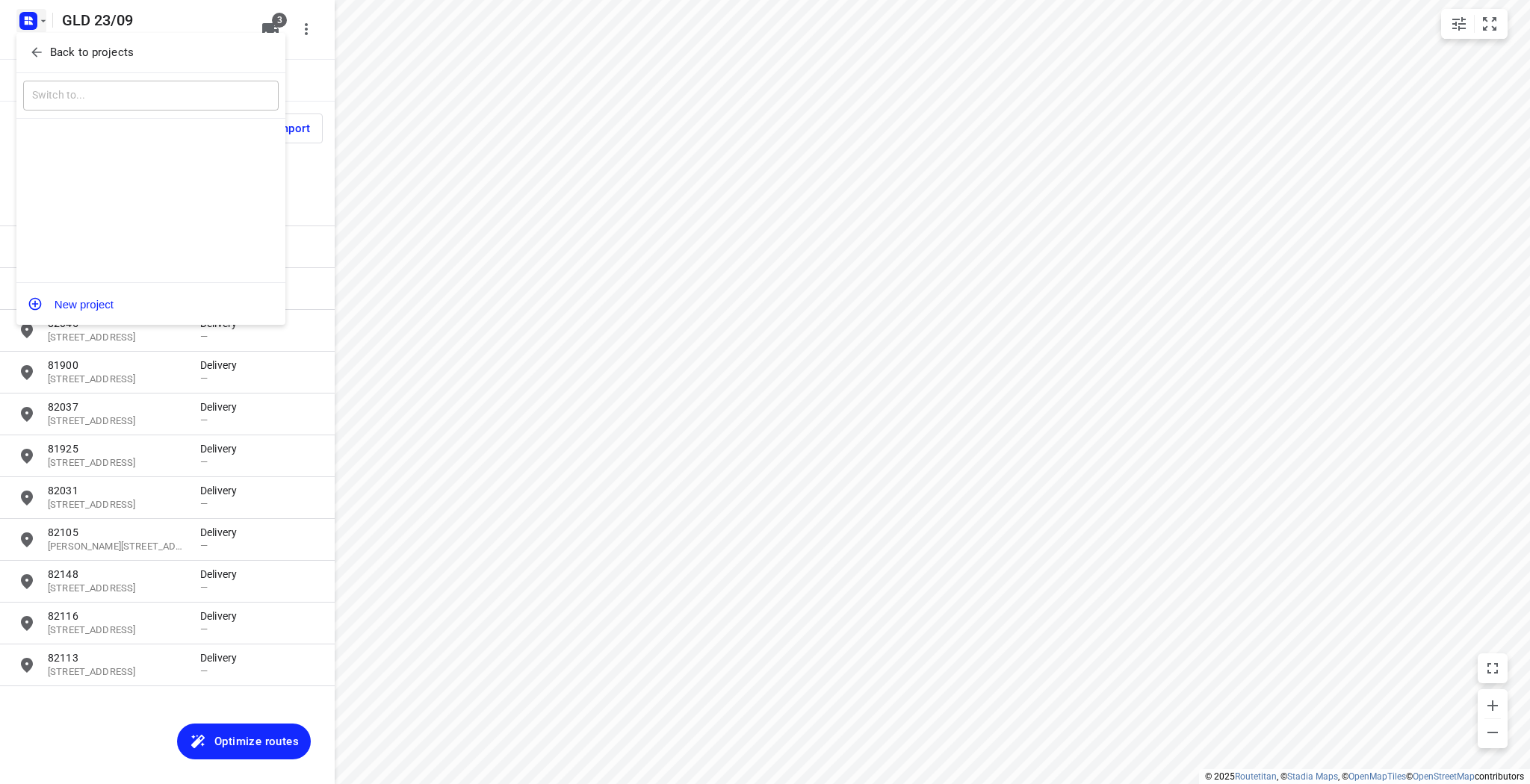
click at [52, 56] on p "Back to projects" at bounding box center [92, 53] width 84 height 17
